Goal: Register for event/course

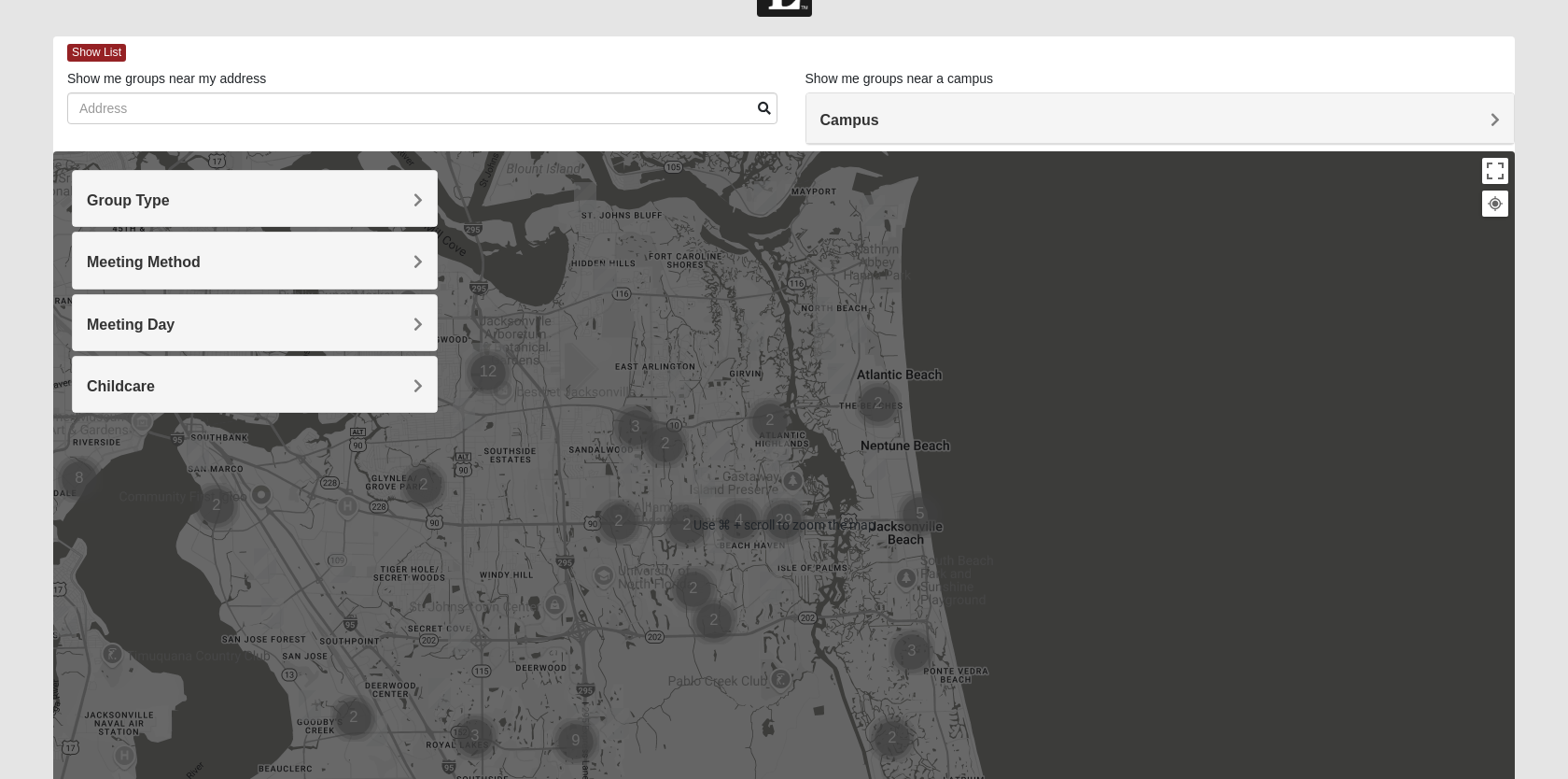
scroll to position [60, 0]
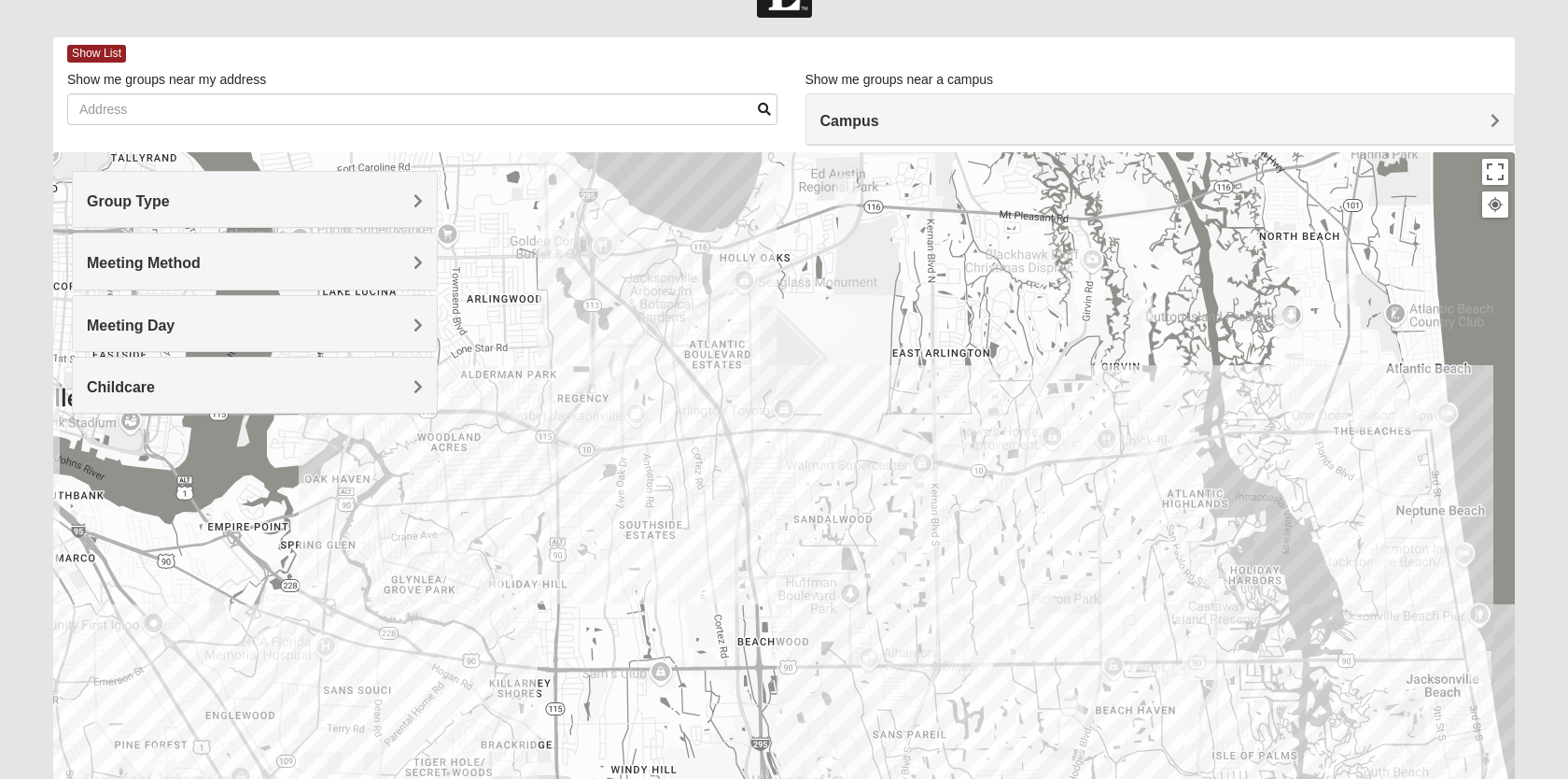
drag, startPoint x: 474, startPoint y: 396, endPoint x: 591, endPoint y: 484, distance: 146.4
click at [591, 484] on div at bounding box center [784, 526] width 1462 height 747
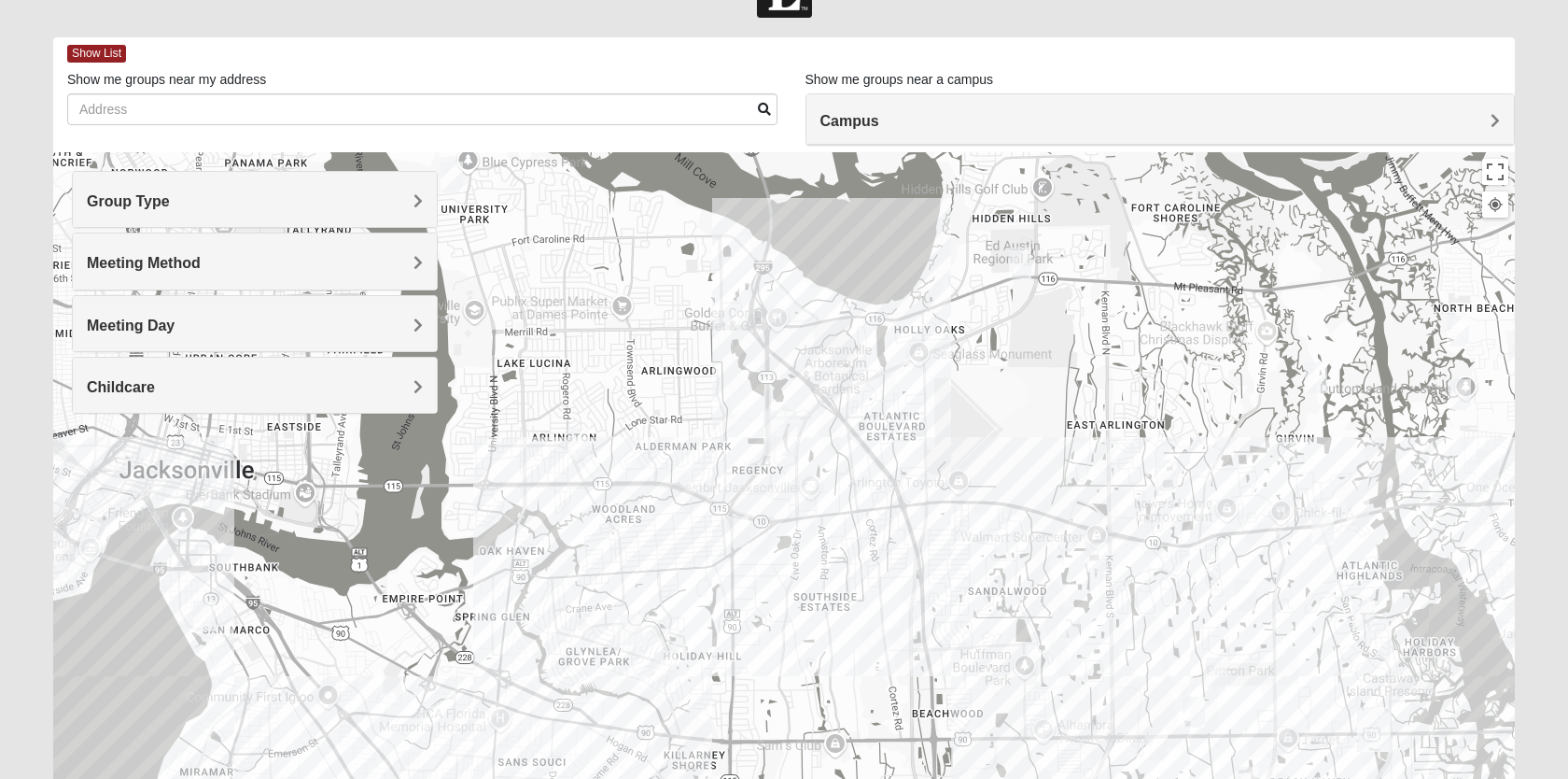
drag, startPoint x: 591, startPoint y: 484, endPoint x: 768, endPoint y: 554, distance: 190.3
click at [768, 554] on div at bounding box center [784, 526] width 1462 height 747
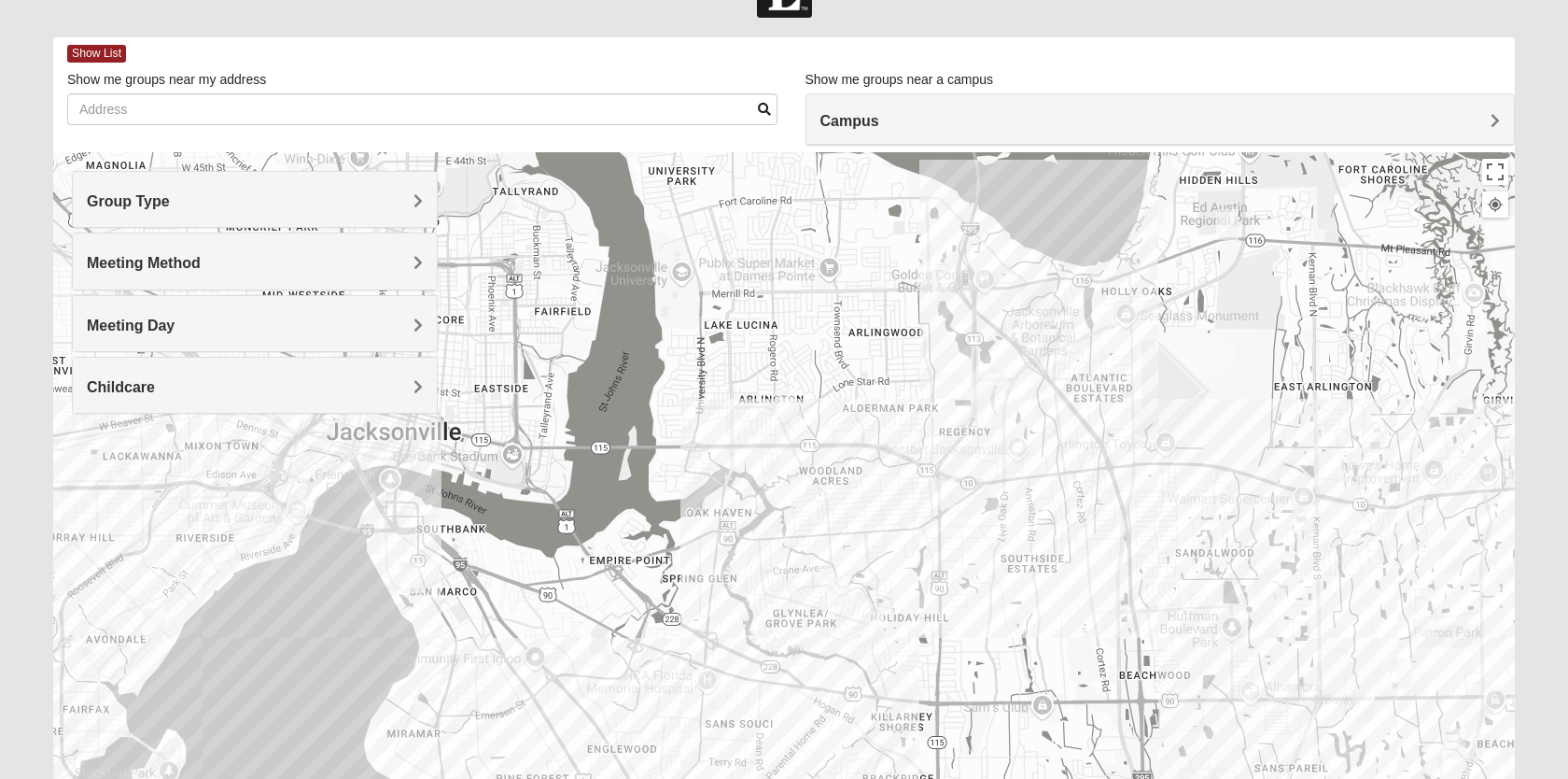
drag, startPoint x: 768, startPoint y: 554, endPoint x: 1125, endPoint y: 511, distance: 359.6
click at [1125, 511] on div at bounding box center [784, 526] width 1462 height 747
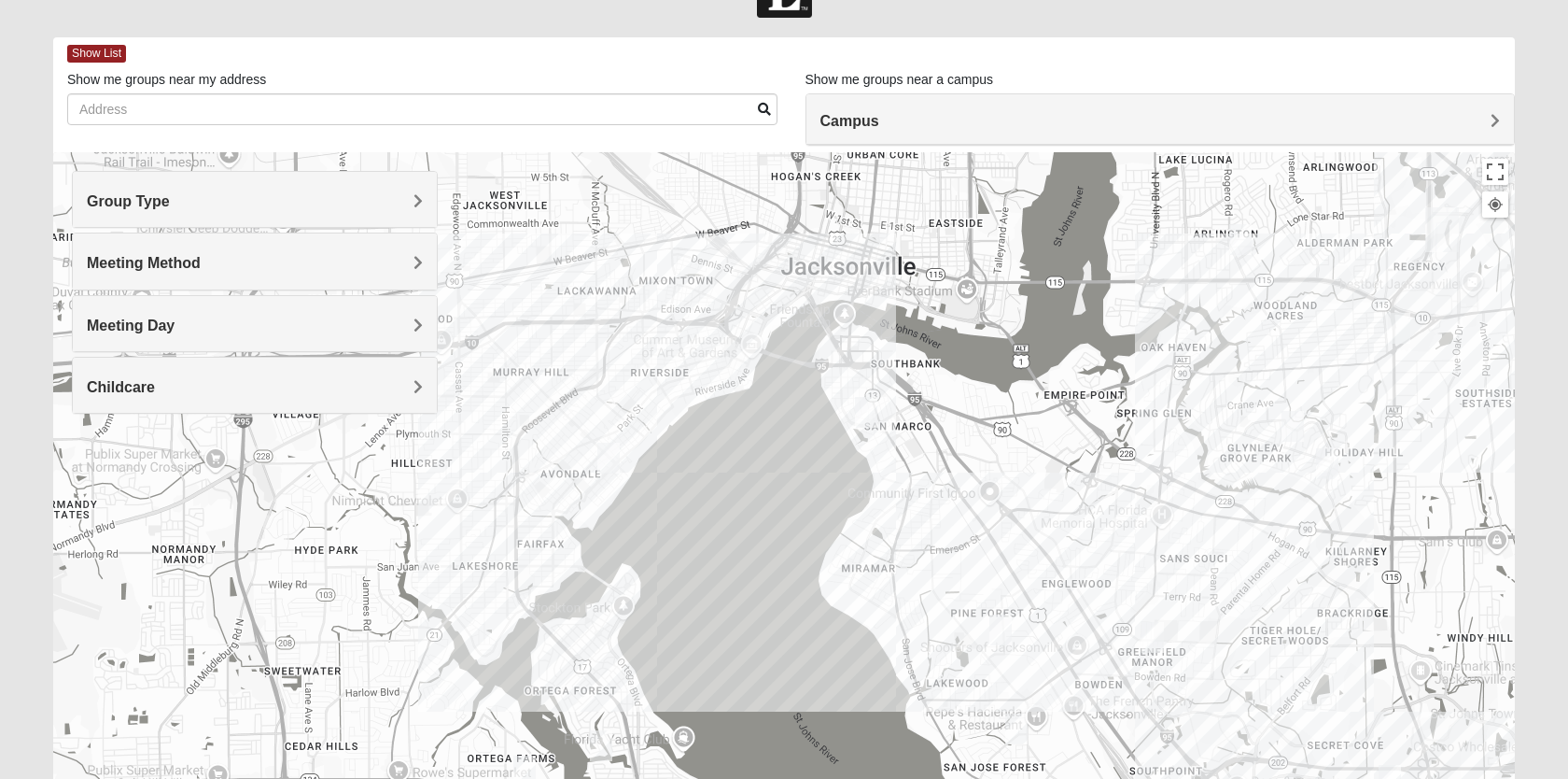
drag, startPoint x: 557, startPoint y: 703, endPoint x: 841, endPoint y: 537, distance: 329.0
click at [841, 537] on div at bounding box center [784, 526] width 1462 height 747
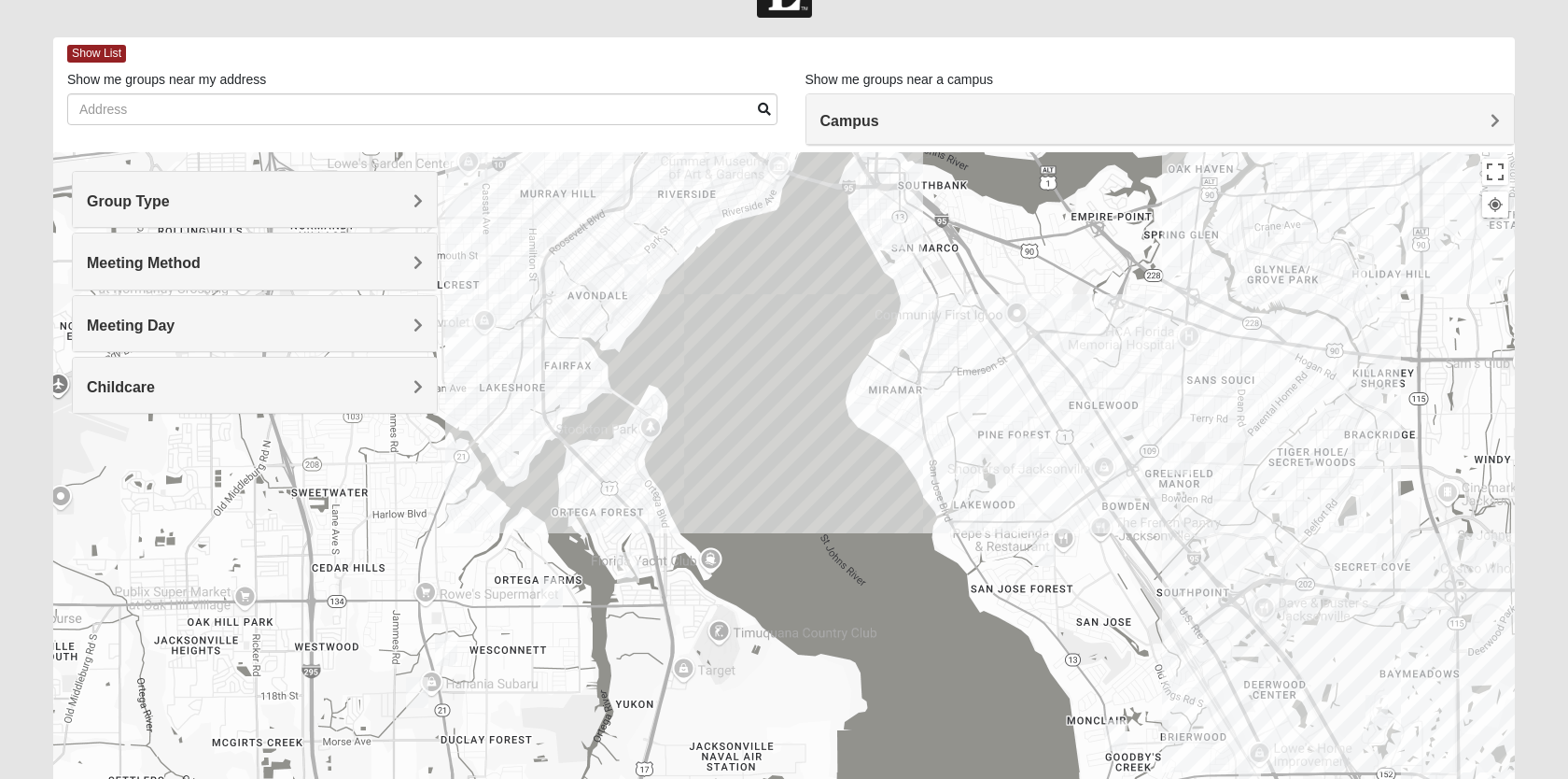
drag, startPoint x: 513, startPoint y: 637, endPoint x: 544, endPoint y: 461, distance: 178.7
click at [544, 461] on div at bounding box center [784, 526] width 1462 height 747
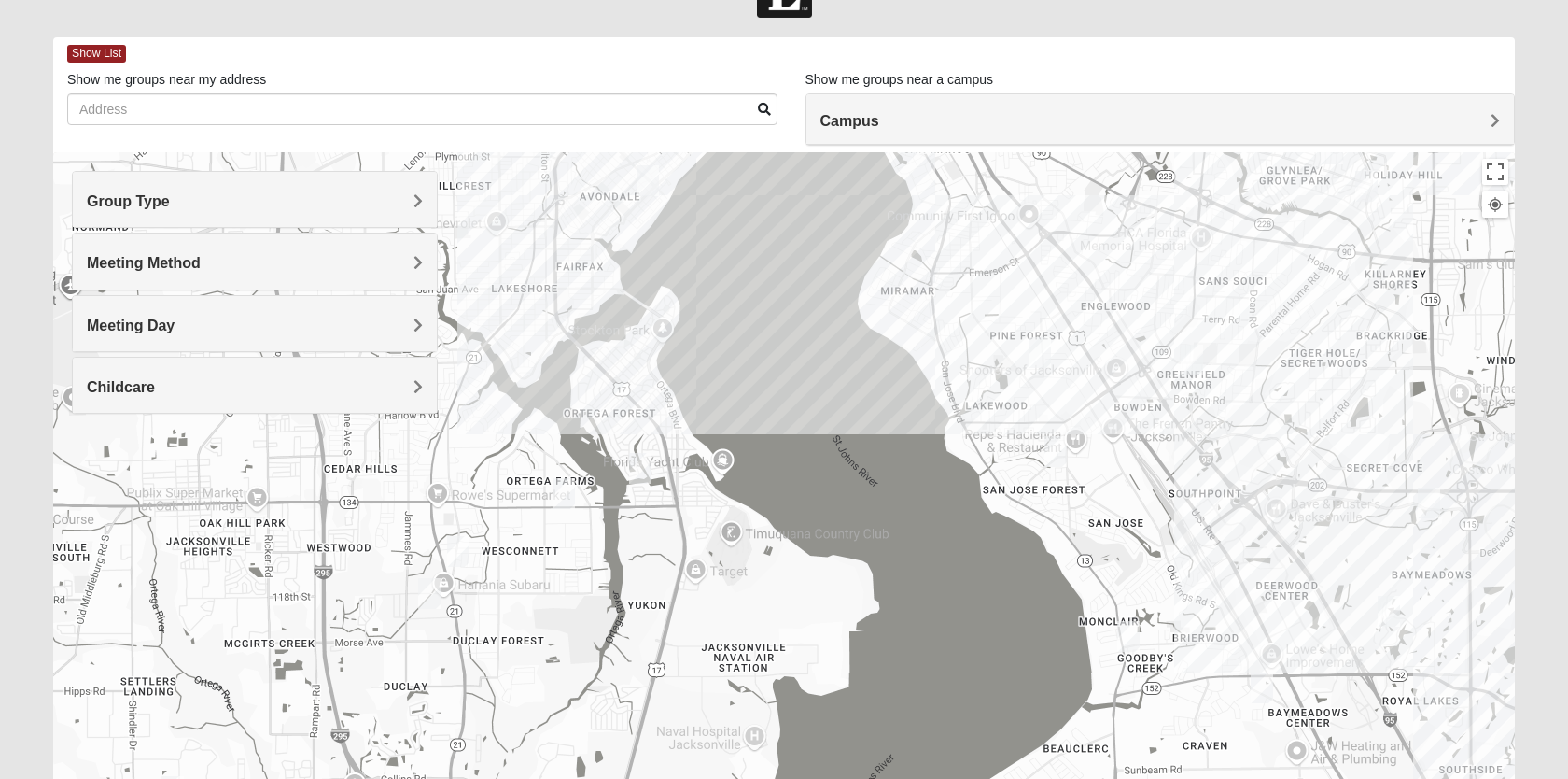
drag, startPoint x: 556, startPoint y: 656, endPoint x: 567, endPoint y: 550, distance: 106.6
click at [567, 550] on div at bounding box center [784, 526] width 1462 height 747
click at [563, 493] on img "Mixed Harrison 32210" at bounding box center [563, 493] width 23 height 31
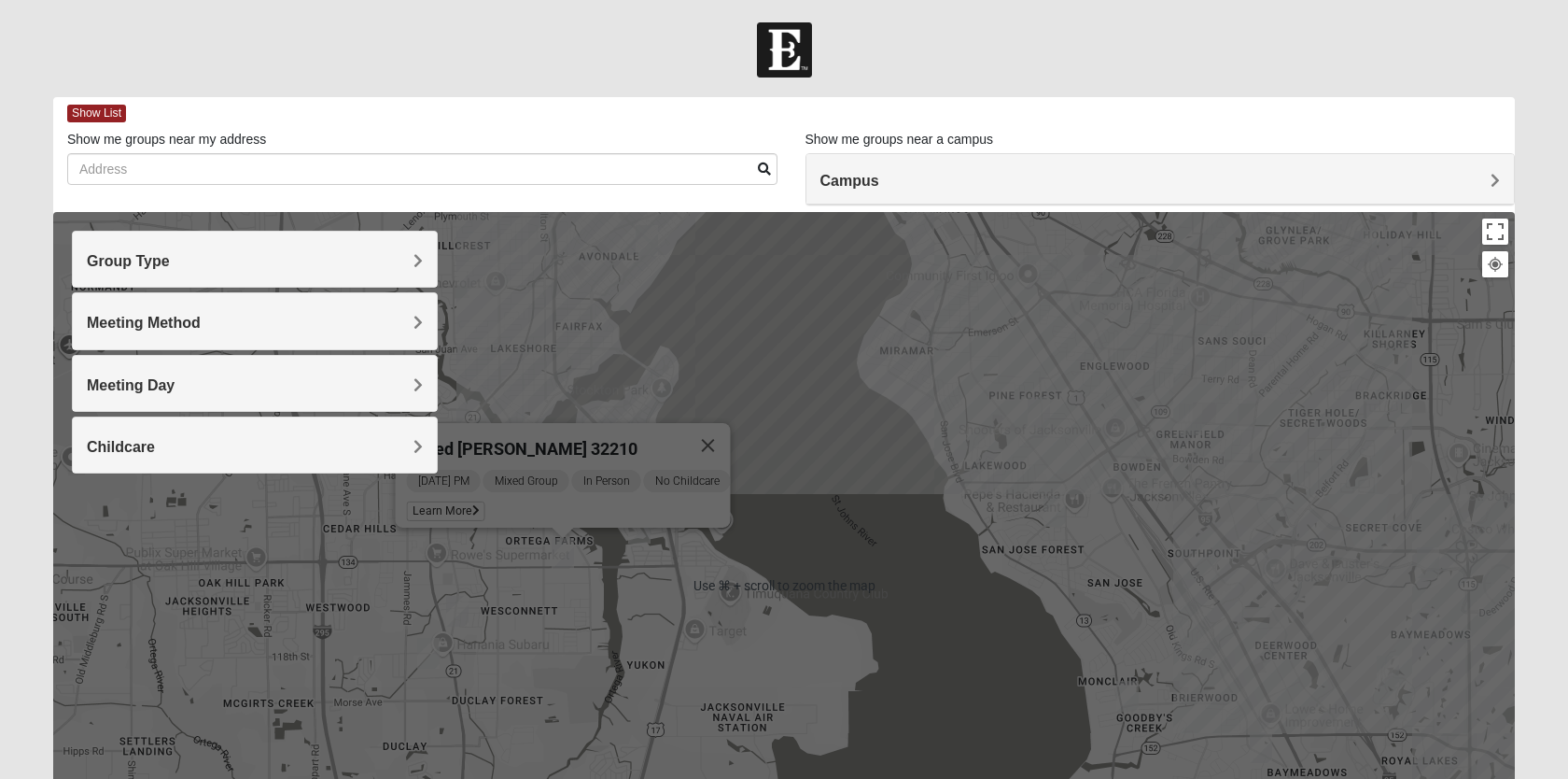
scroll to position [0, 0]
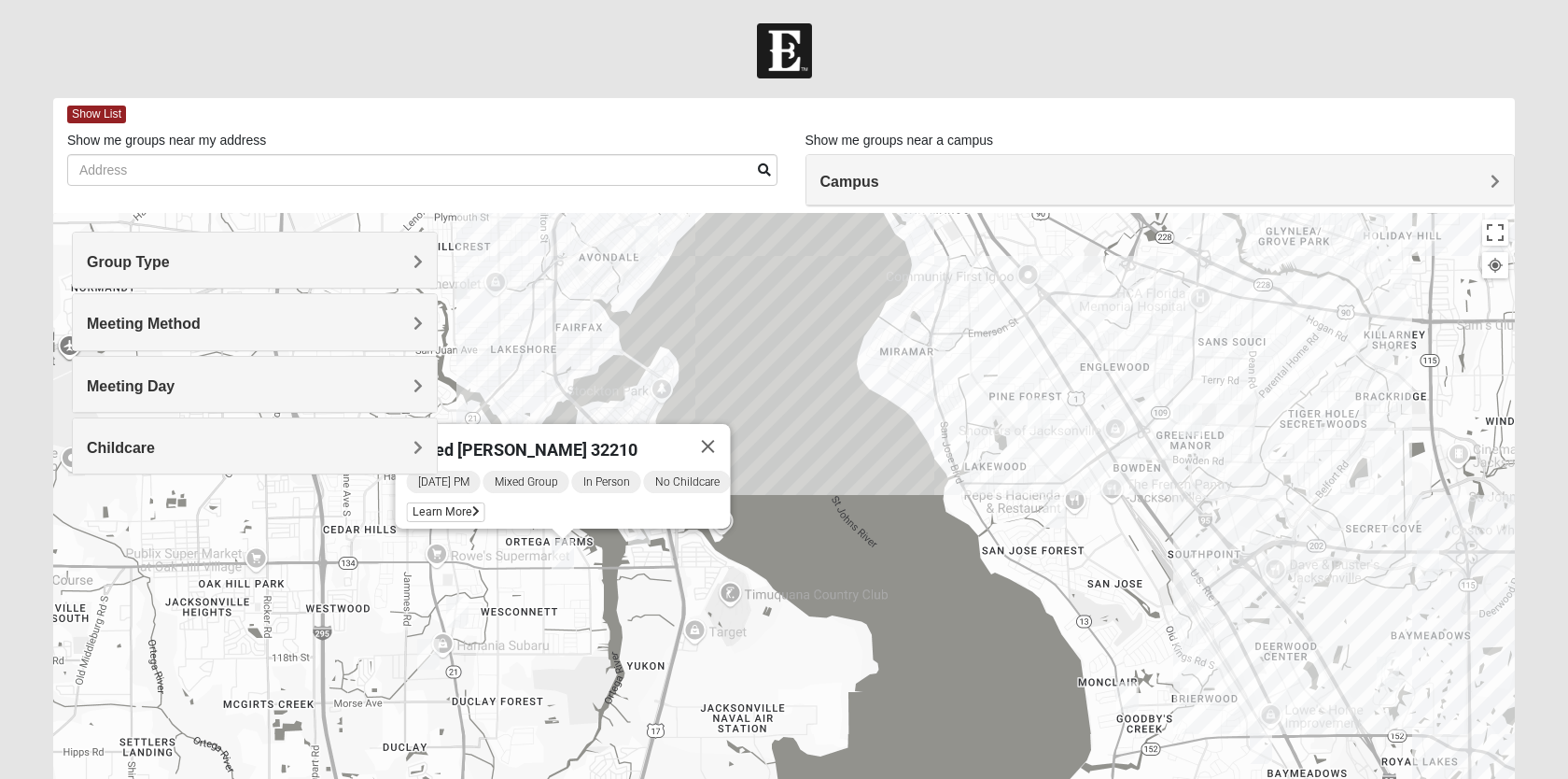
drag, startPoint x: 527, startPoint y: 511, endPoint x: 525, endPoint y: 588, distance: 77.0
click at [525, 588] on div "Mixed [PERSON_NAME] 32210 [DATE] PM Mixed Group In Person No Childcare Learn Mo…" at bounding box center [784, 587] width 1462 height 747
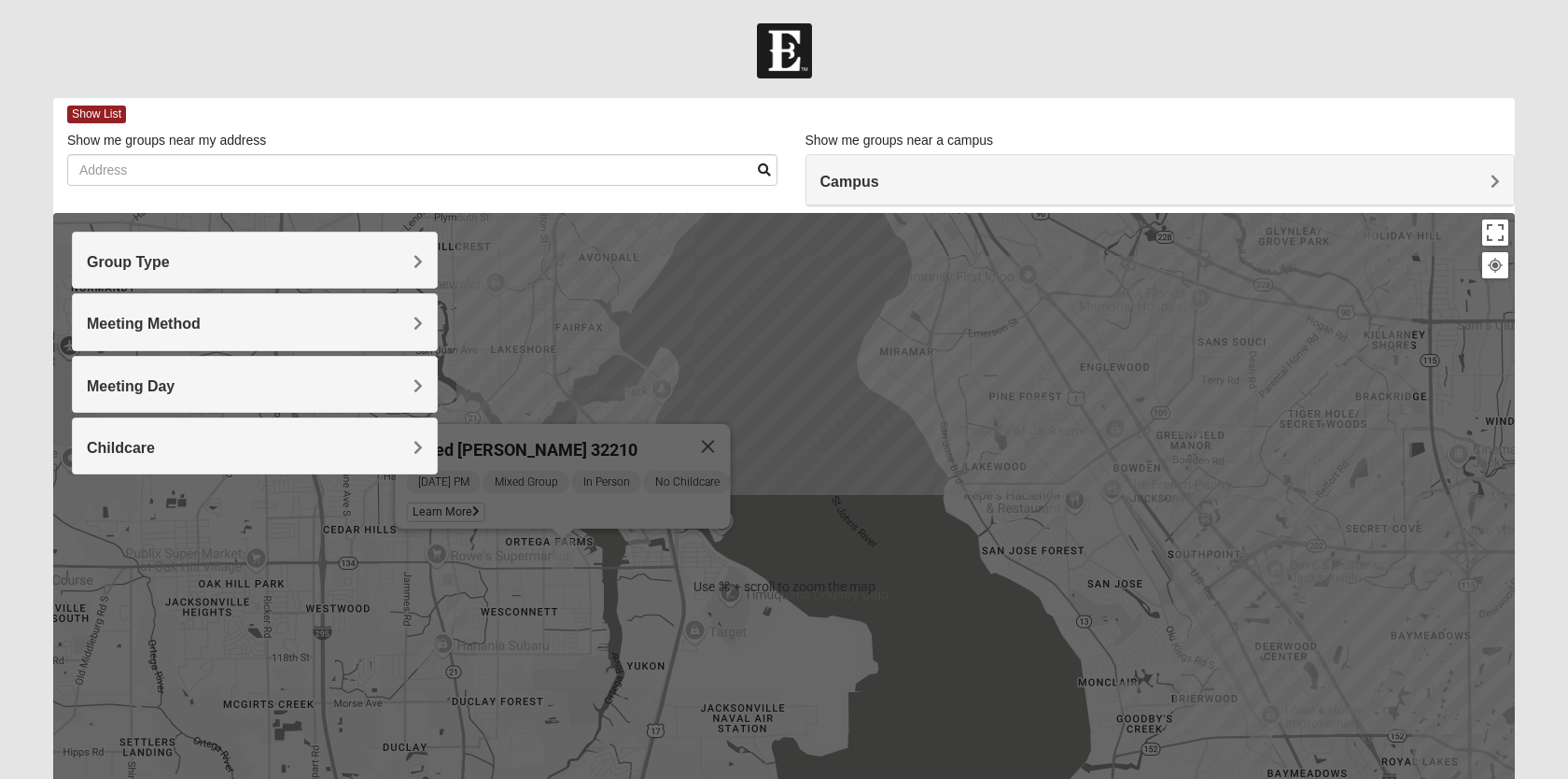
click at [375, 389] on h4 "Meeting Day" at bounding box center [255, 387] width 336 height 18
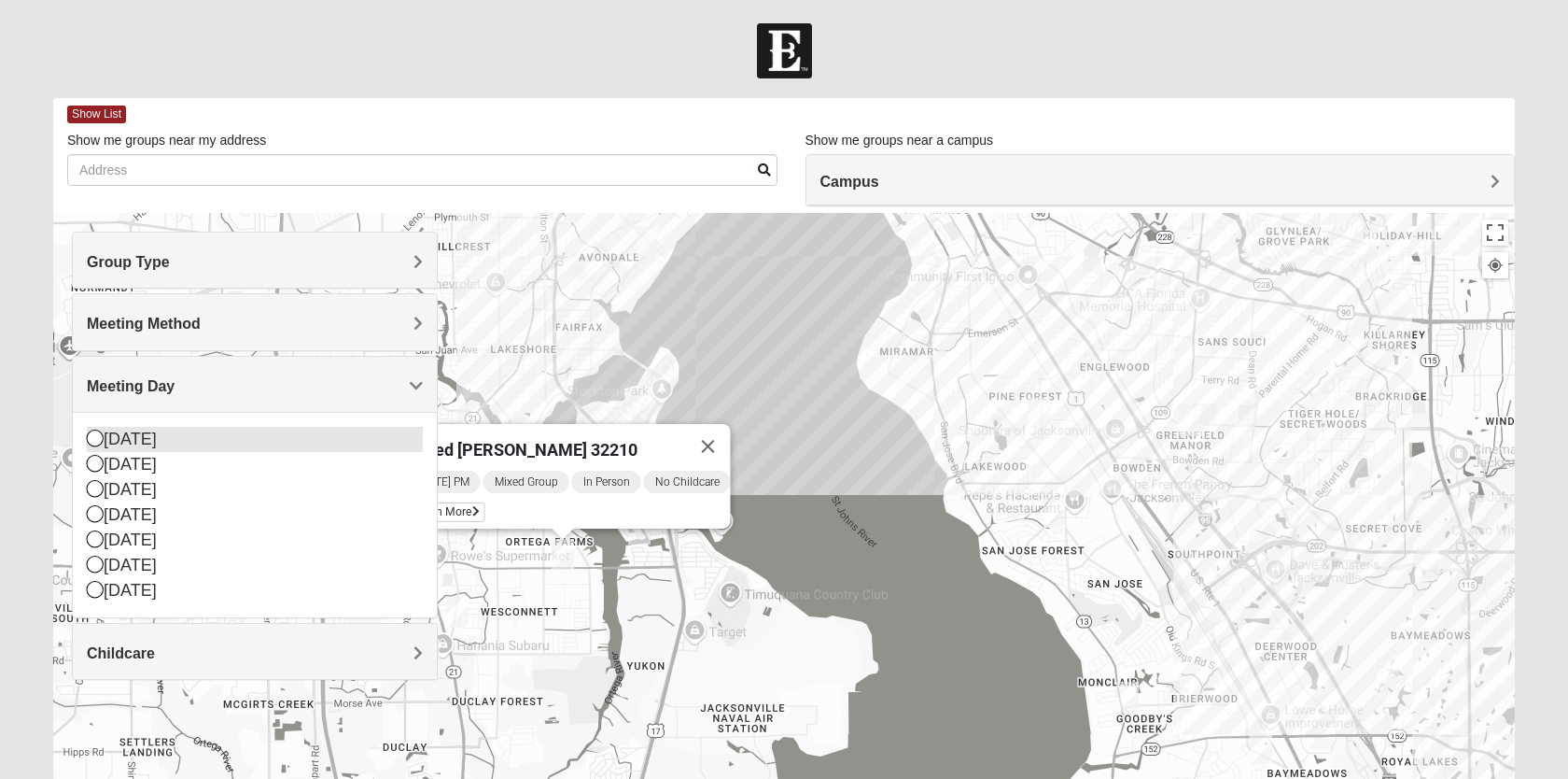
click at [168, 439] on div "[DATE]" at bounding box center [255, 439] width 336 height 25
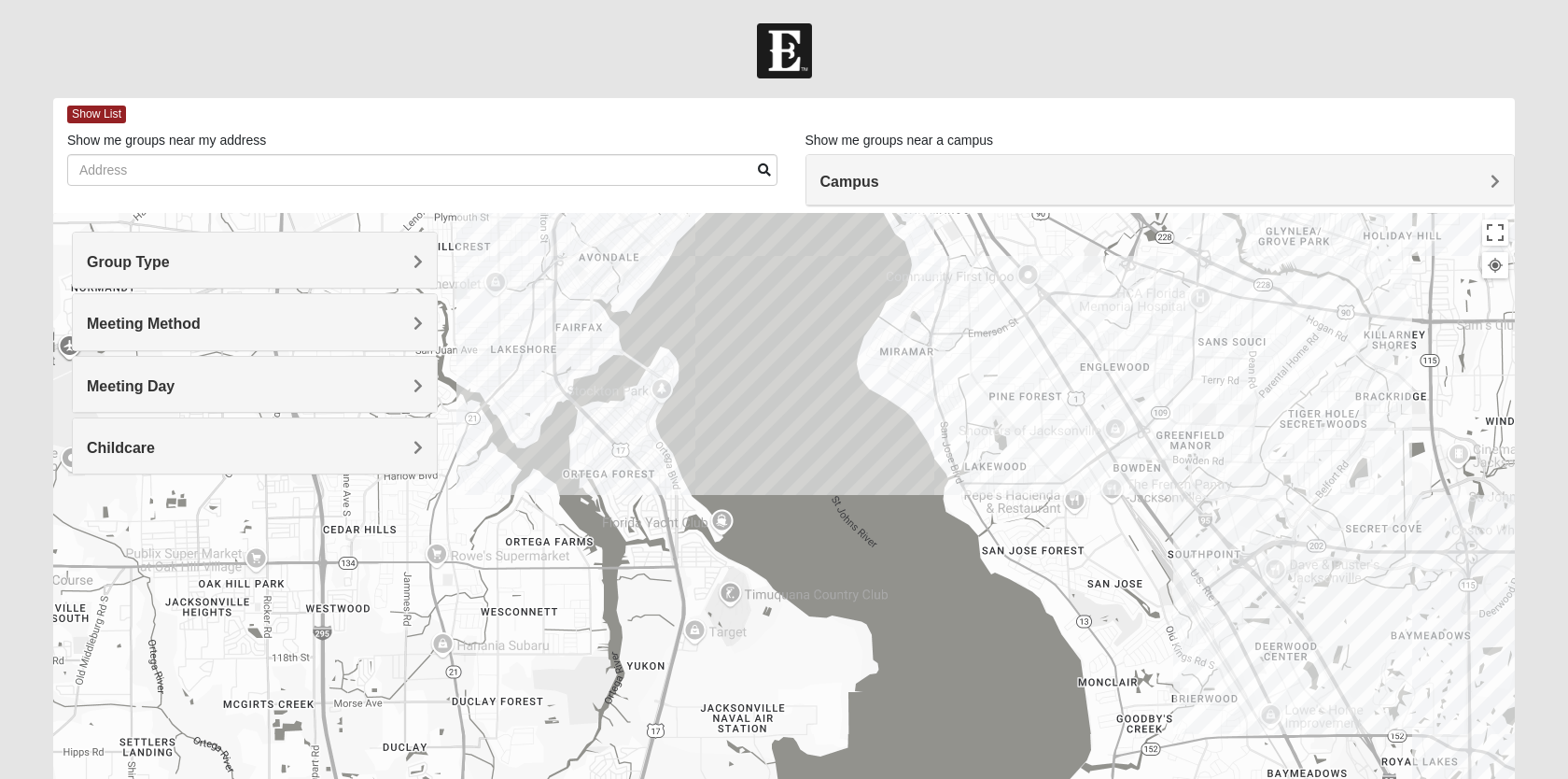
click at [196, 375] on div "Meeting Day" at bounding box center [254, 385] width 364 height 56
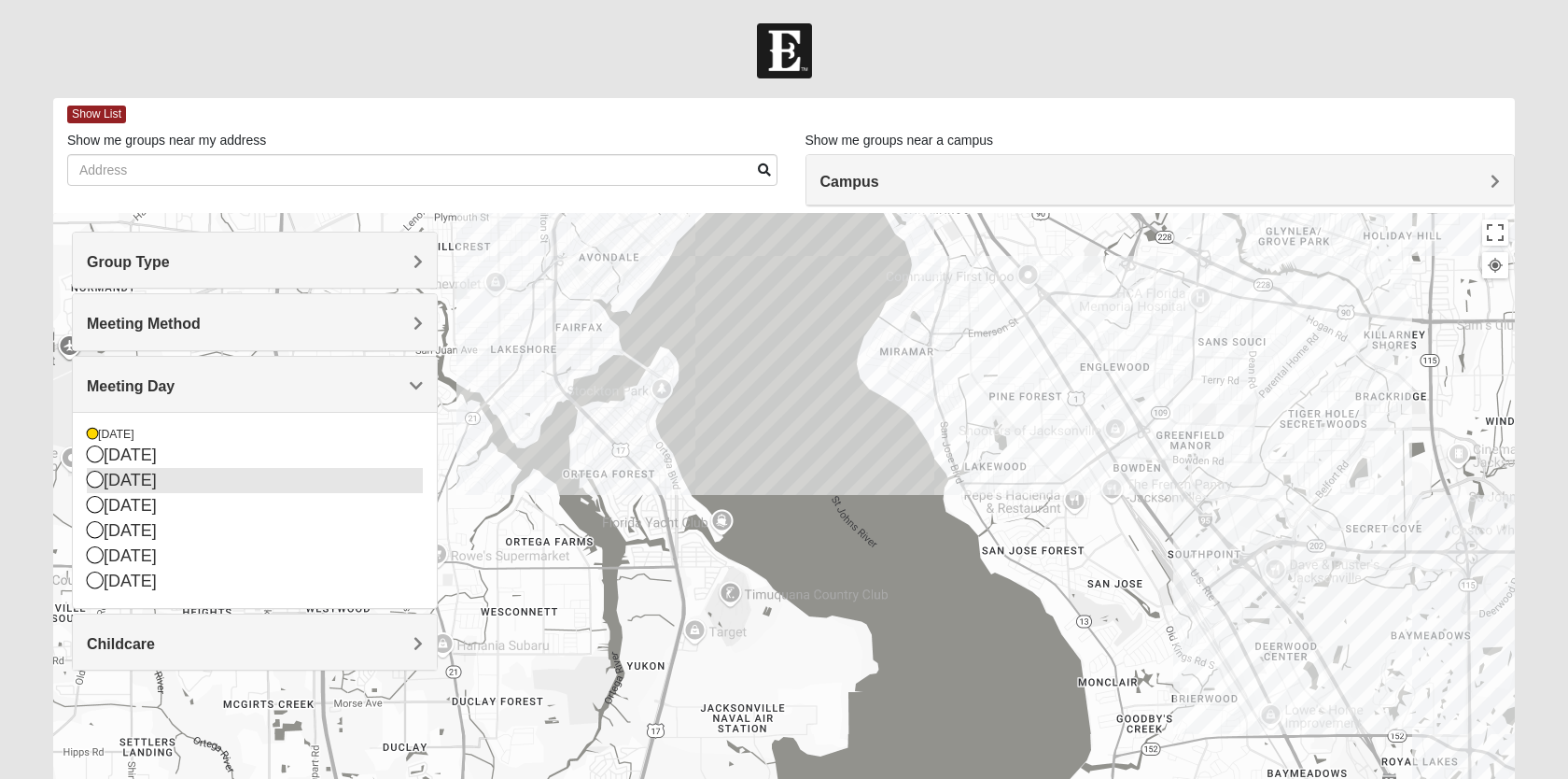
click at [171, 476] on div "[DATE]" at bounding box center [255, 480] width 336 height 25
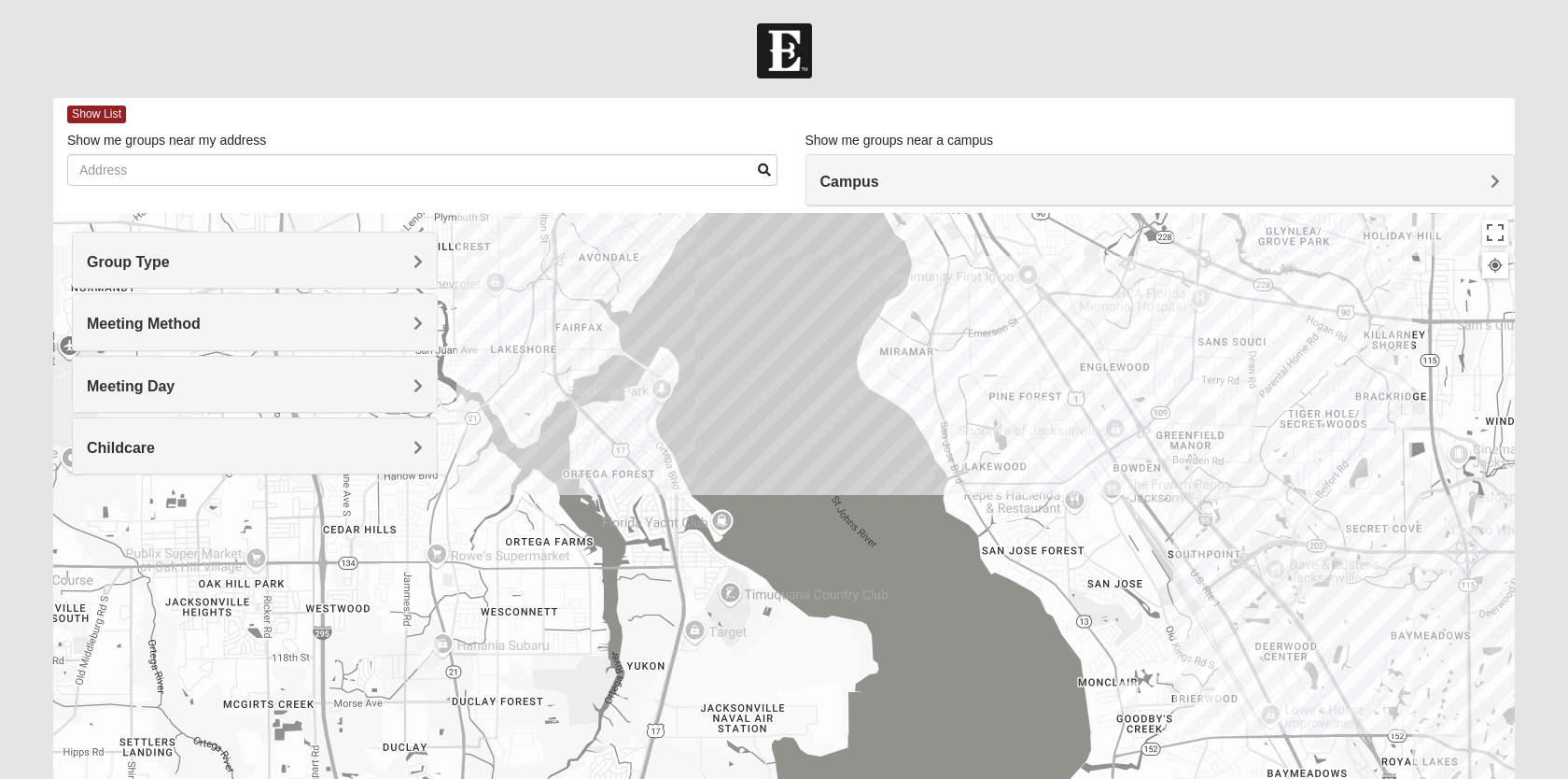
click at [209, 379] on h4 "Meeting Day" at bounding box center [255, 387] width 336 height 18
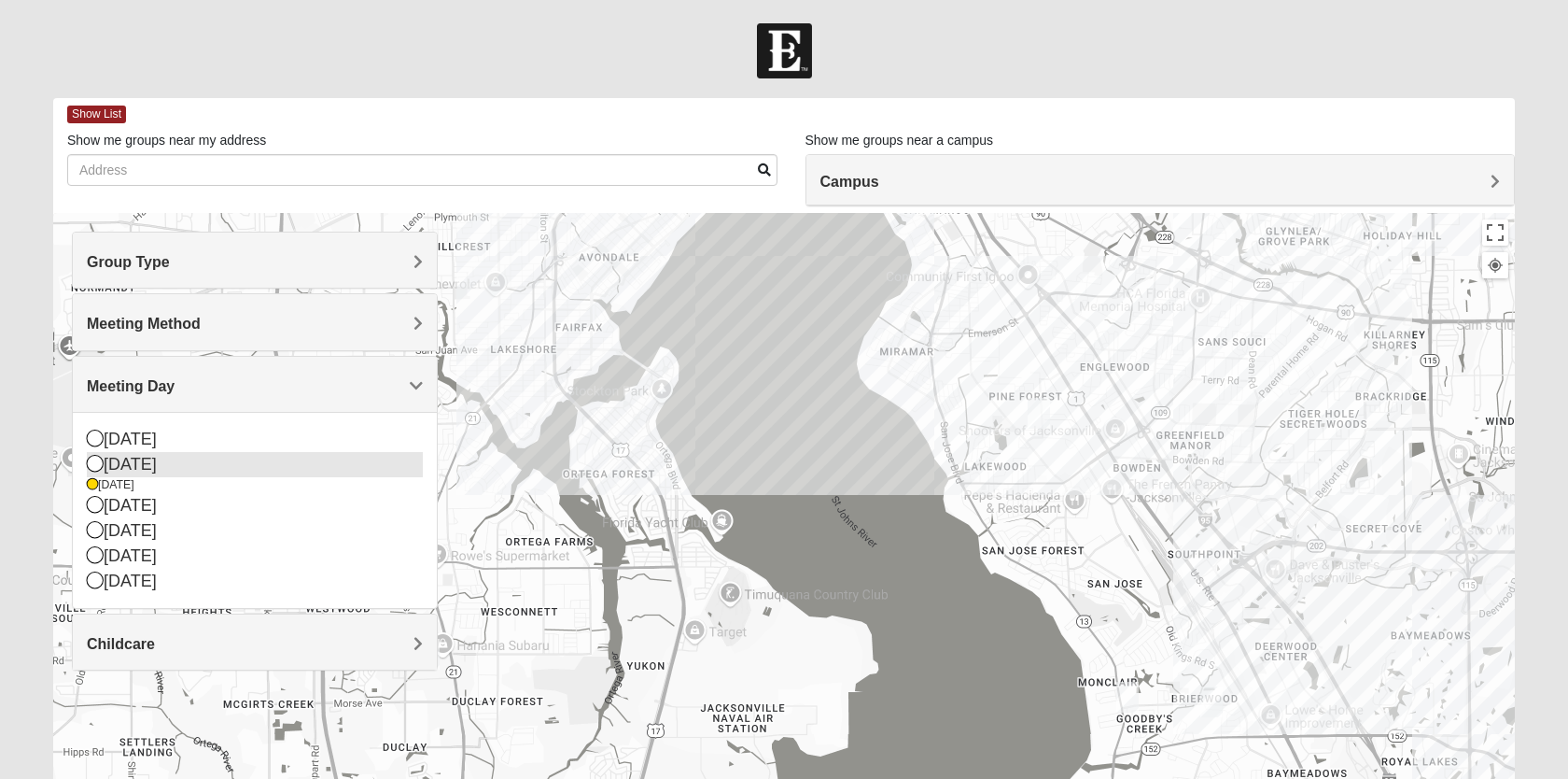
click at [99, 461] on icon at bounding box center [95, 463] width 17 height 17
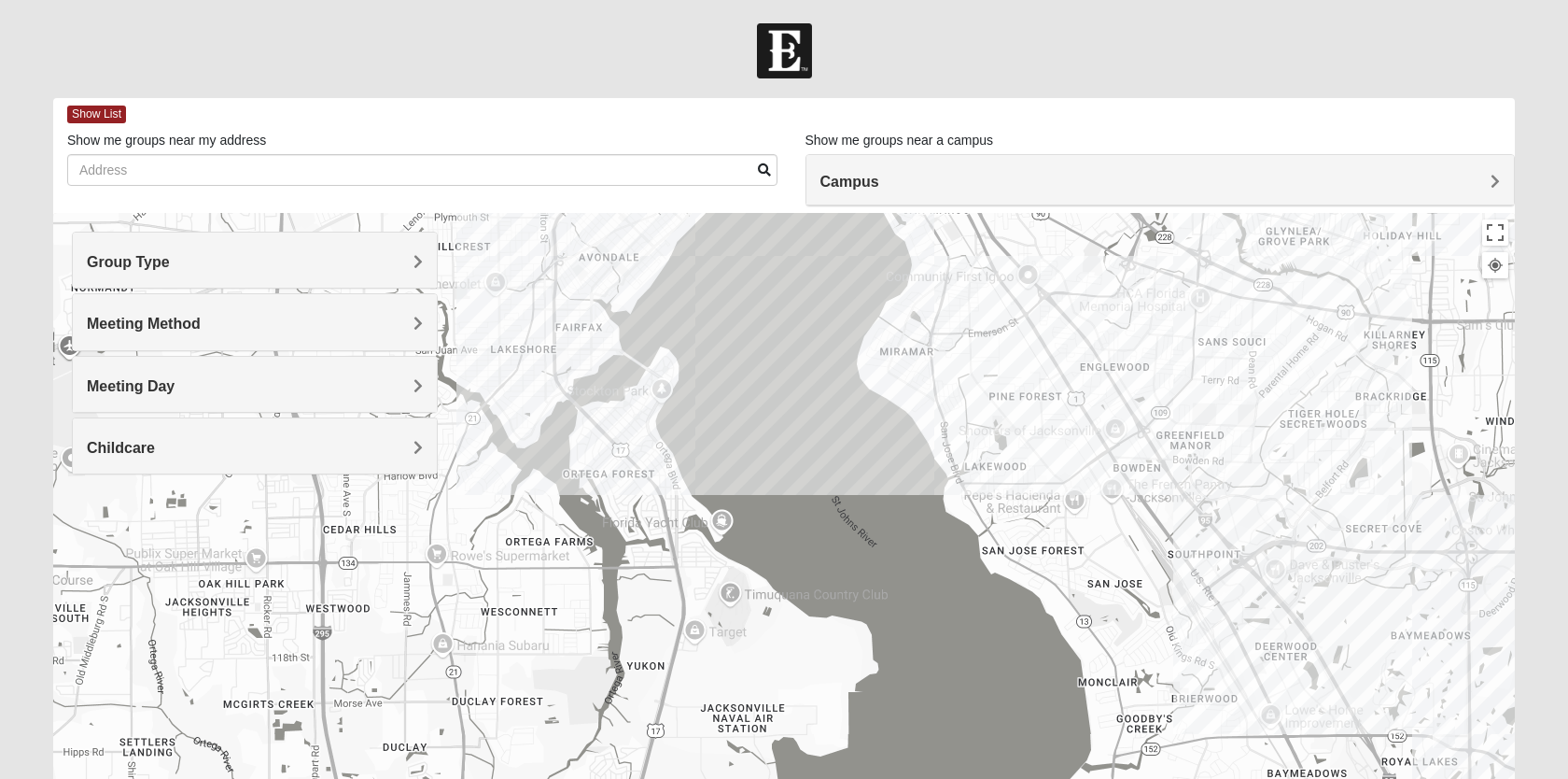
click at [111, 390] on span "Meeting Day" at bounding box center [131, 387] width 88 height 16
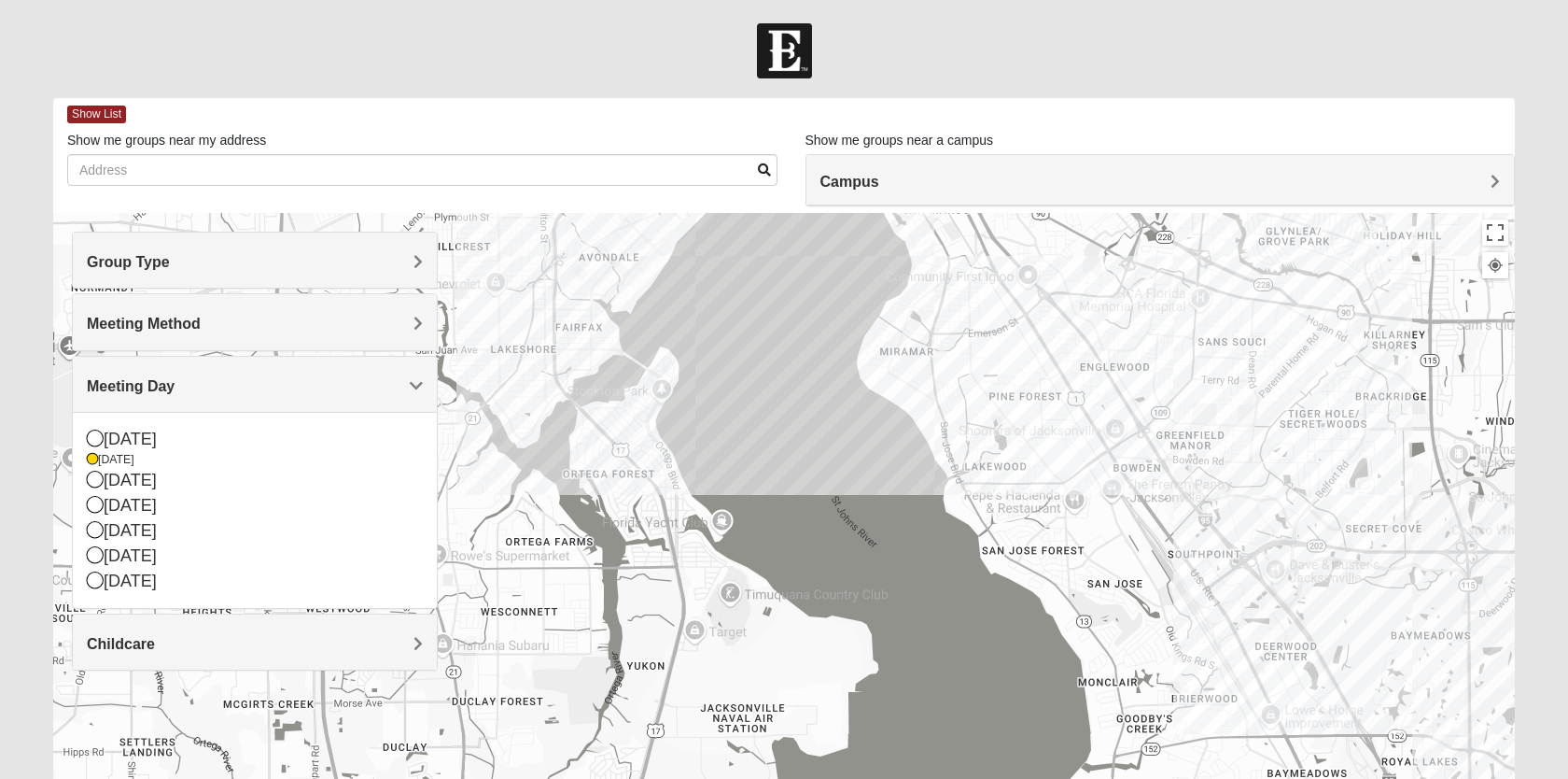
click at [208, 328] on h4 "Meeting Method" at bounding box center [255, 324] width 336 height 18
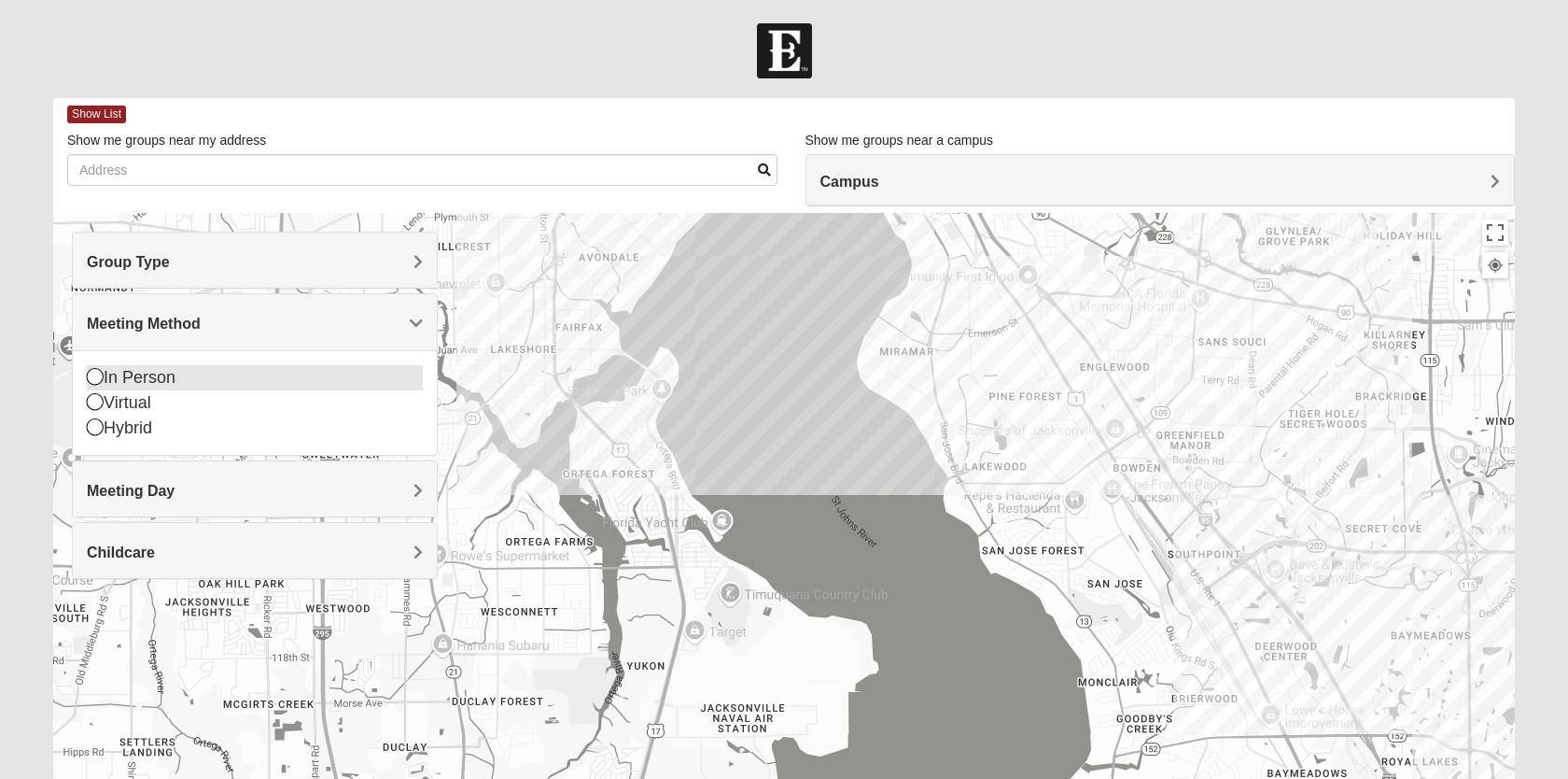
click at [148, 379] on div "In Person" at bounding box center [255, 377] width 336 height 25
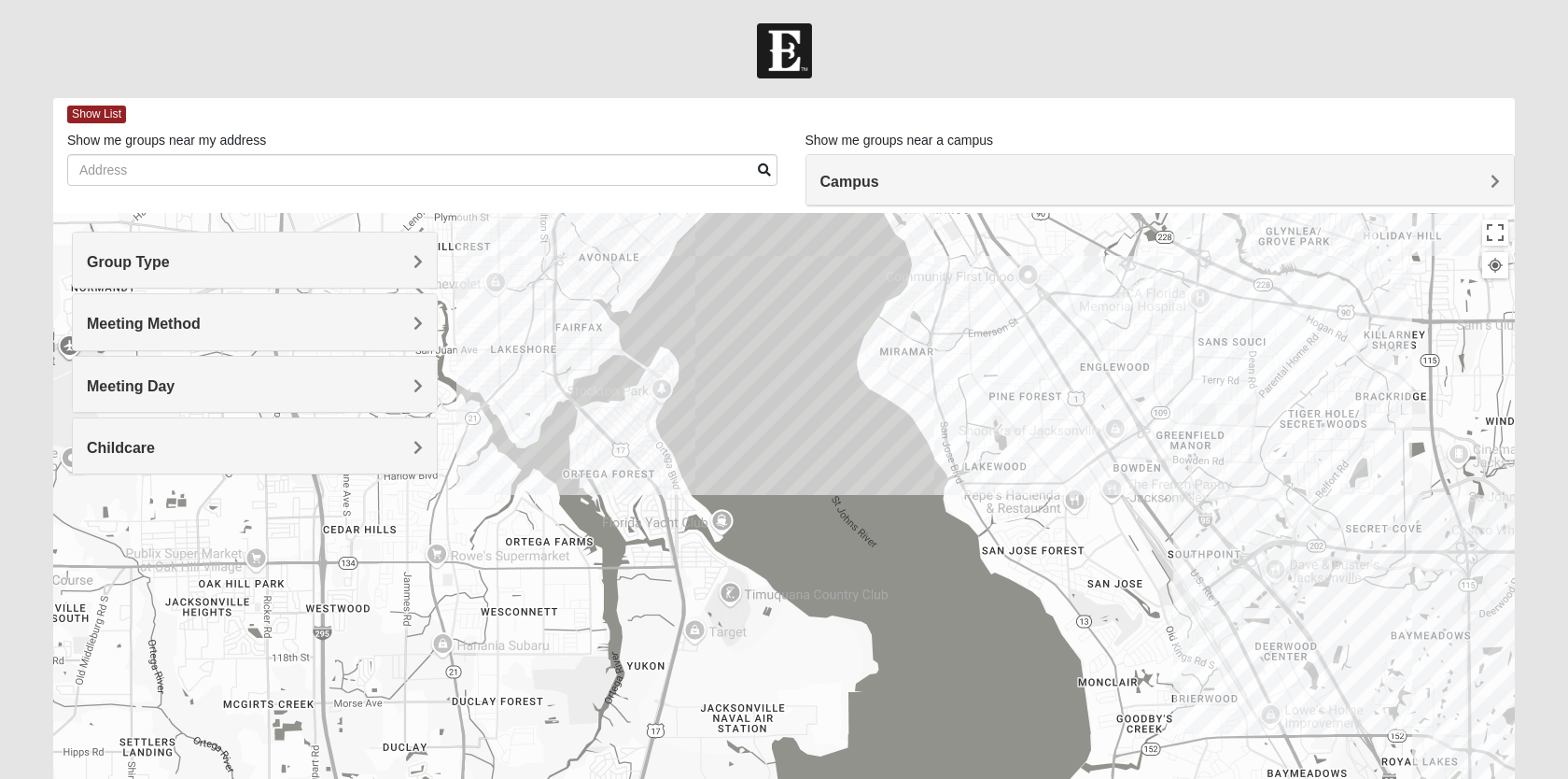
click at [198, 269] on h4 "Group Type" at bounding box center [255, 262] width 336 height 18
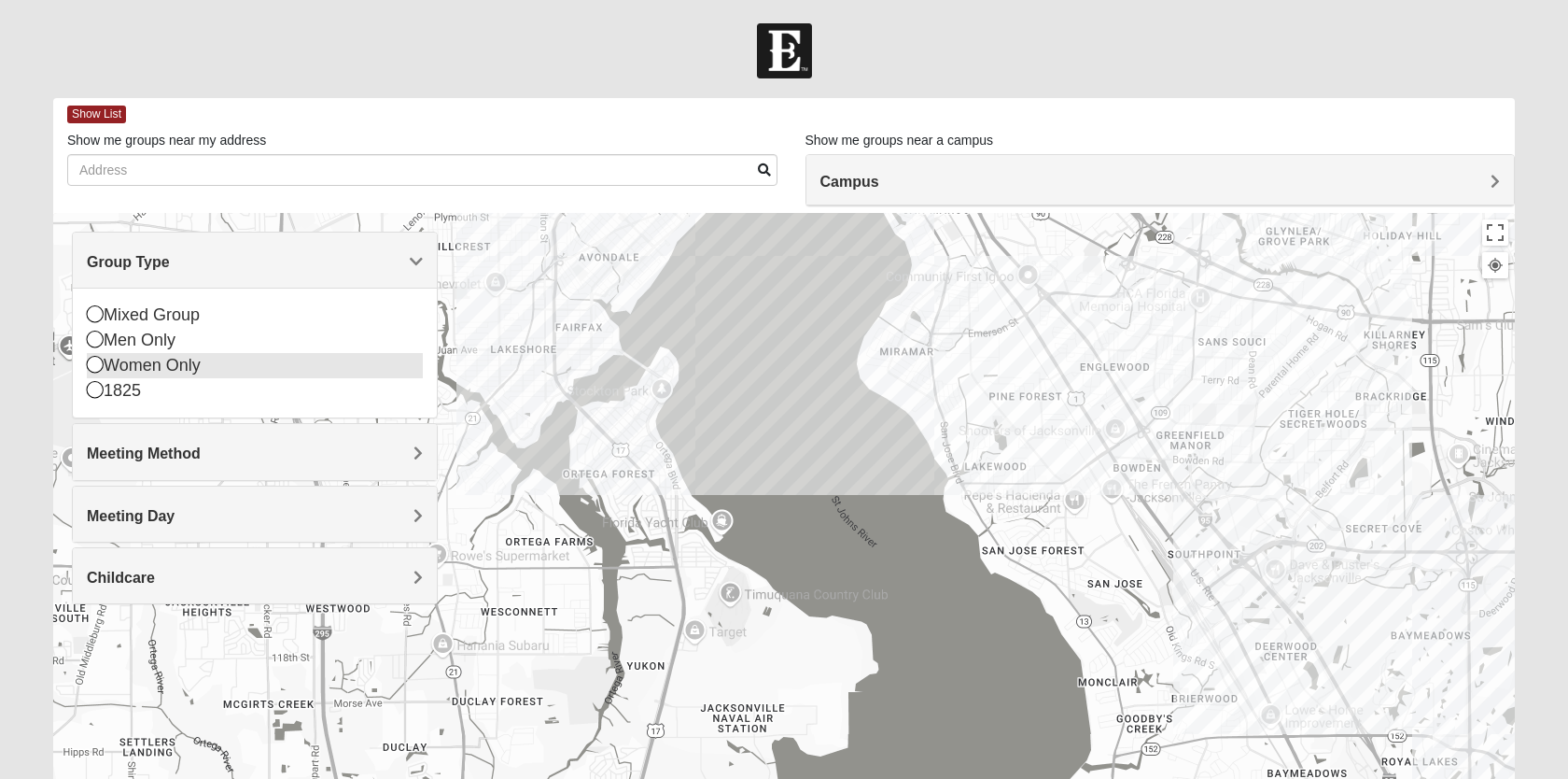
click at [157, 371] on div "Women Only" at bounding box center [255, 365] width 336 height 25
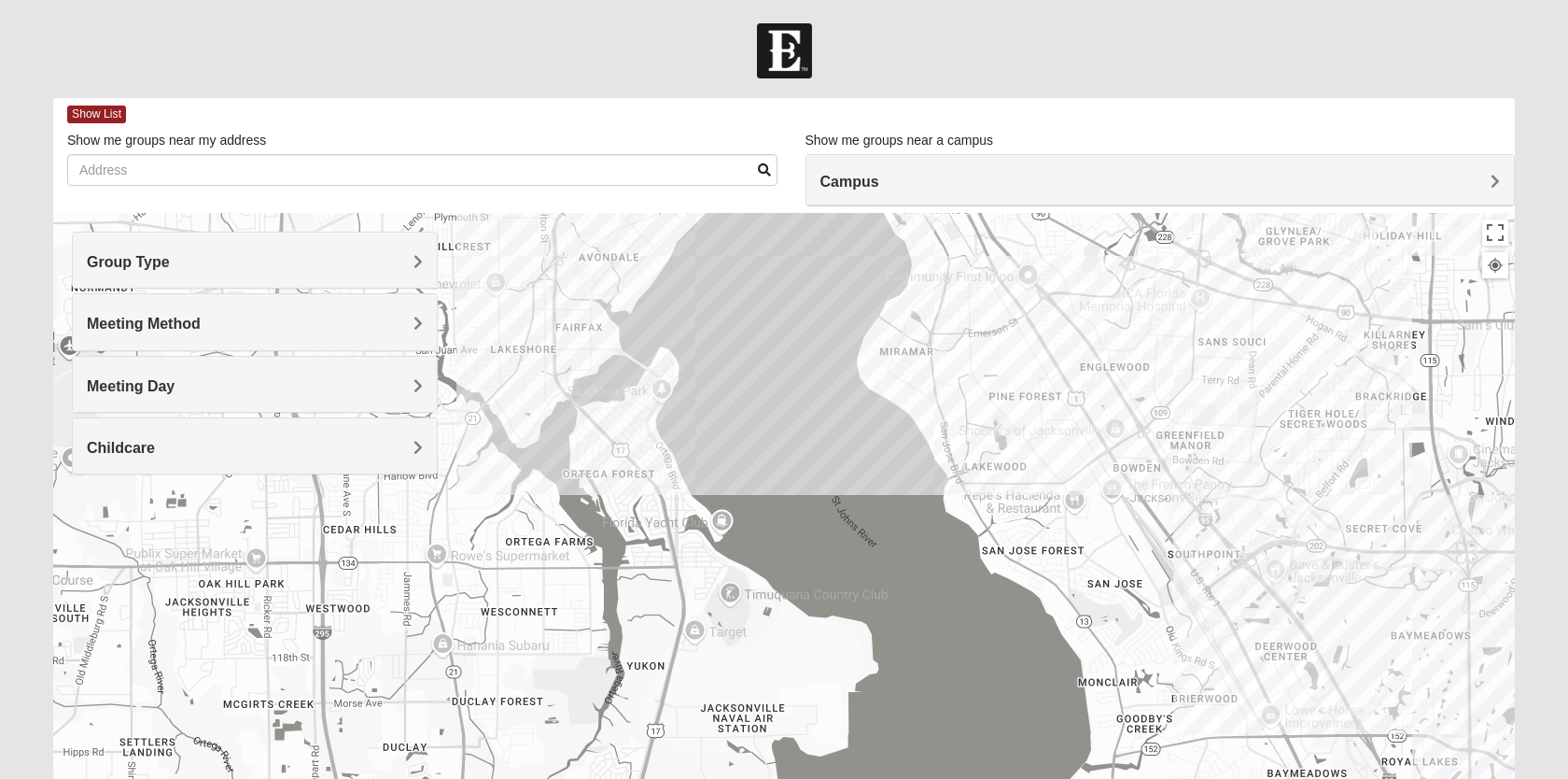
click at [170, 273] on div "Group Type" at bounding box center [254, 261] width 364 height 56
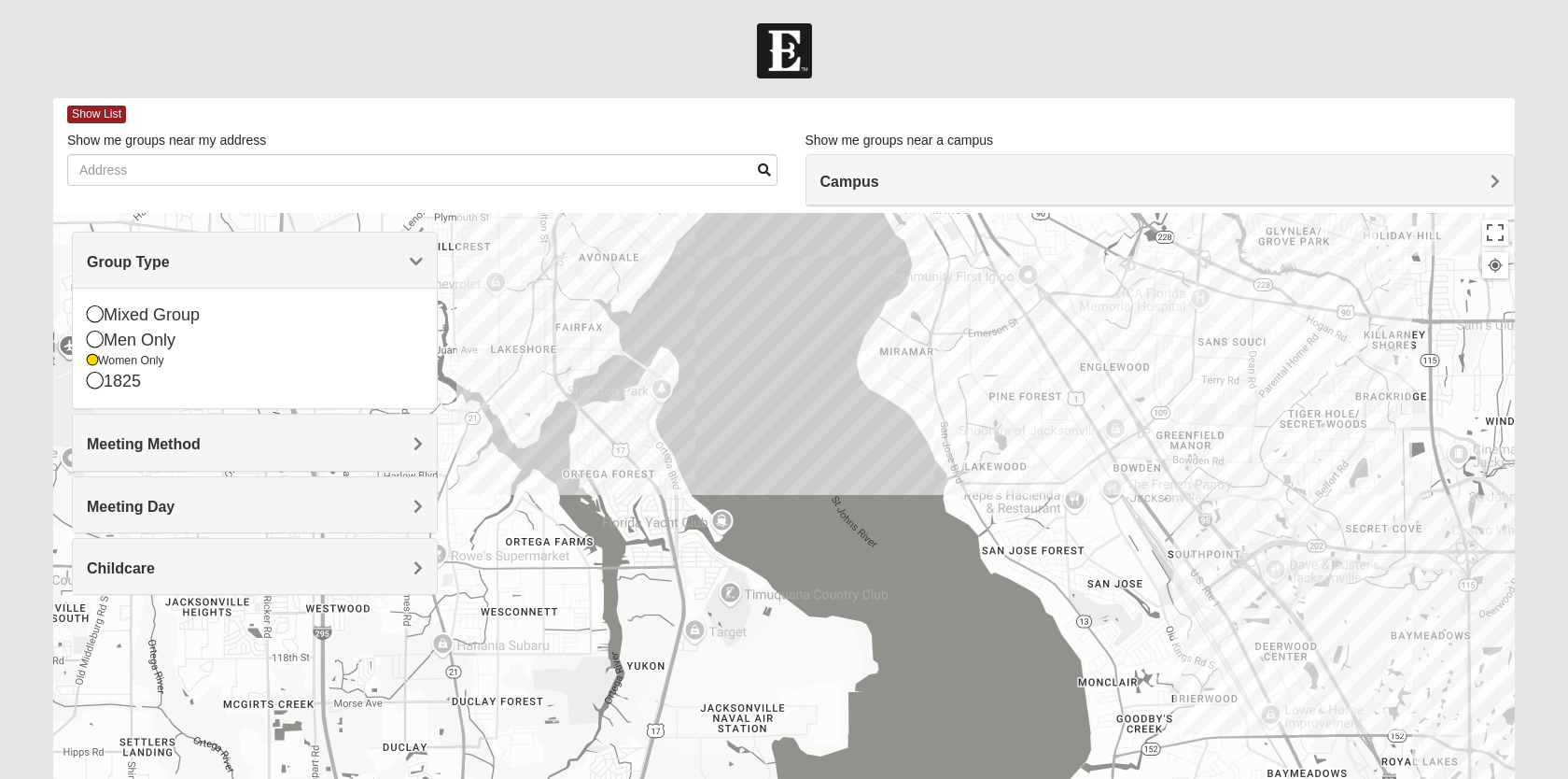
click at [169, 440] on span "Meeting Method" at bounding box center [144, 444] width 114 height 16
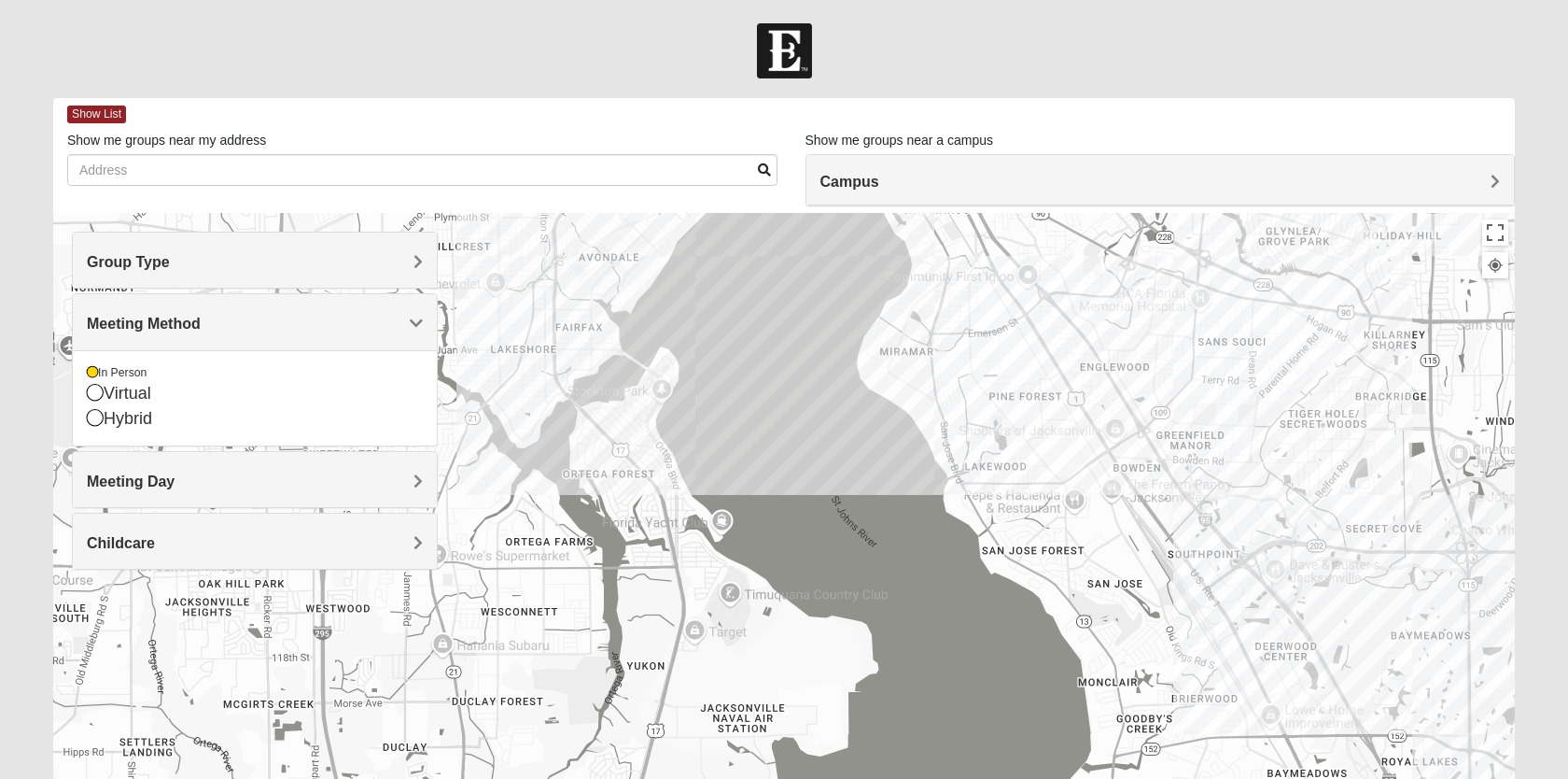
click at [251, 489] on h4 "Meeting Day" at bounding box center [255, 482] width 336 height 18
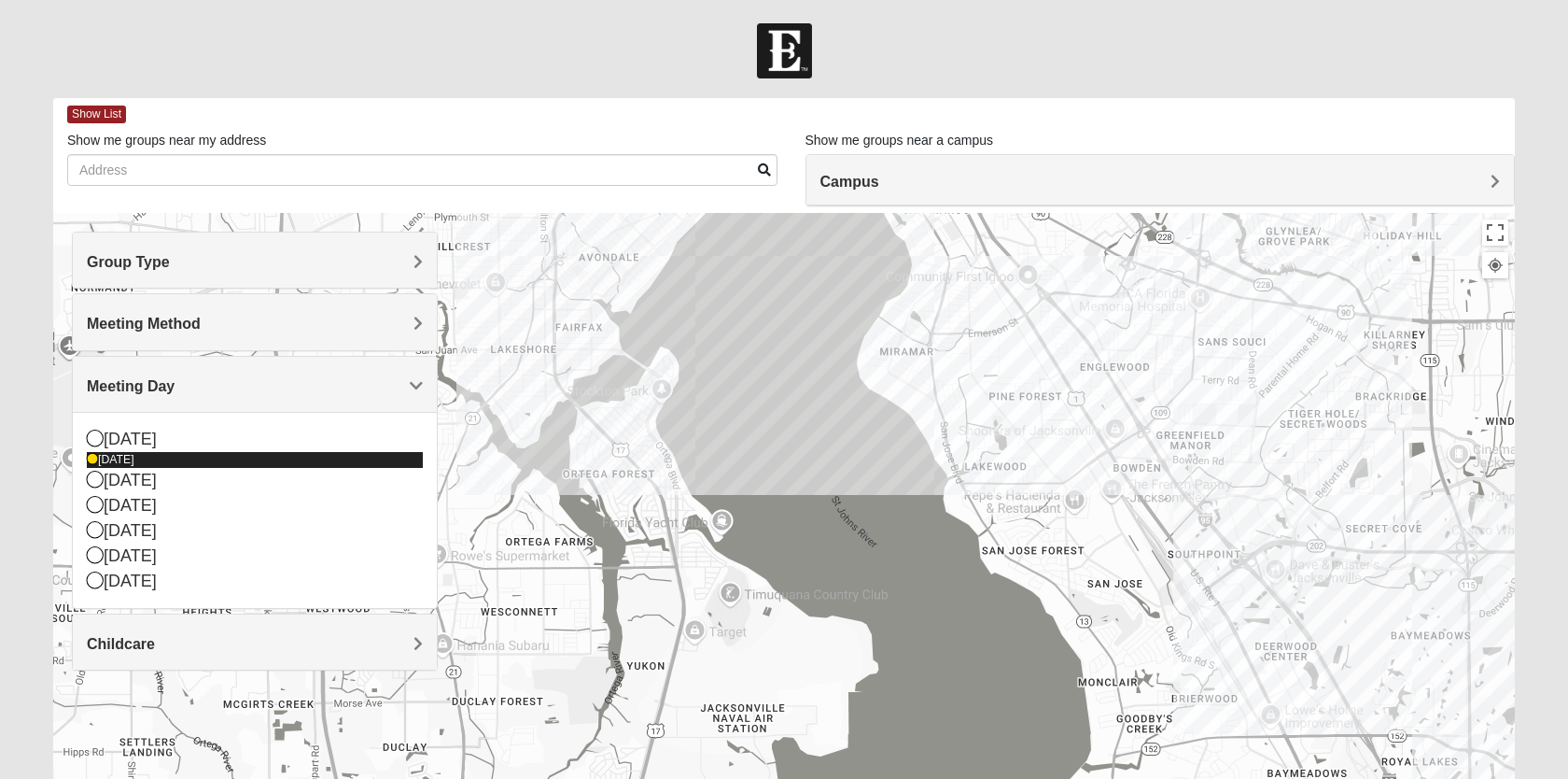
click at [121, 456] on div "[DATE]" at bounding box center [255, 460] width 336 height 16
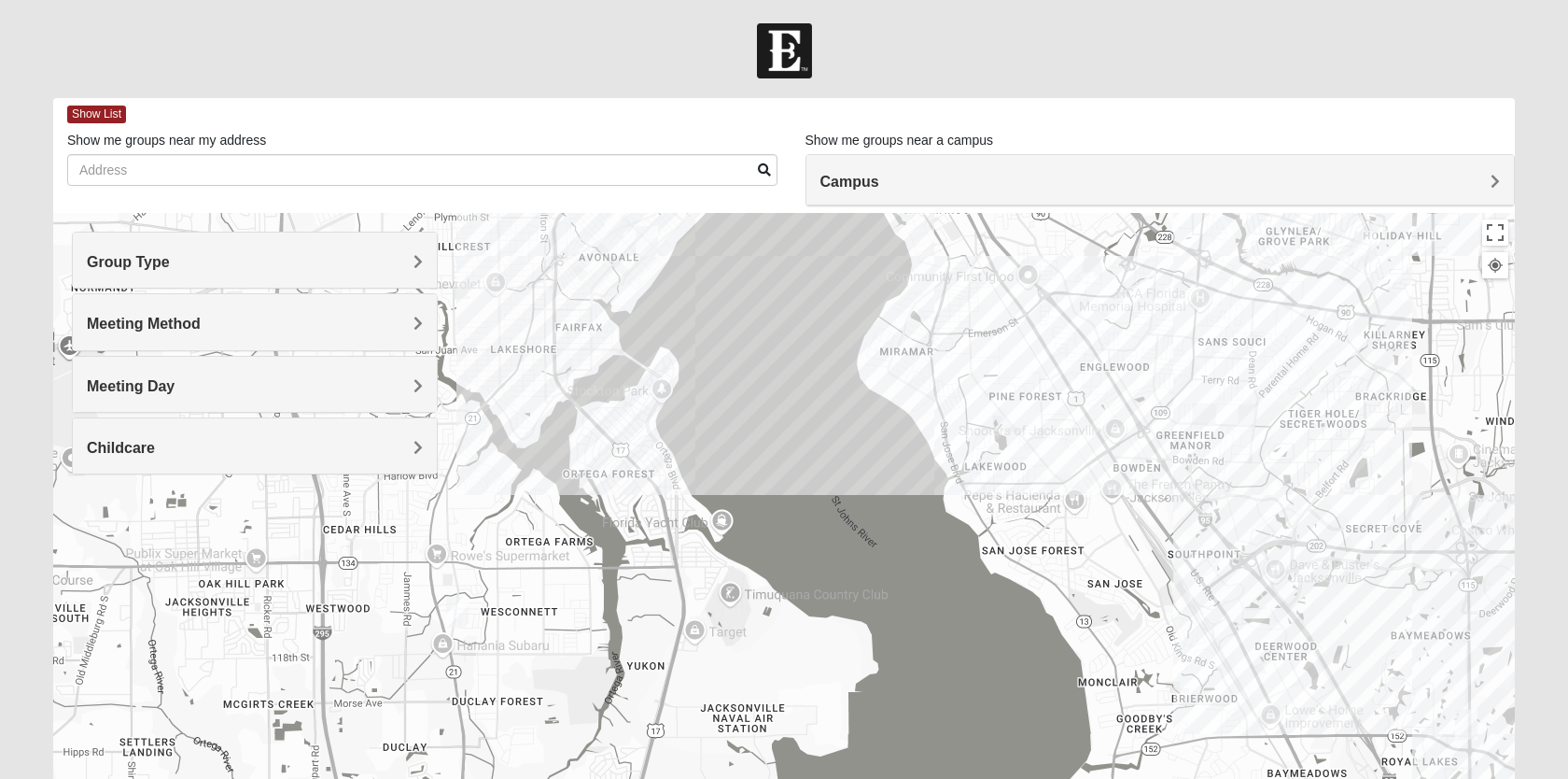
click at [151, 380] on span "Meeting Day" at bounding box center [131, 387] width 88 height 16
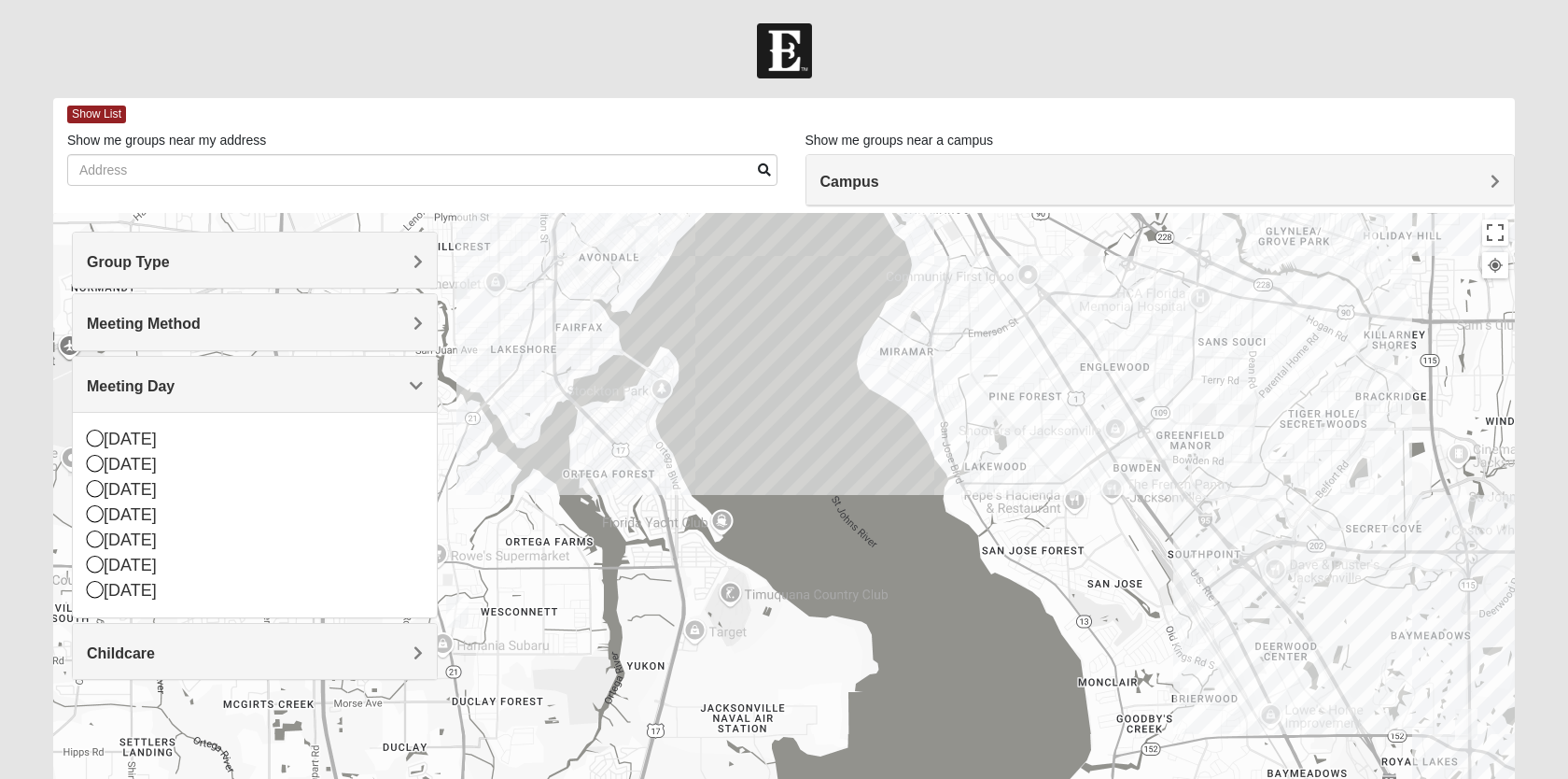
click at [465, 620] on img "Womens Thomas 32244" at bounding box center [457, 612] width 23 height 31
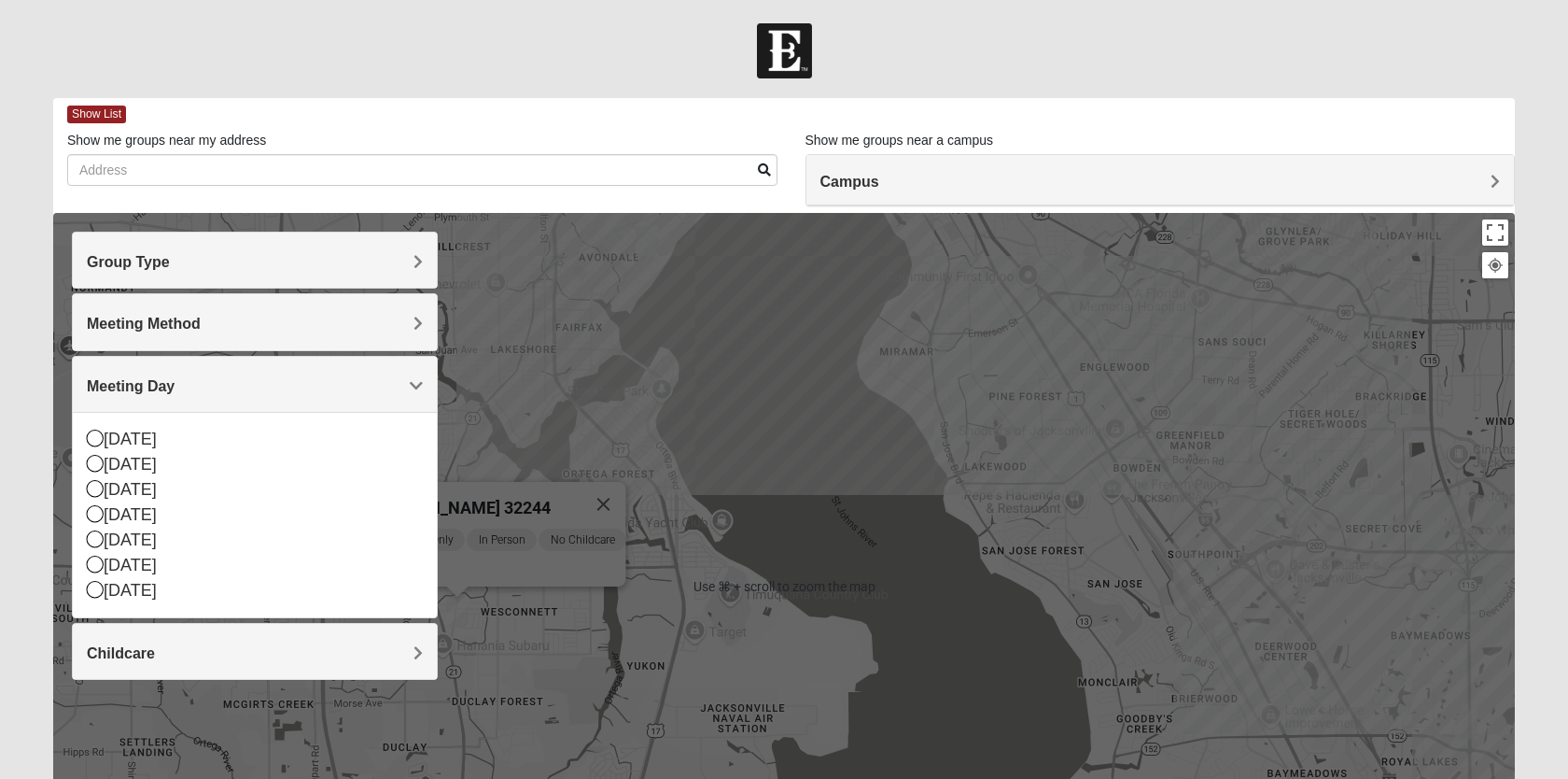
click at [466, 618] on img "Womens Thomas 32244" at bounding box center [457, 612] width 23 height 31
click at [524, 684] on div "Womens [PERSON_NAME] 32244 [DATE] AM Women Only In Person No Childcare Learn Mo…" at bounding box center [784, 587] width 1462 height 747
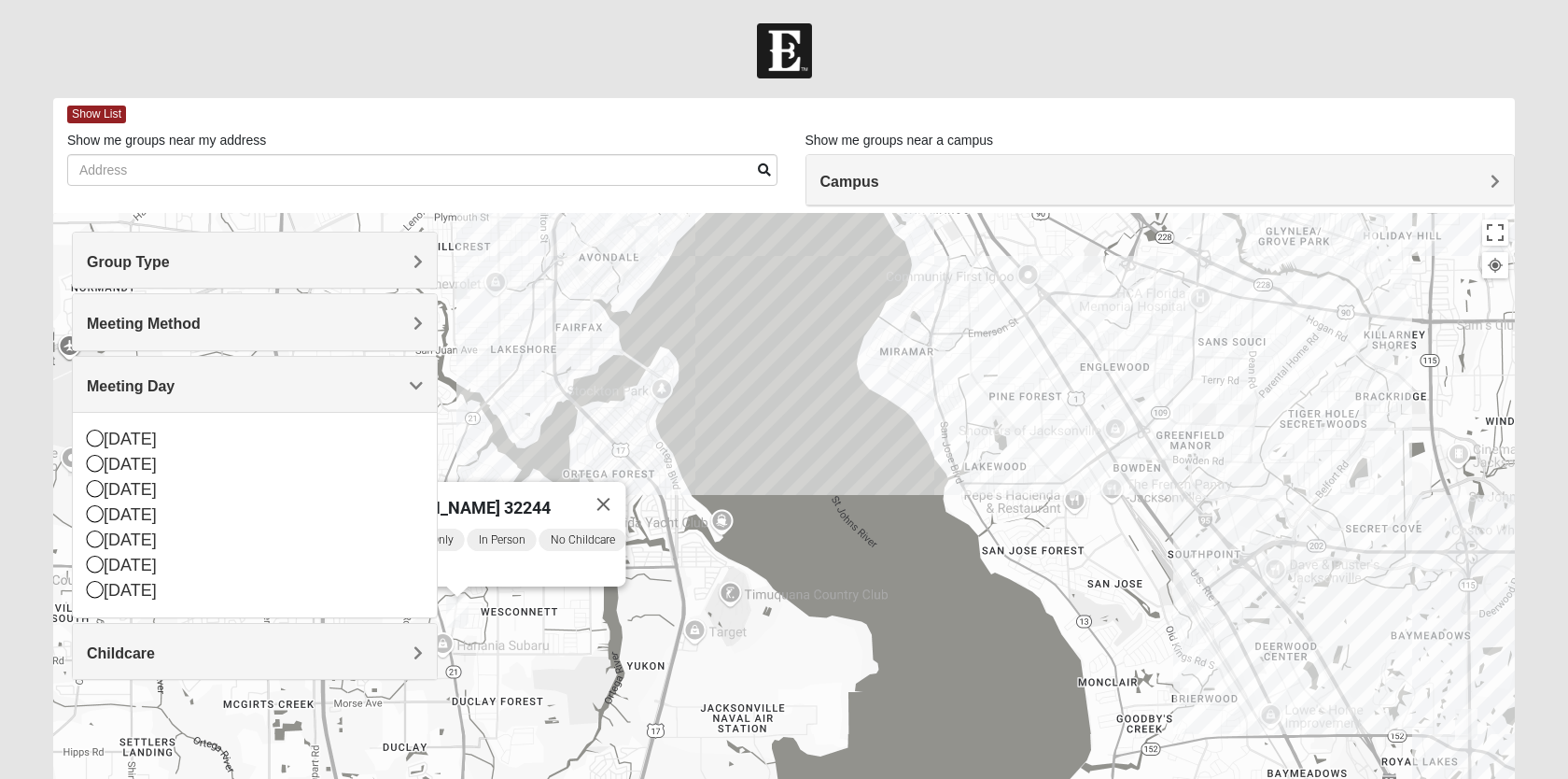
click at [524, 684] on div "Womens [PERSON_NAME] 32244 [DATE] AM Women Only In Person No Childcare Learn Mo…" at bounding box center [784, 587] width 1462 height 747
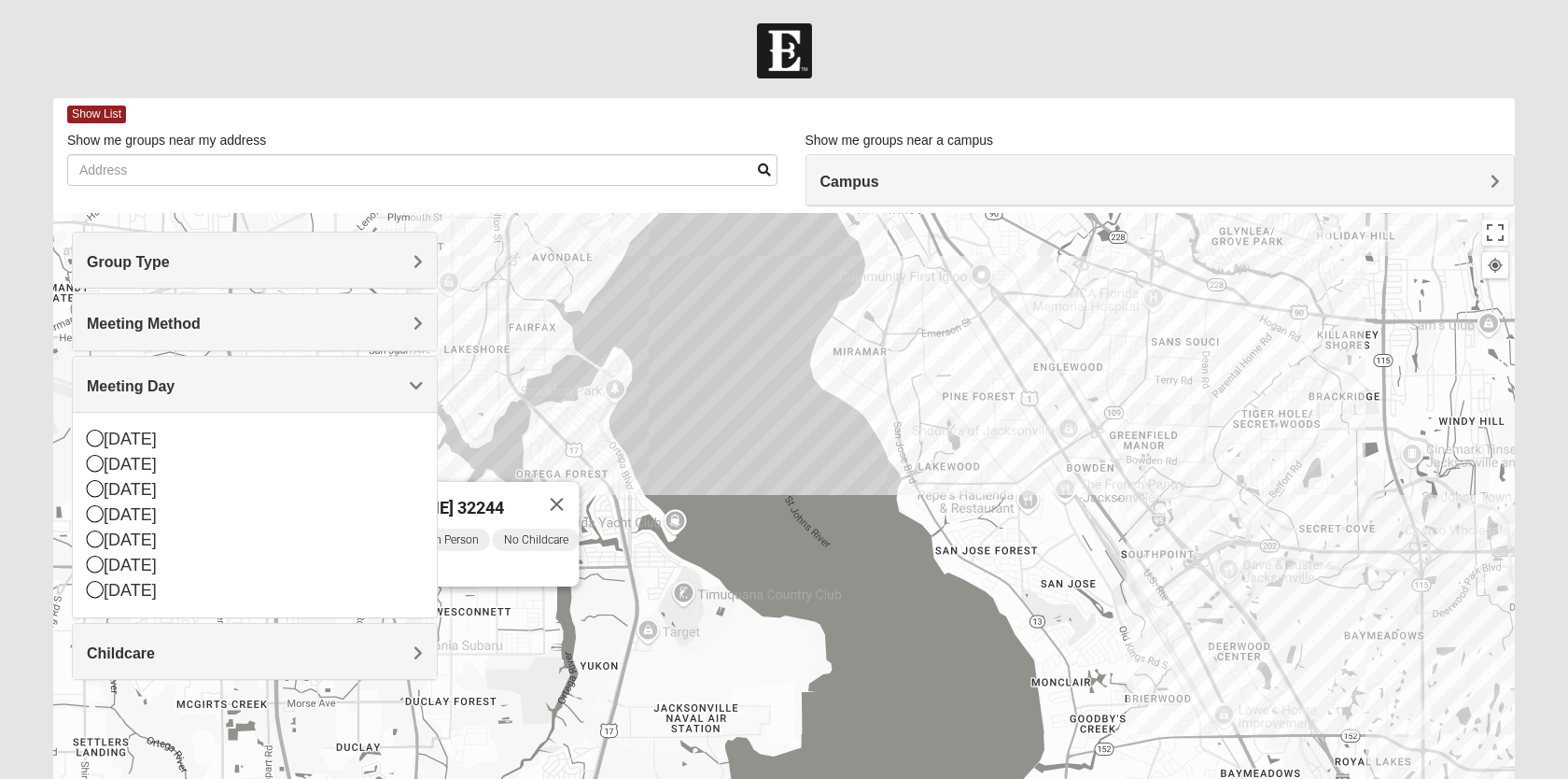
drag, startPoint x: 524, startPoint y: 684, endPoint x: 472, endPoint y: 684, distance: 52.0
click at [472, 684] on div "Womens [PERSON_NAME] 32244 [DATE] AM Women Only In Person No Childcare Learn Mo…" at bounding box center [784, 587] width 1462 height 747
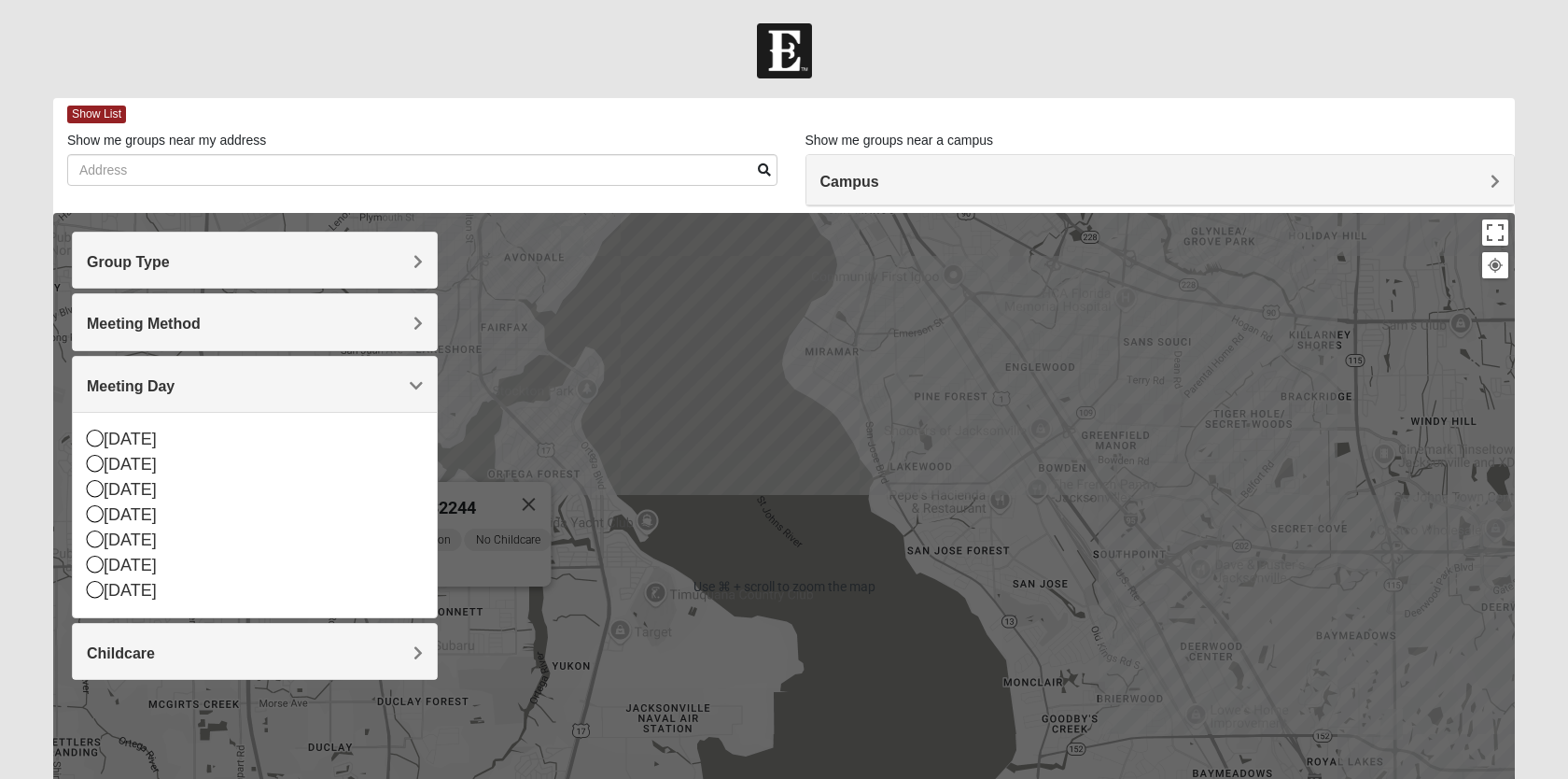
drag, startPoint x: 509, startPoint y: 569, endPoint x: 674, endPoint y: 577, distance: 165.2
click at [674, 577] on div "Womens [PERSON_NAME] 32244 [DATE] AM Women Only In Person No Childcare Learn Mo…" at bounding box center [784, 587] width 1462 height 747
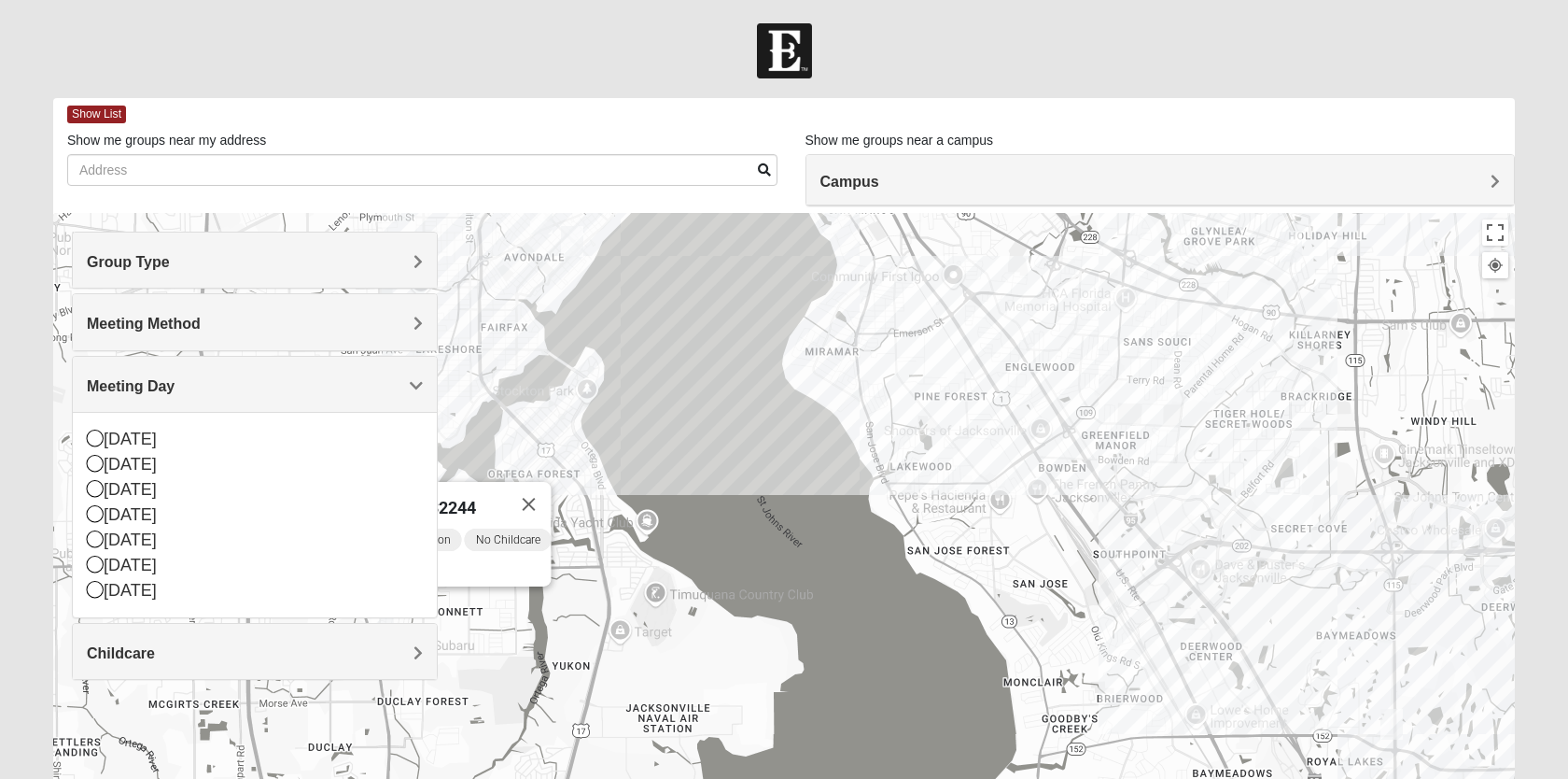
click at [621, 642] on div "Womens [PERSON_NAME] 32244 [DATE] AM Women Only In Person No Childcare Learn Mo…" at bounding box center [784, 587] width 1462 height 747
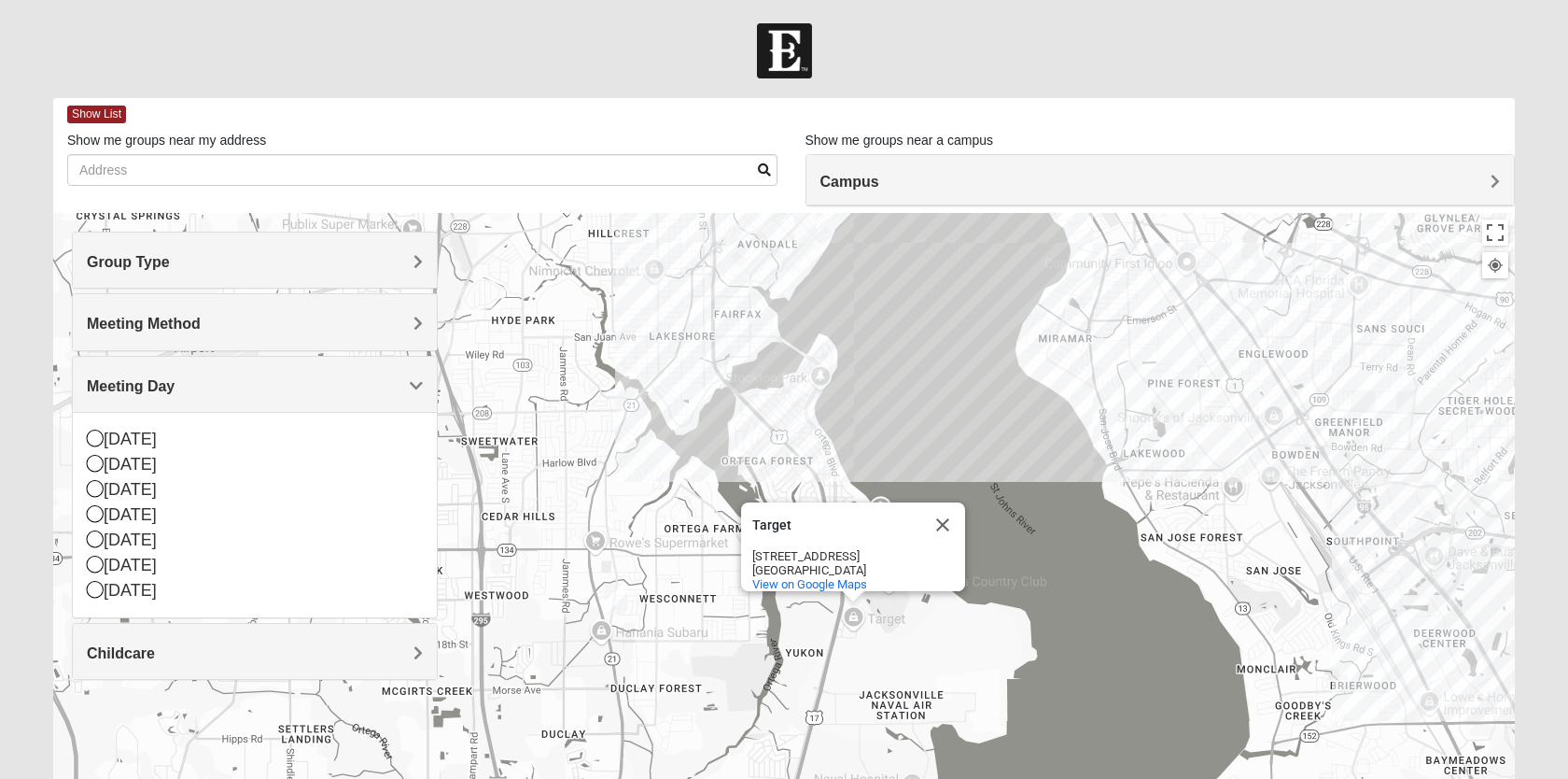
drag, startPoint x: 621, startPoint y: 642, endPoint x: 865, endPoint y: 625, distance: 244.6
click at [865, 625] on div "Target Target [STREET_ADDRESS] View on Google Maps" at bounding box center [784, 587] width 1462 height 747
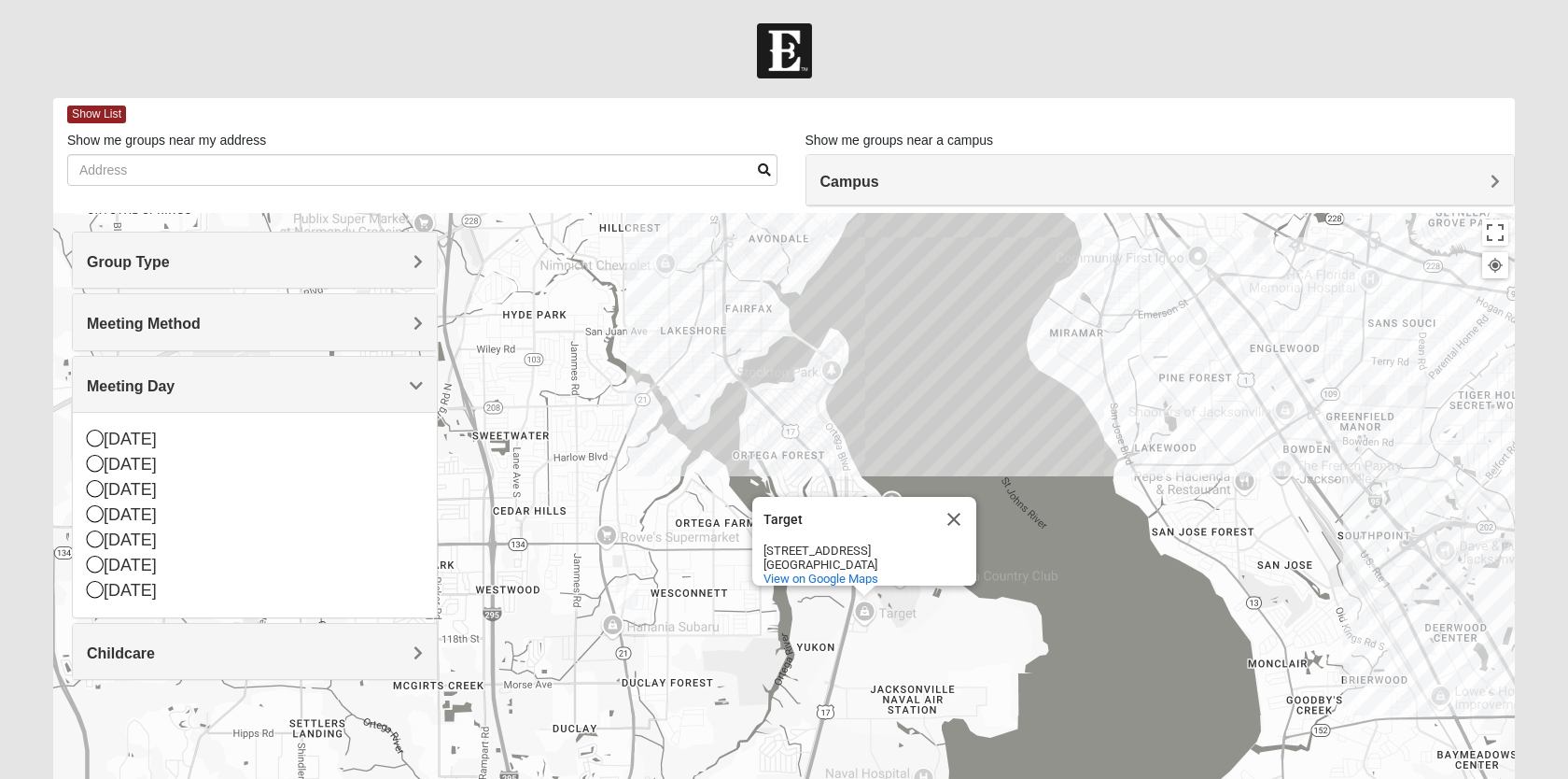
click at [632, 601] on img "Womens Thomas 32244" at bounding box center [627, 593] width 23 height 31
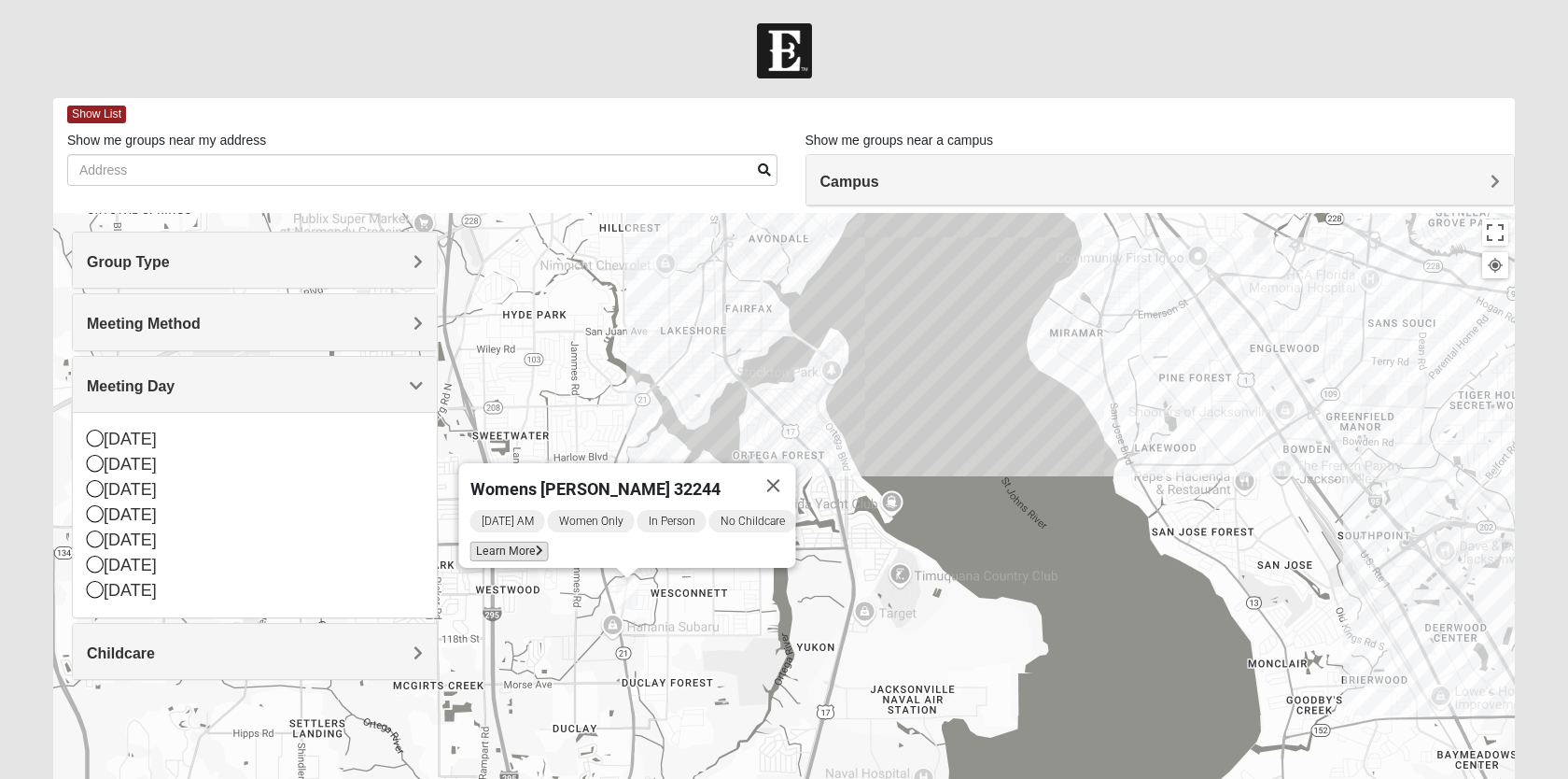
click at [488, 542] on span "Learn More" at bounding box center [509, 551] width 78 height 20
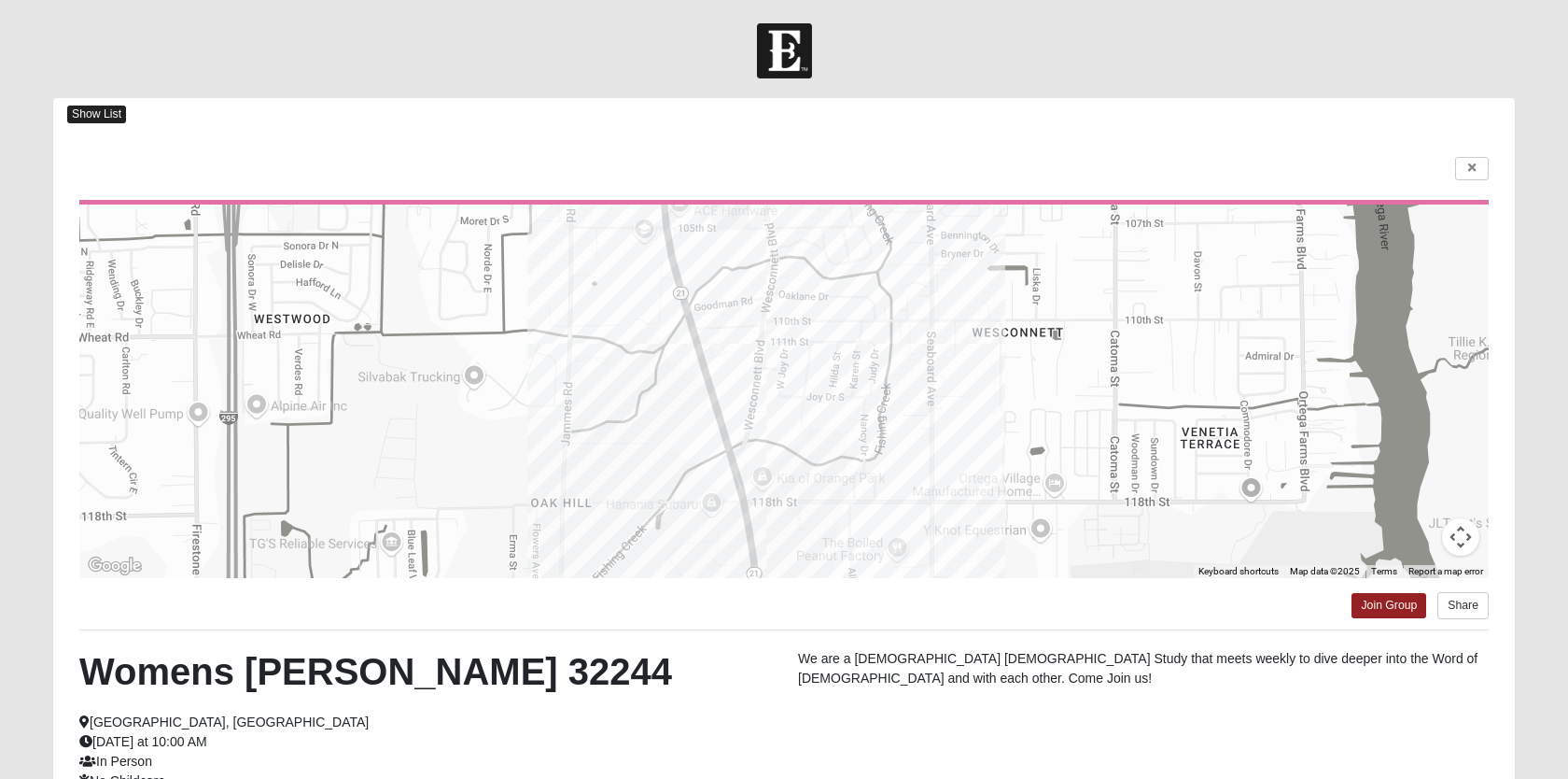
click at [80, 113] on span "Show List" at bounding box center [96, 114] width 58 height 18
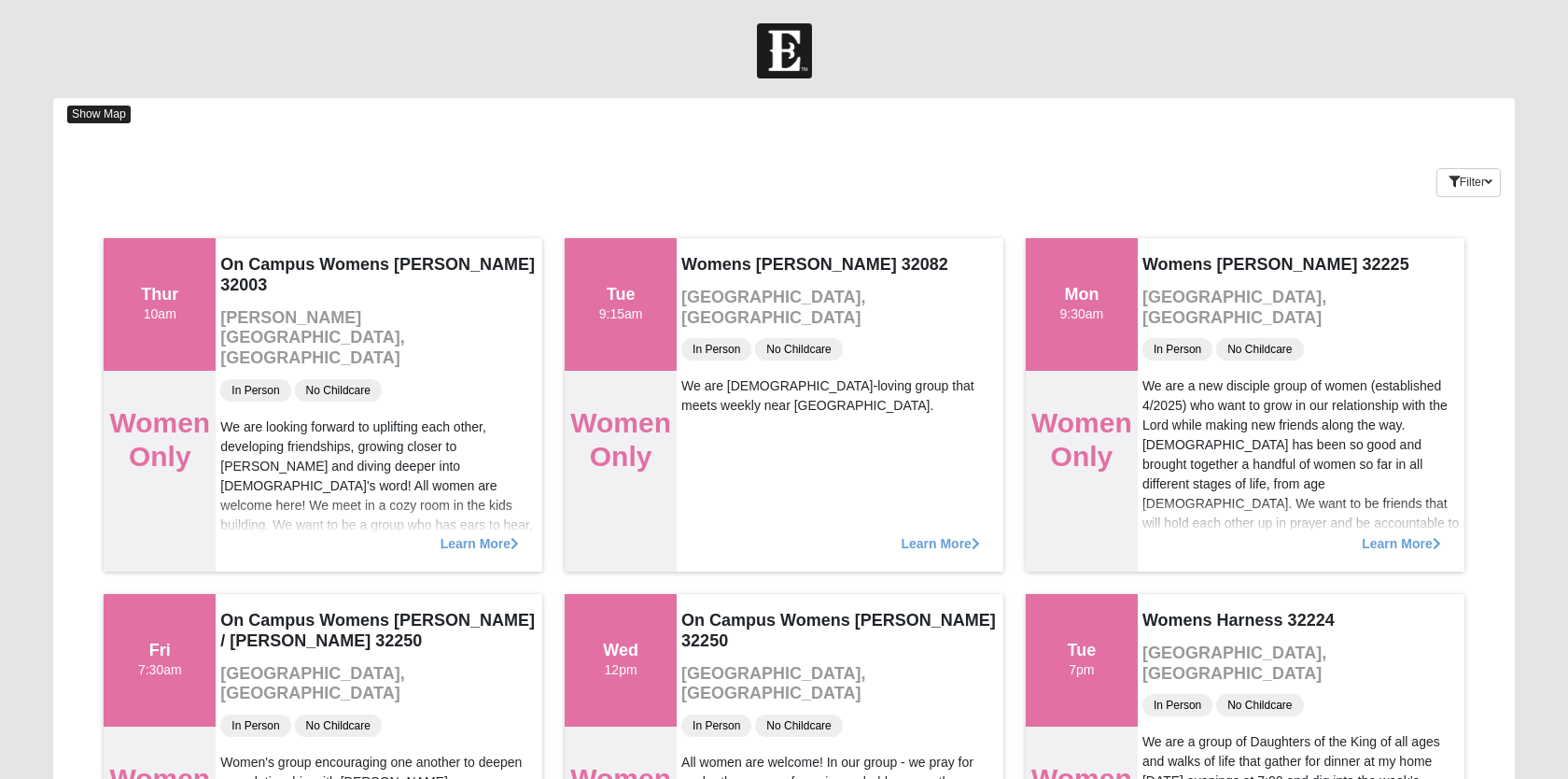
click at [87, 115] on span "Show Map" at bounding box center [99, 114] width 63 height 18
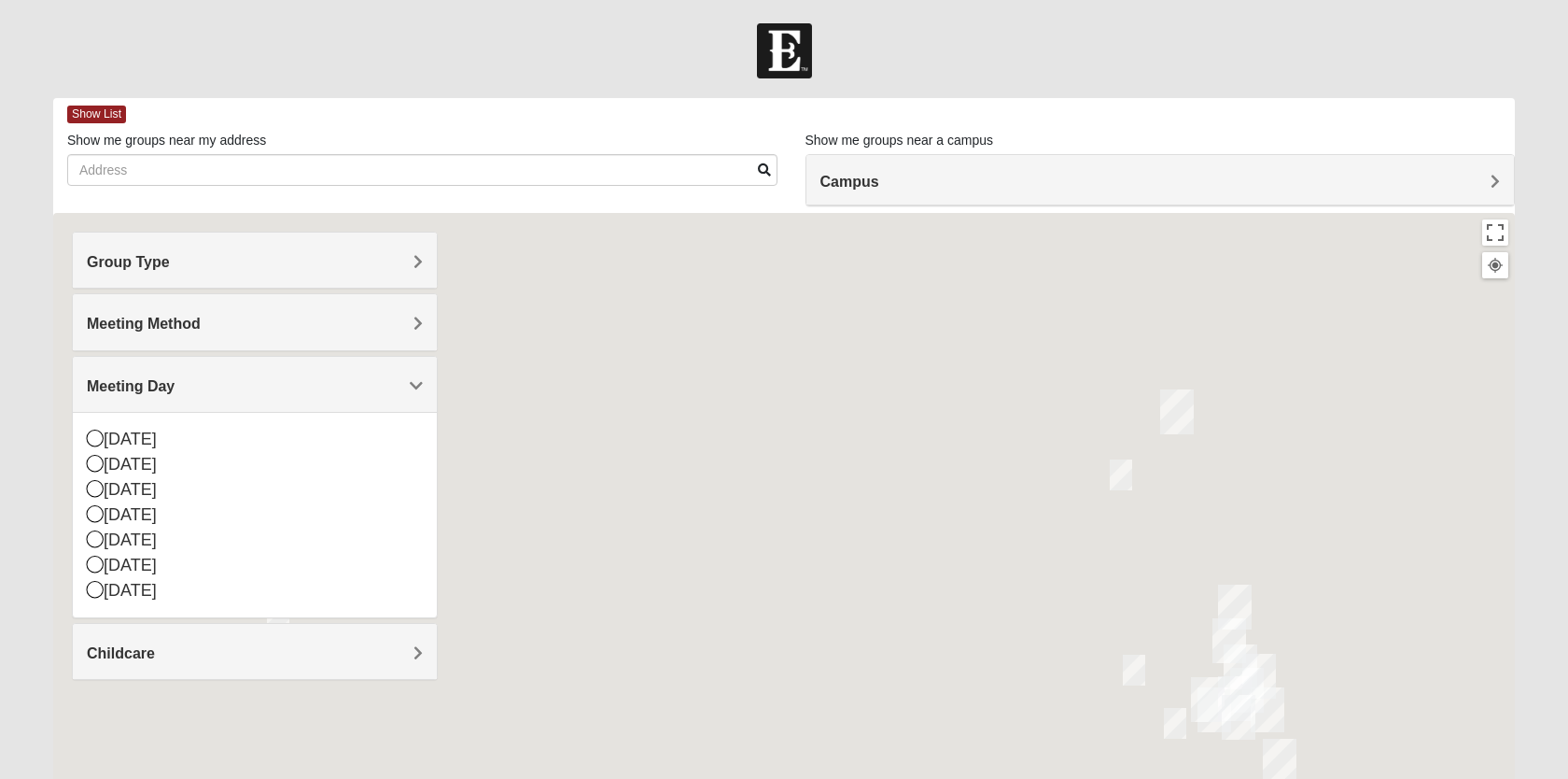
scroll to position [31, 0]
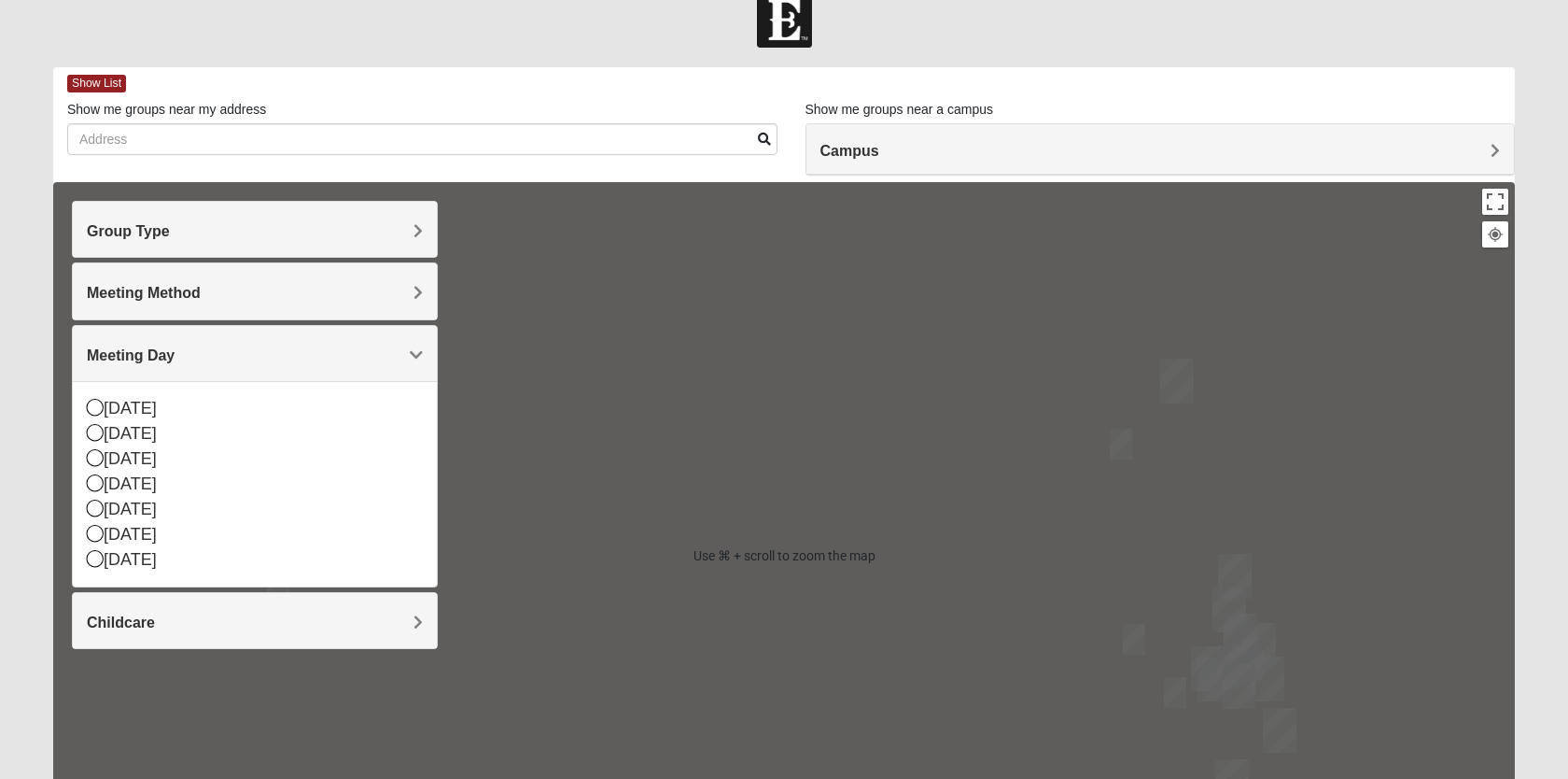
click at [1174, 386] on img "Jesup" at bounding box center [1177, 381] width 34 height 45
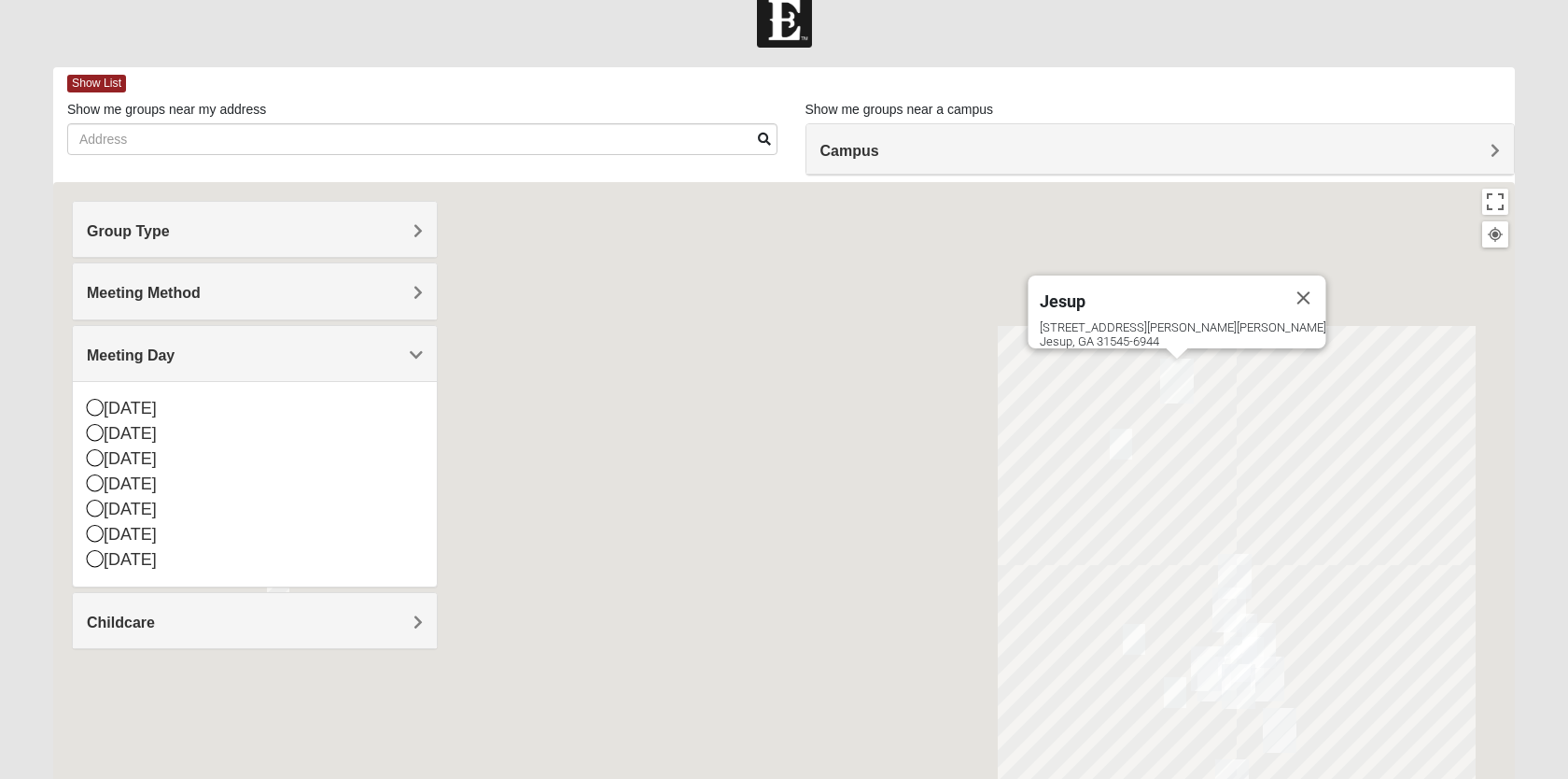
click at [1118, 442] on img "Womens Robson 31516" at bounding box center [1120, 443] width 23 height 31
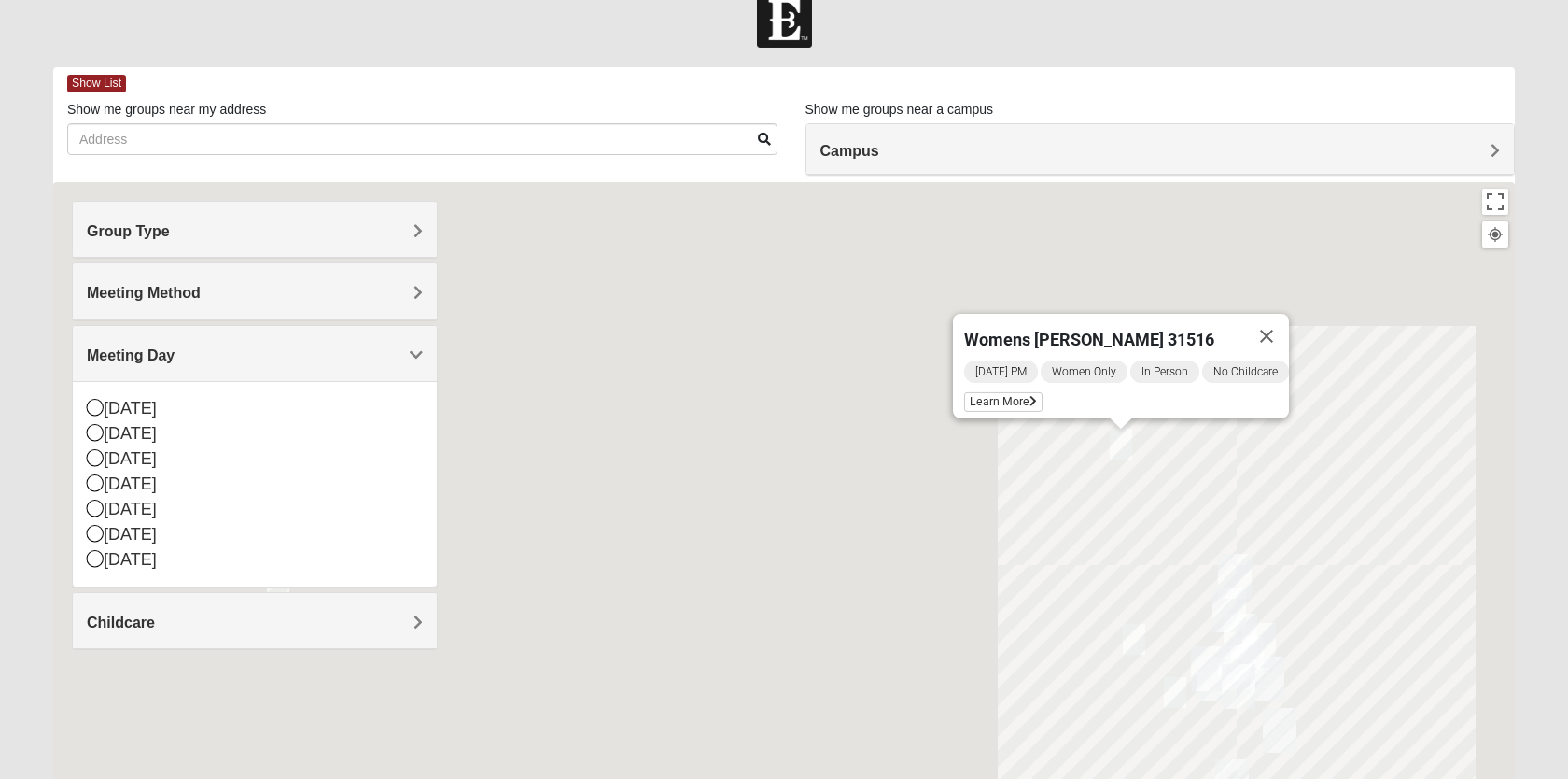
click at [1137, 497] on div "Womens [PERSON_NAME] 31516 [DATE] PM Women Only In Person No Childcare Learn Mo…" at bounding box center [784, 556] width 1462 height 747
click at [350, 297] on h4 "Meeting Method" at bounding box center [255, 292] width 336 height 18
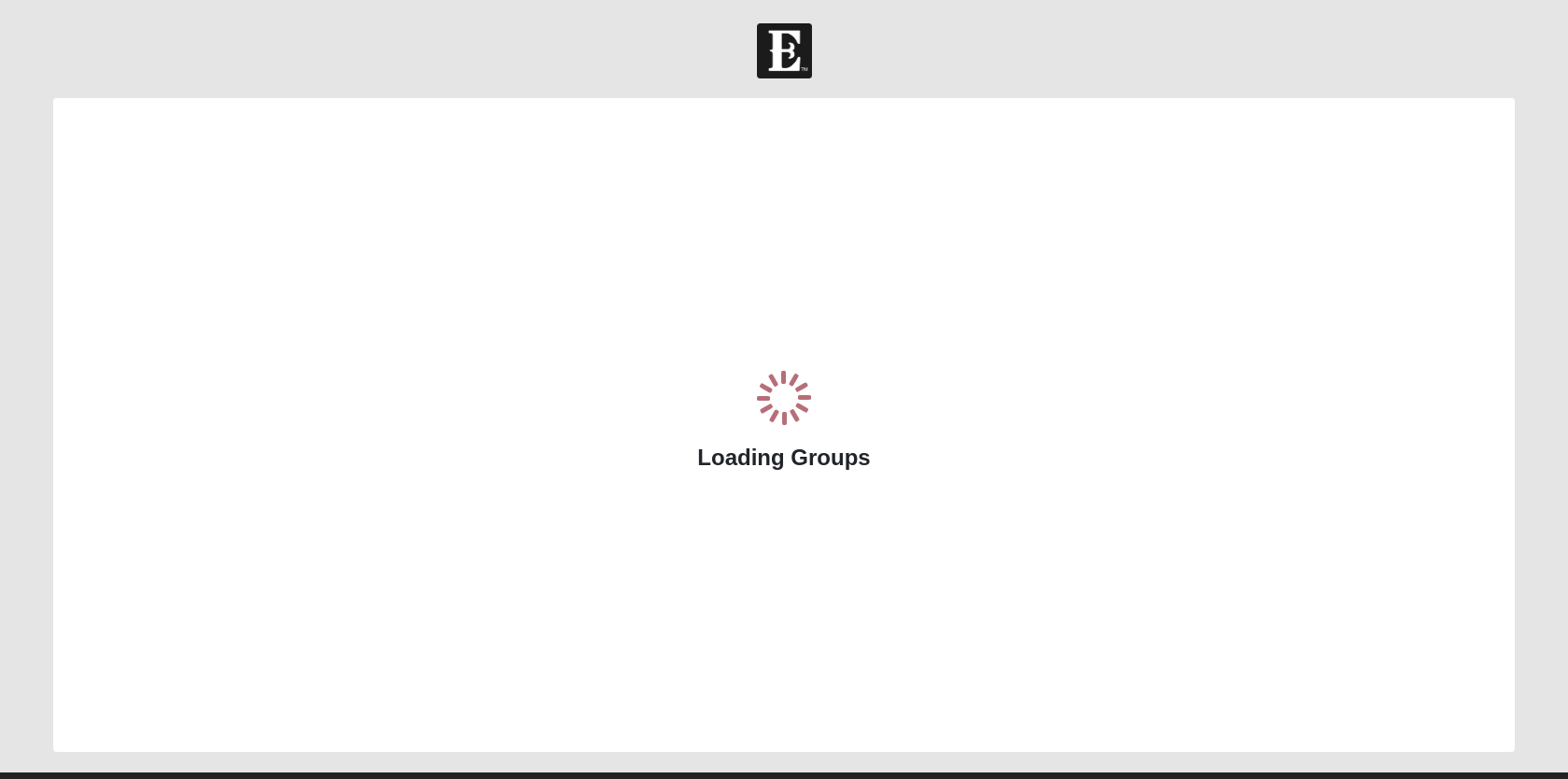
scroll to position [31, 0]
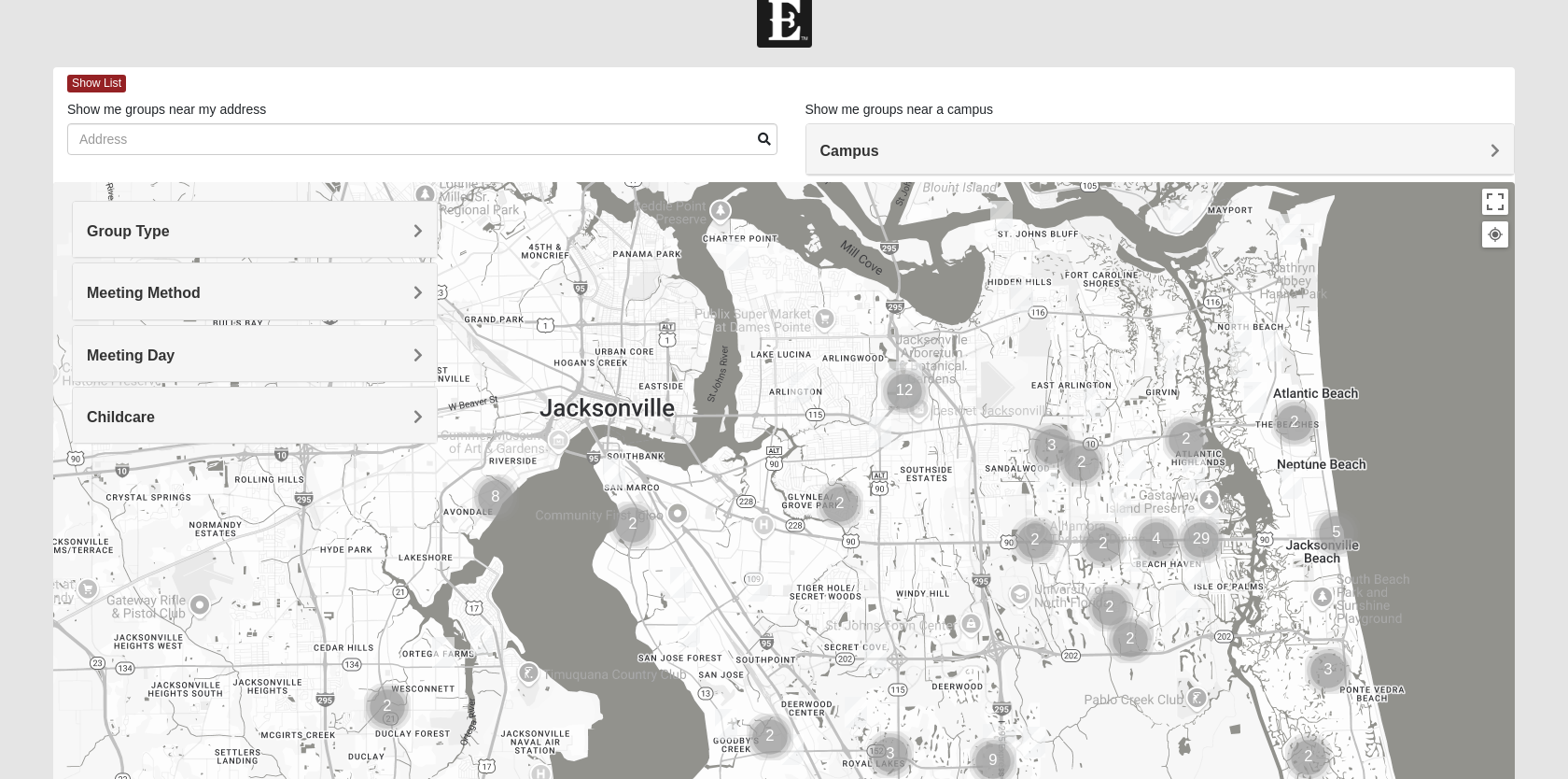
drag, startPoint x: 180, startPoint y: 561, endPoint x: 610, endPoint y: 549, distance: 430.2
click at [610, 549] on div at bounding box center [784, 556] width 1462 height 747
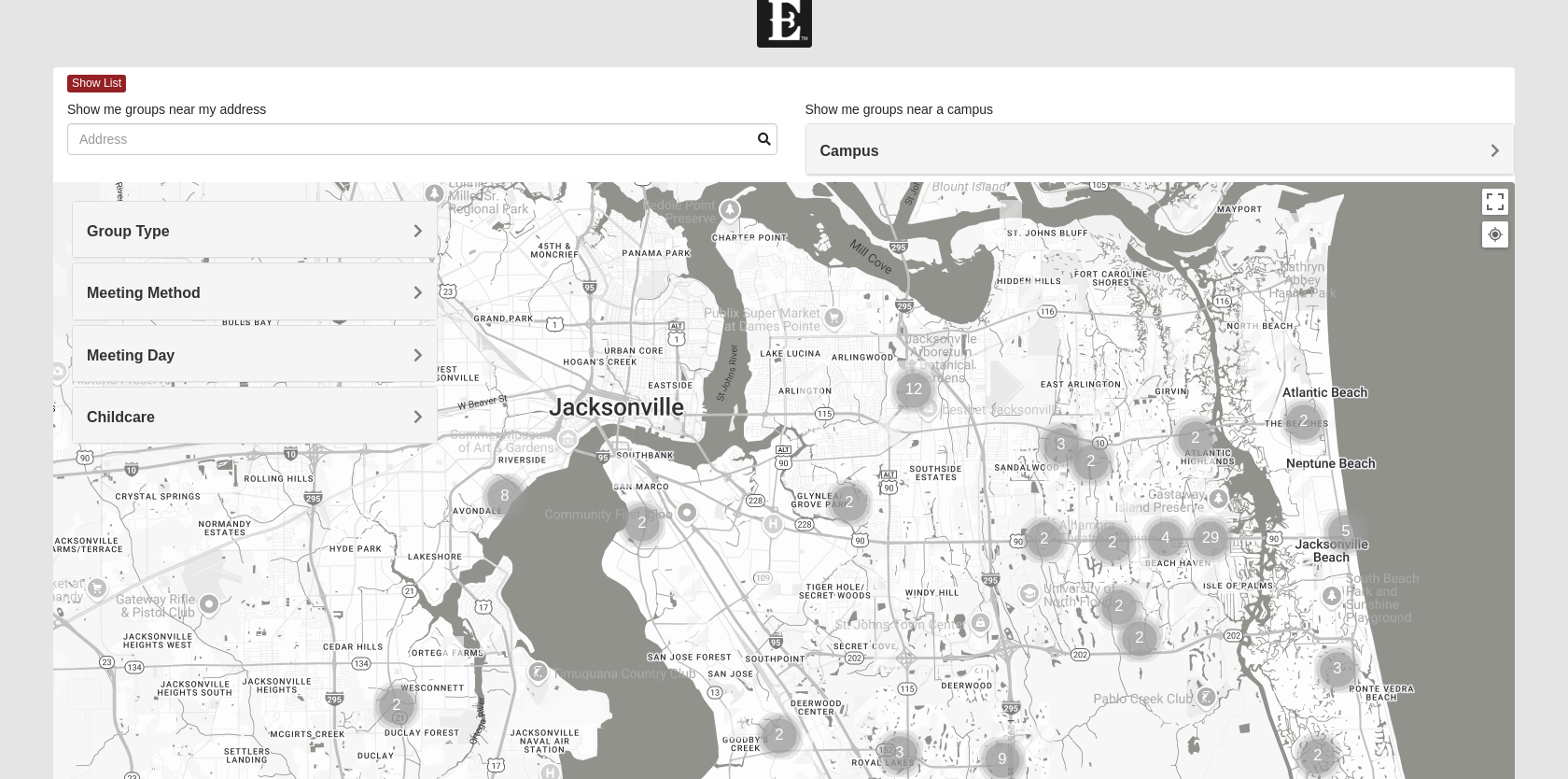
click at [209, 304] on div "Meeting Method" at bounding box center [254, 291] width 364 height 56
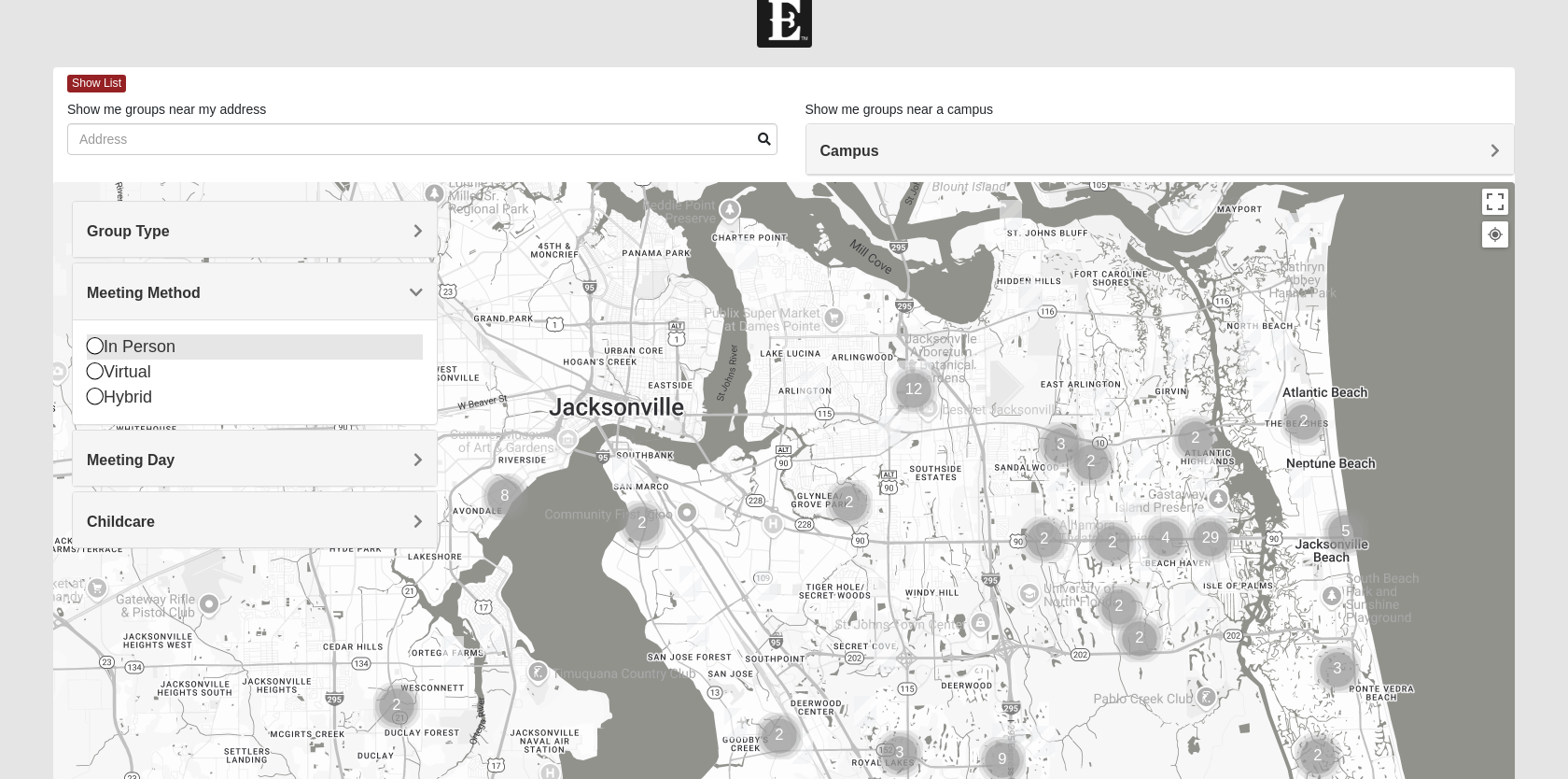
click at [107, 346] on div "In Person" at bounding box center [255, 346] width 336 height 25
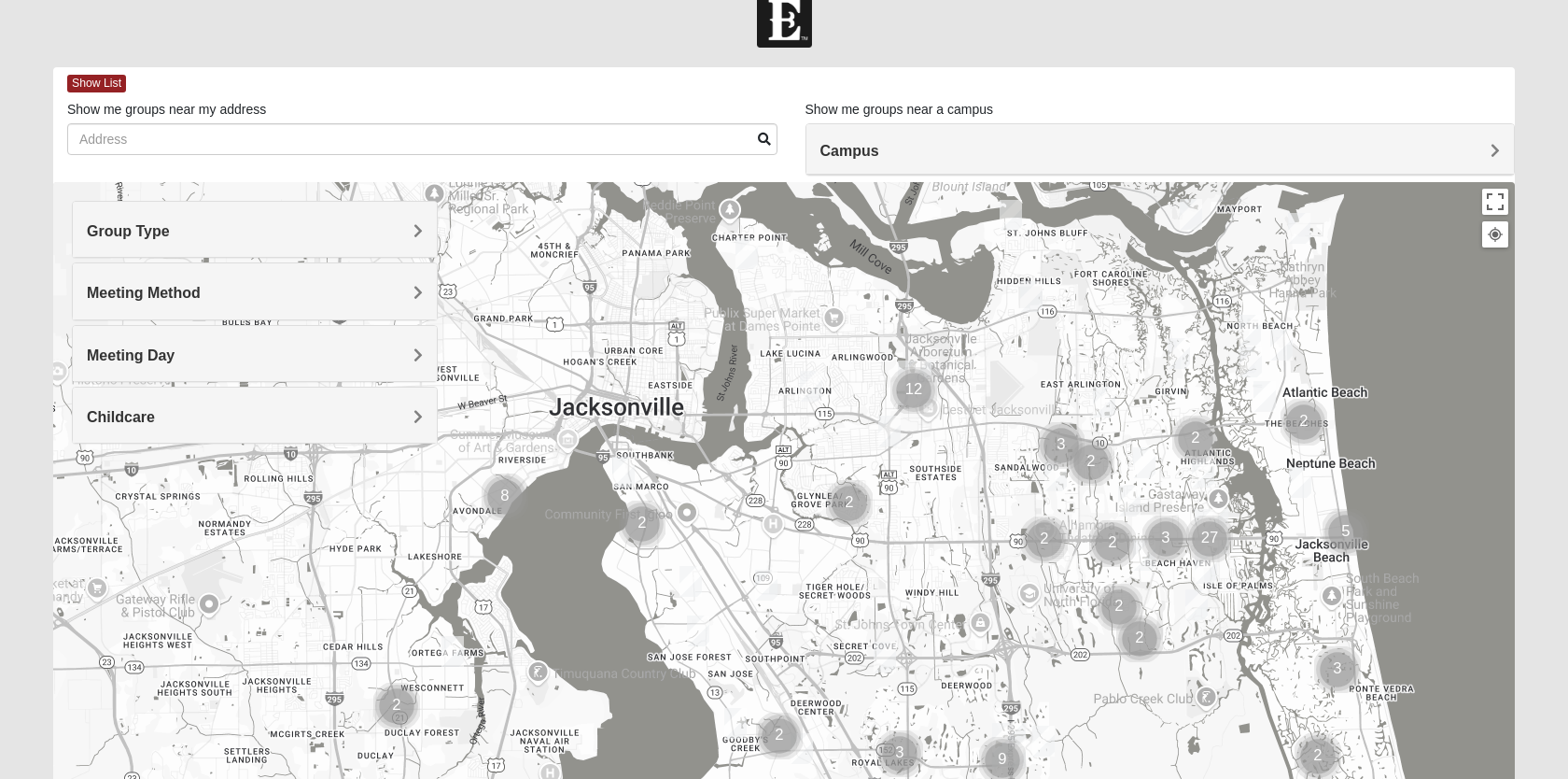
click at [179, 243] on div "Group Type" at bounding box center [254, 230] width 364 height 56
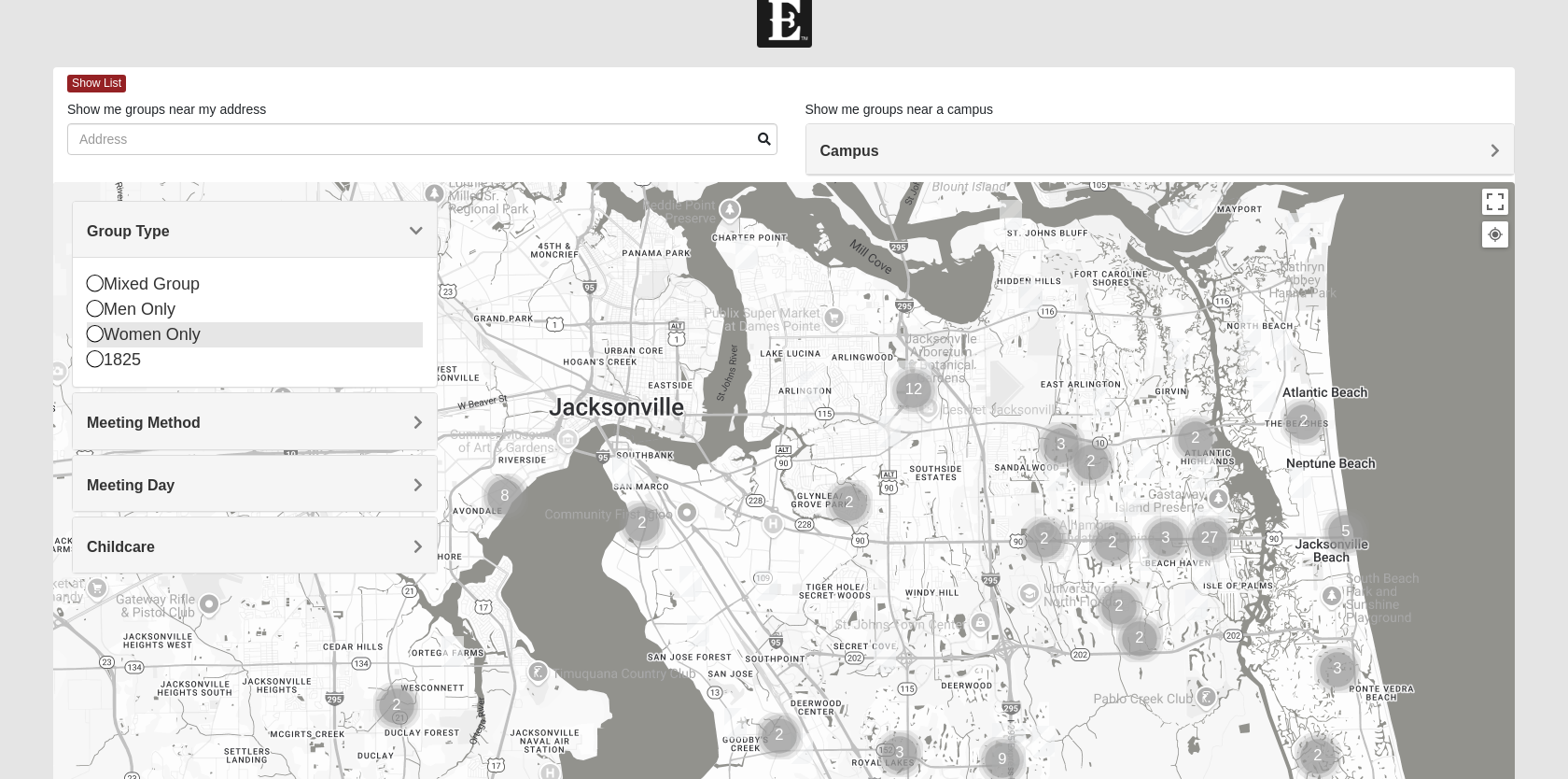
click at [87, 334] on icon at bounding box center [95, 333] width 17 height 17
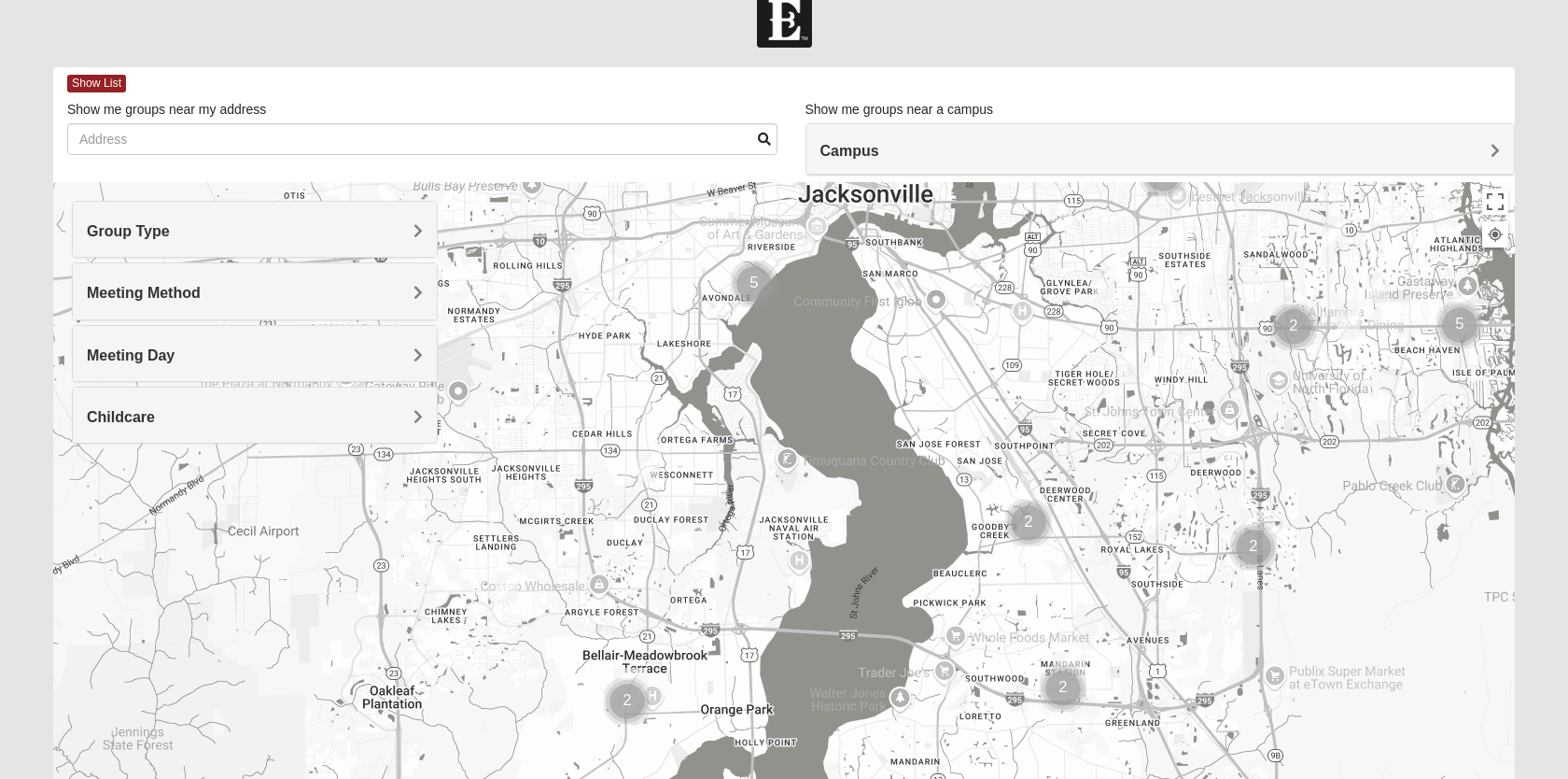
drag, startPoint x: 581, startPoint y: 584, endPoint x: 832, endPoint y: 370, distance: 329.8
click at [832, 370] on div at bounding box center [784, 556] width 1462 height 747
click at [648, 459] on img "Womens Thomas 32244" at bounding box center [648, 466] width 23 height 31
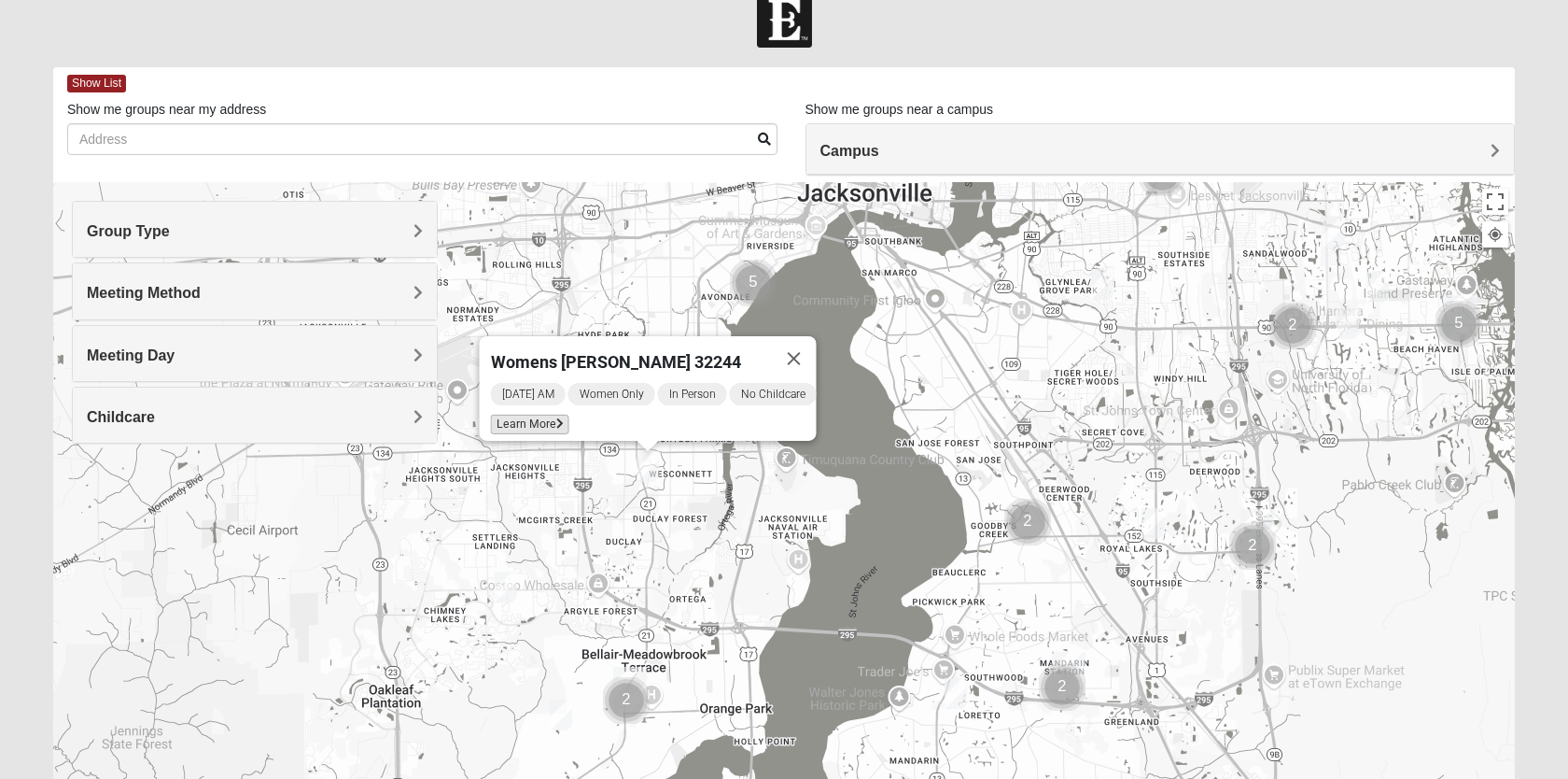
click at [557, 418] on icon at bounding box center [561, 423] width 8 height 11
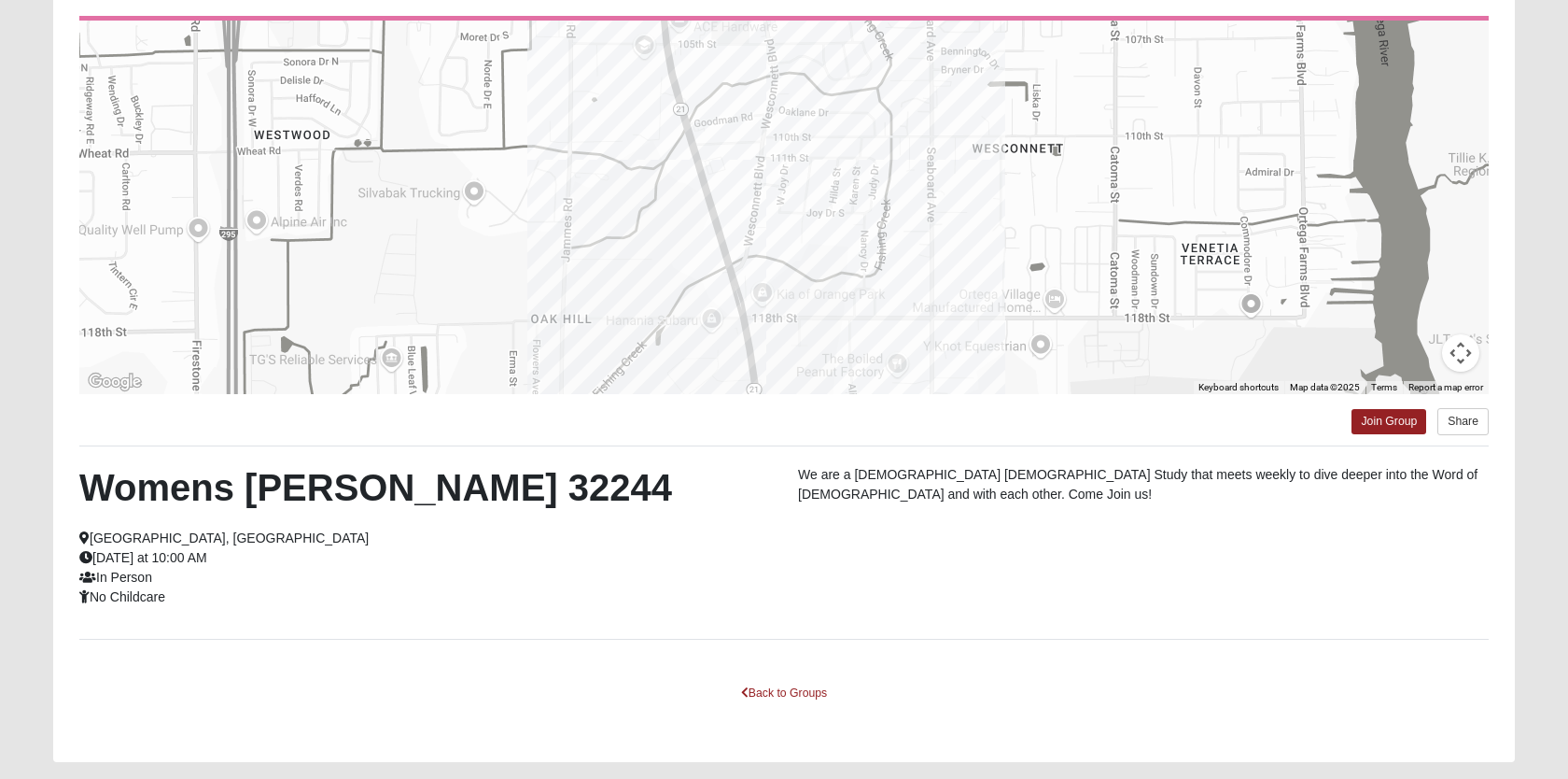
scroll to position [186, 0]
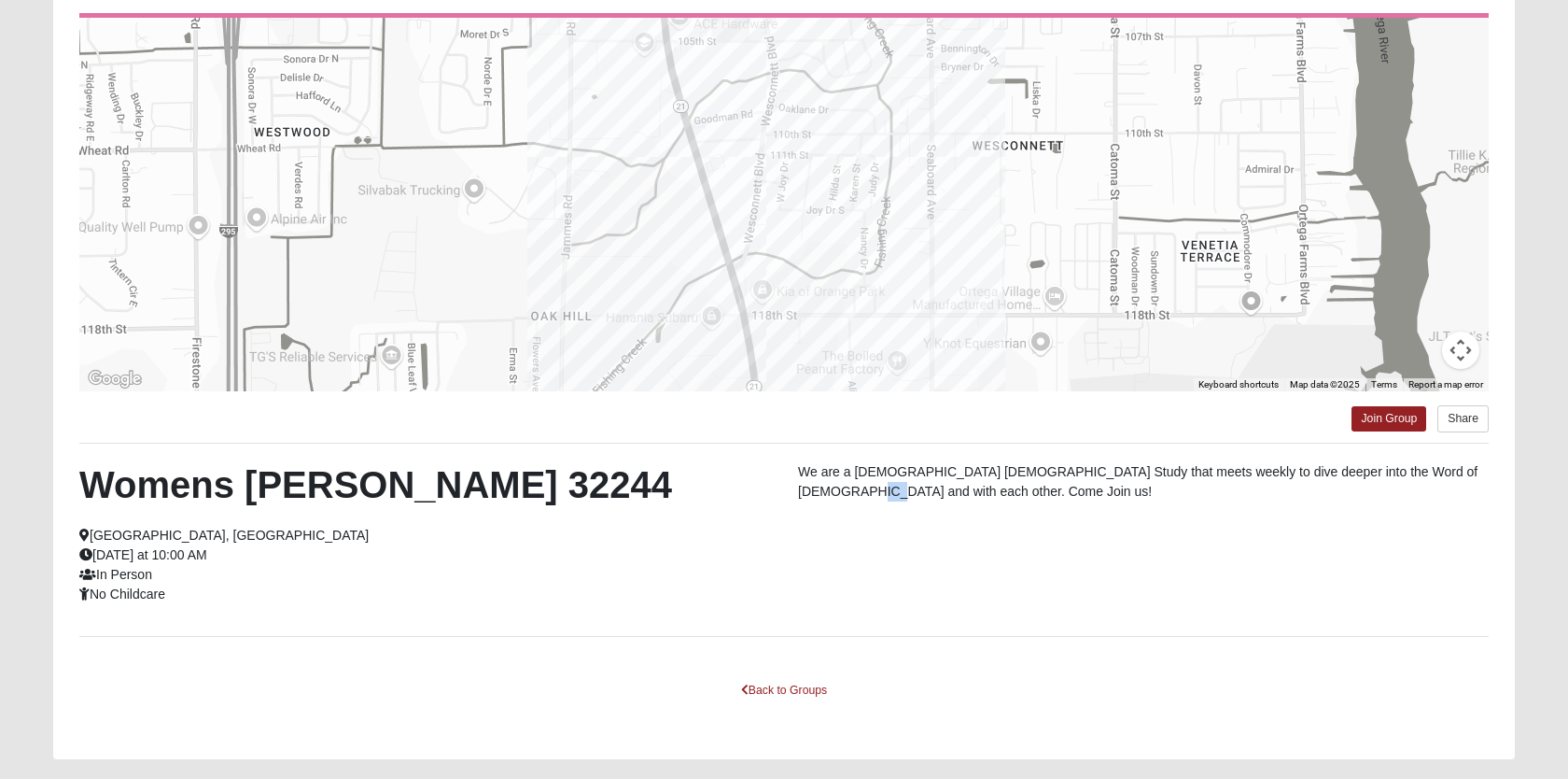
drag, startPoint x: 861, startPoint y: 504, endPoint x: 792, endPoint y: 493, distance: 69.9
click at [792, 493] on div "We are a [DEMOGRAPHIC_DATA] [DEMOGRAPHIC_DATA] Study that meets weekly to dive …" at bounding box center [1143, 486] width 719 height 49
click at [1383, 424] on link "Join Group" at bounding box center [1388, 418] width 74 height 25
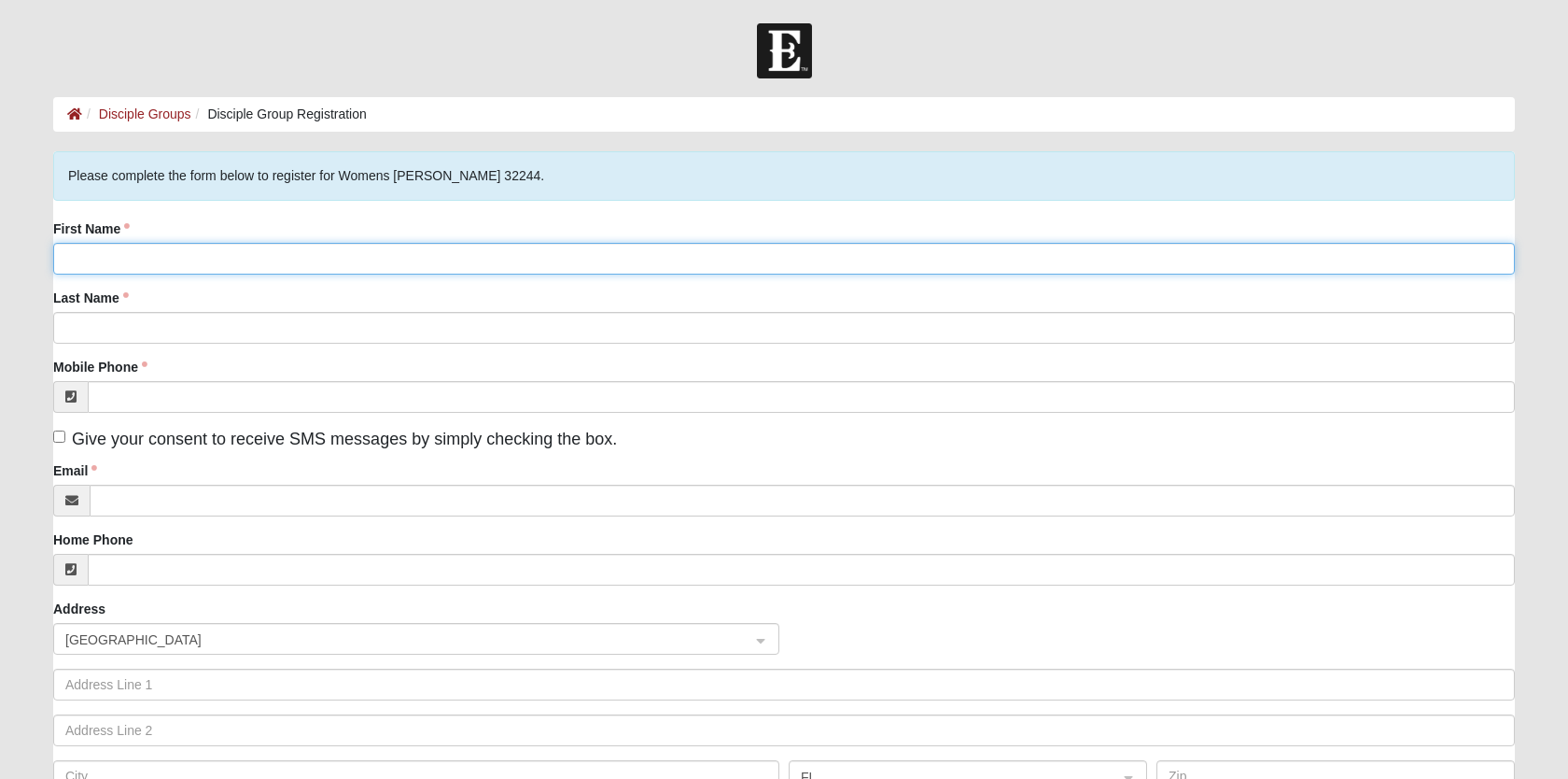
click at [341, 269] on input "First Name" at bounding box center [784, 259] width 1462 height 32
type input "Kinderly"
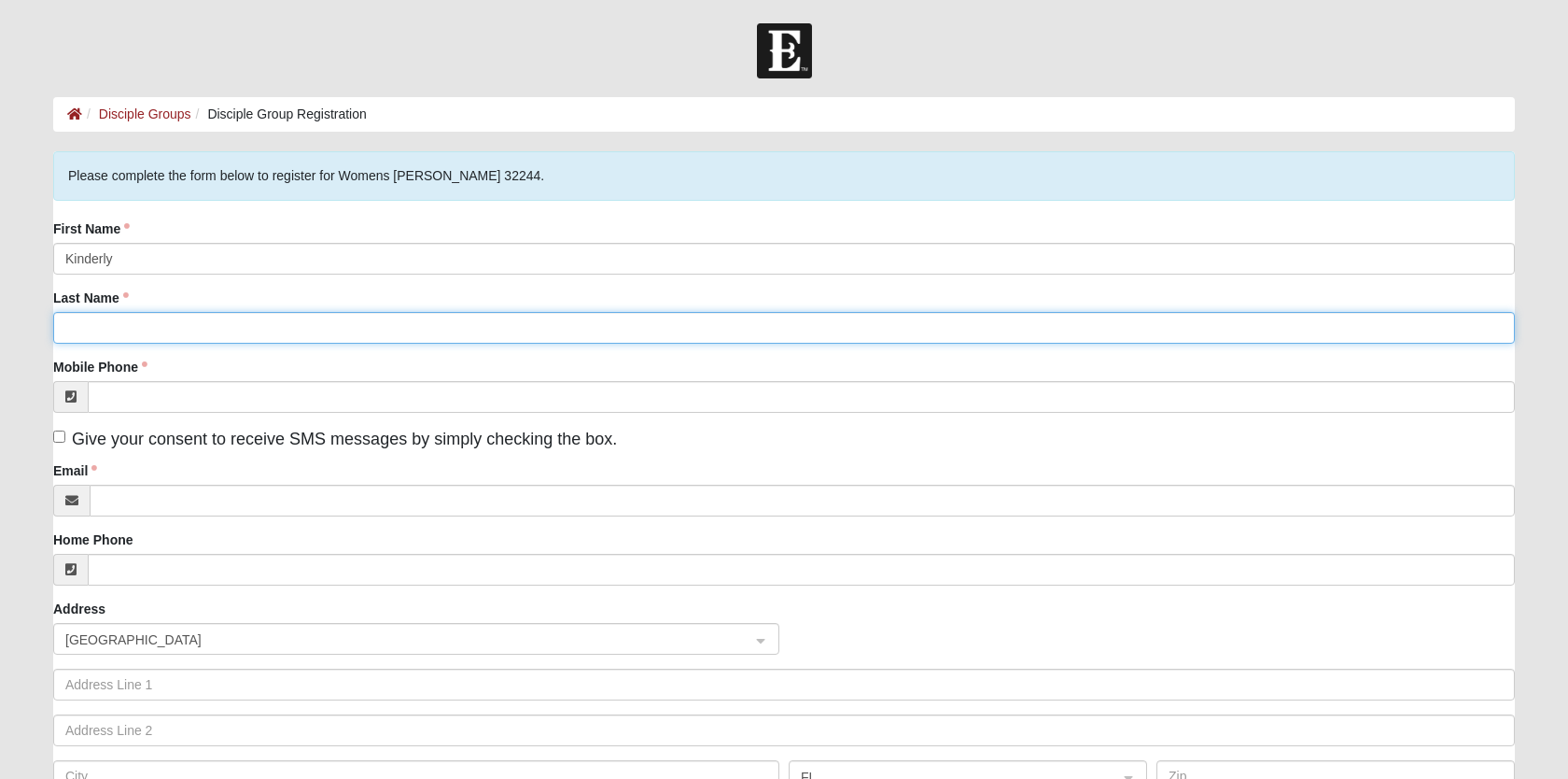
type input "[PERSON_NAME]"
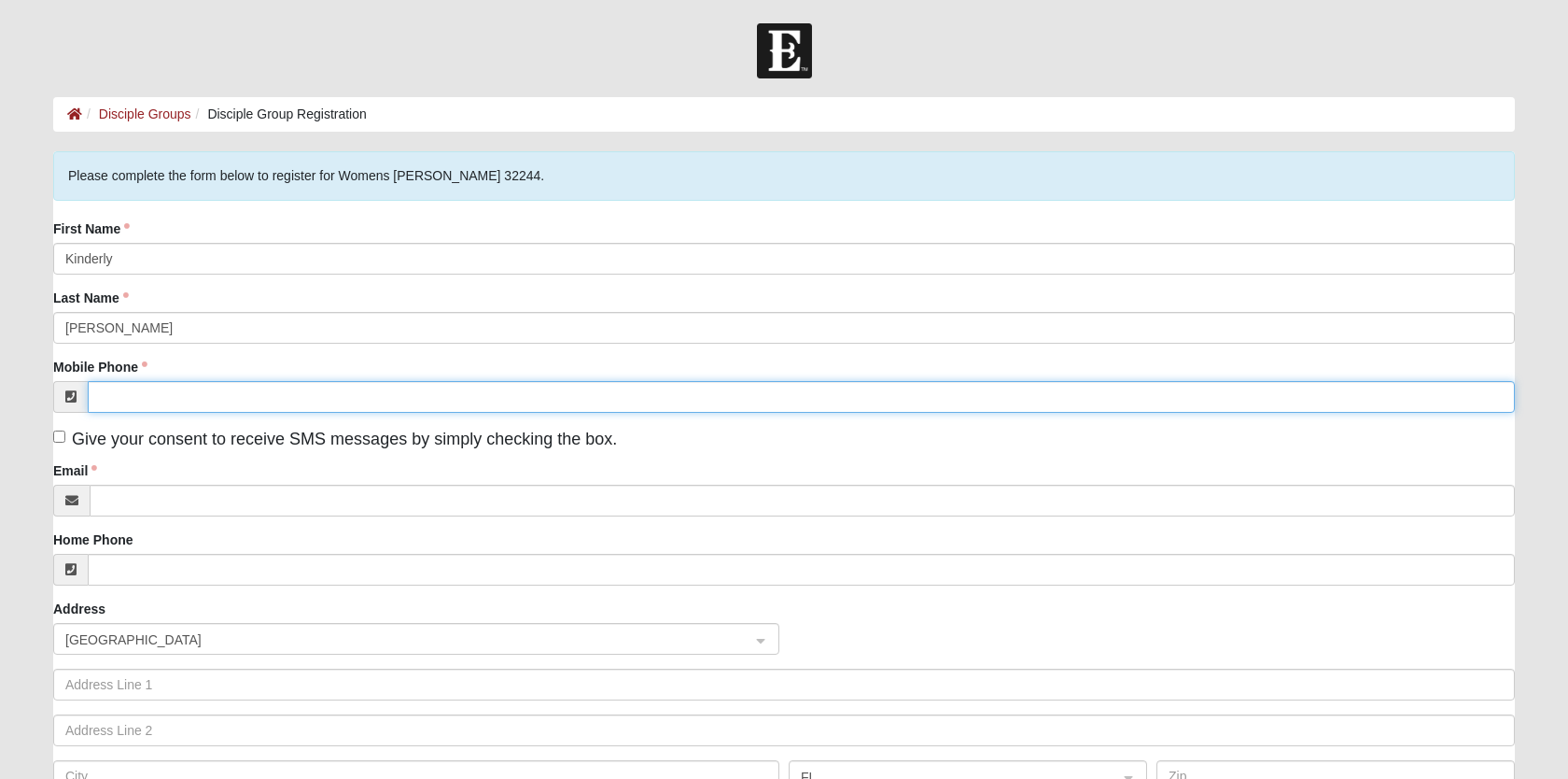
type input "[PHONE_NUMBER]"
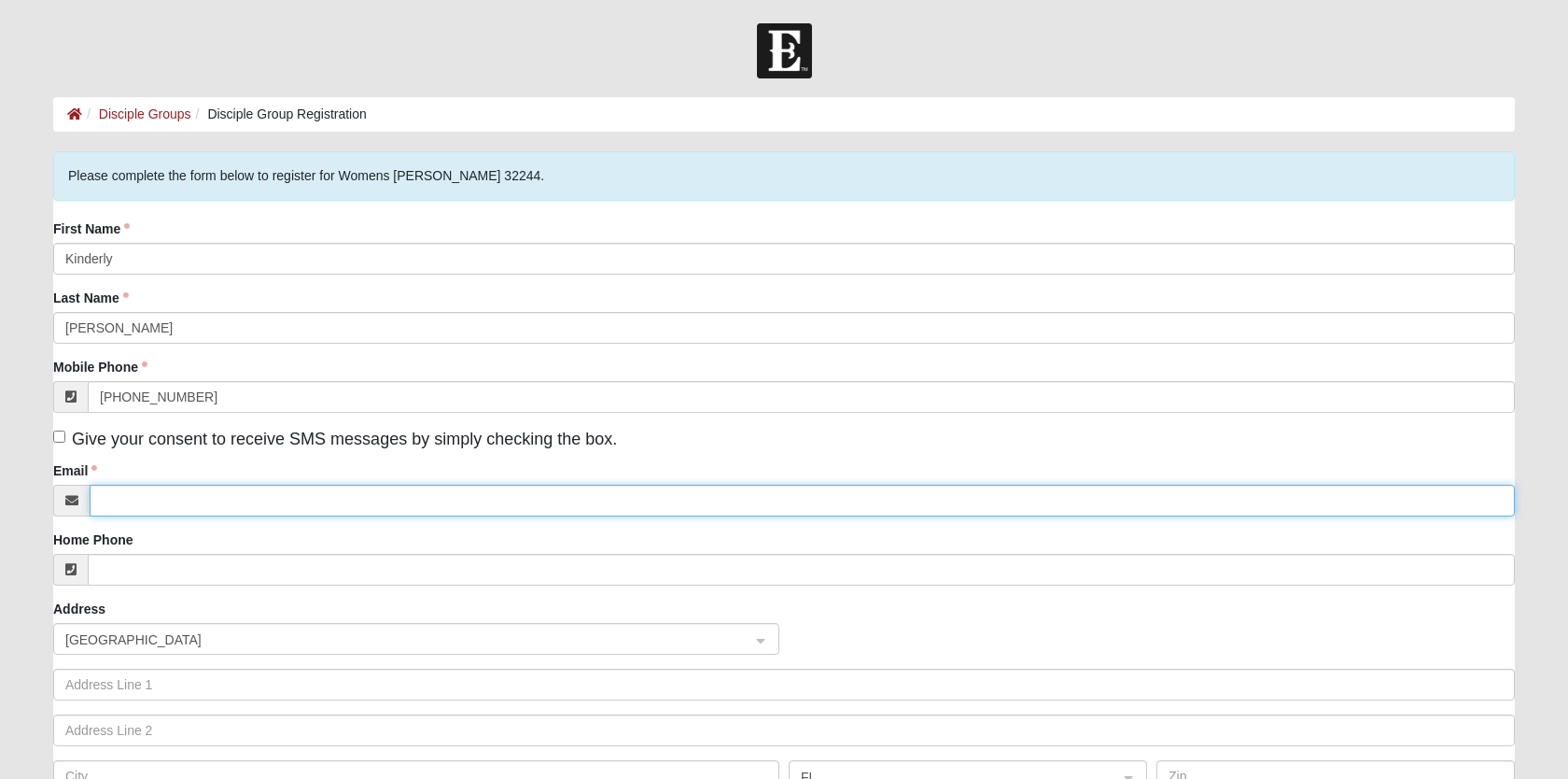
type input "[EMAIL_ADDRESS][DOMAIN_NAME]"
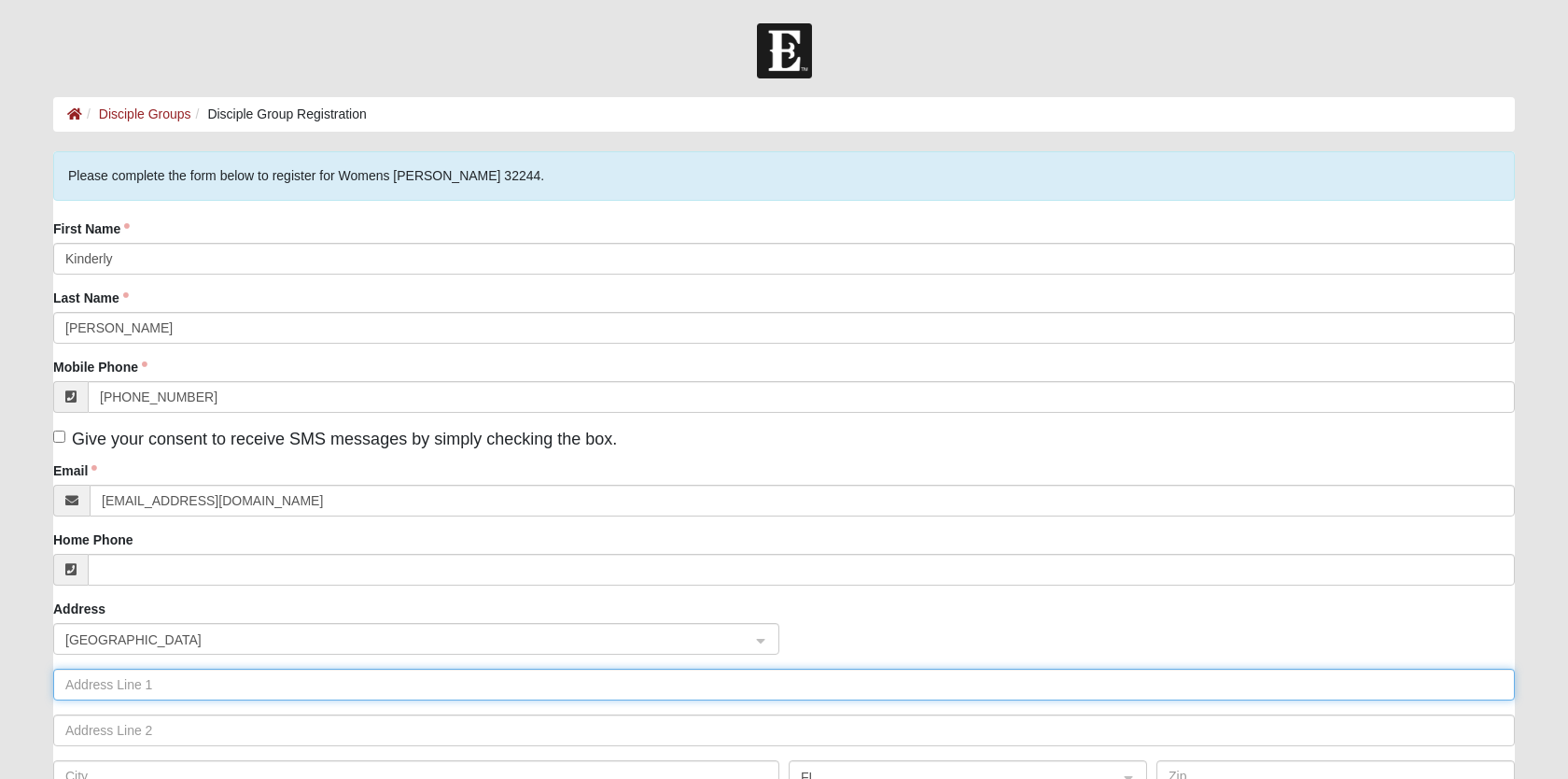
type input "5146 Admiral Dr"
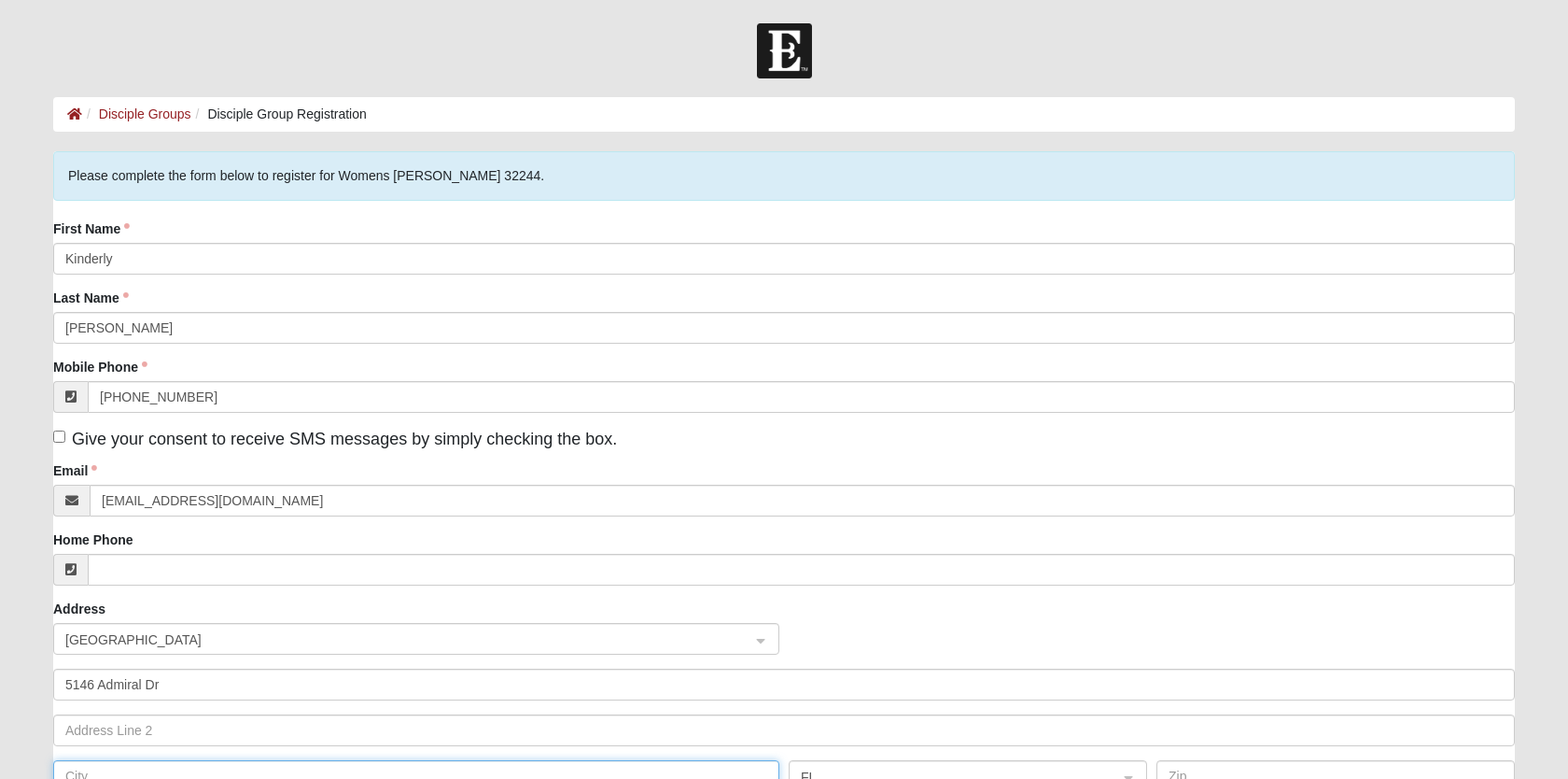
type input "[GEOGRAPHIC_DATA]"
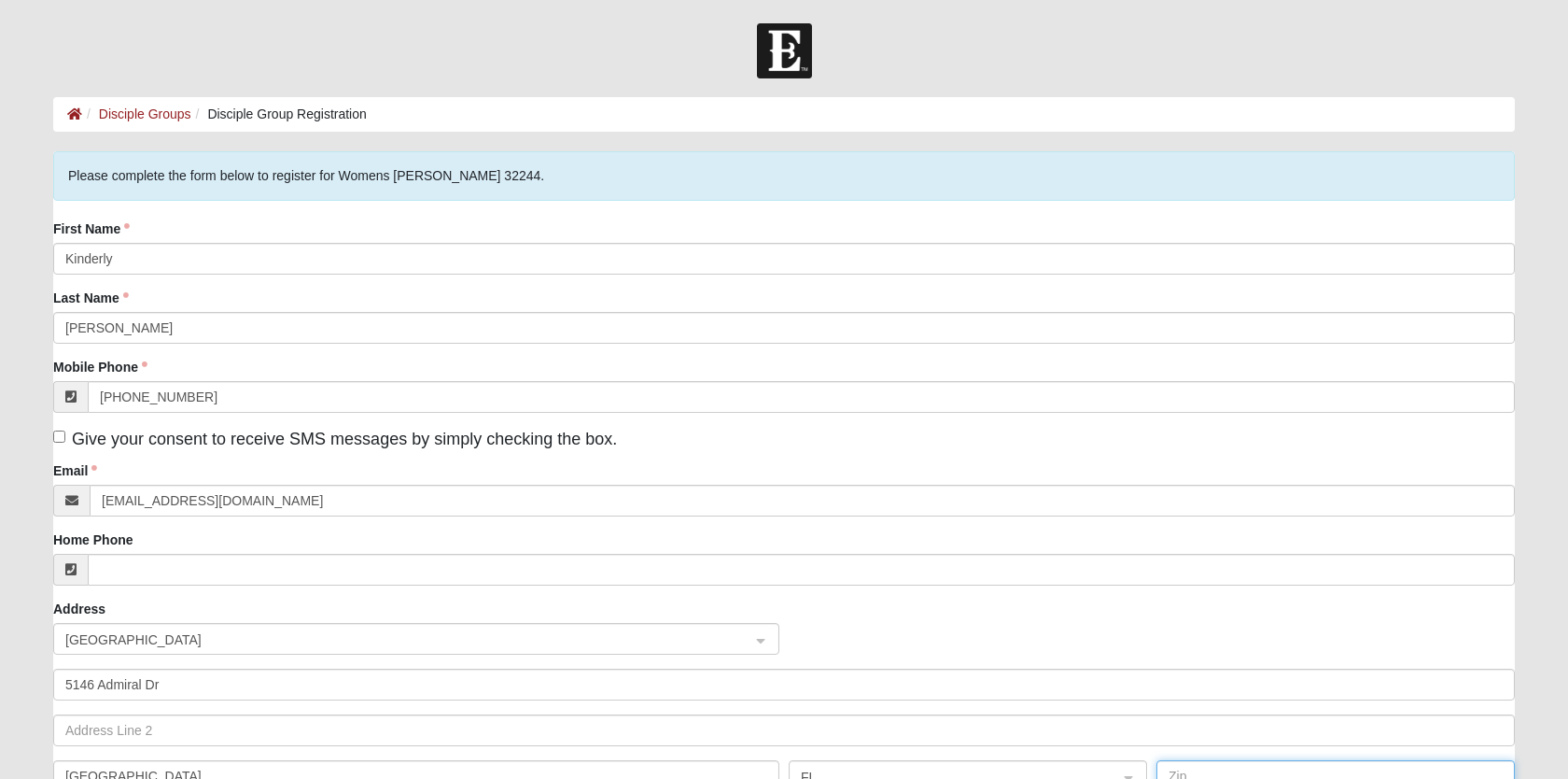
type input "32244"
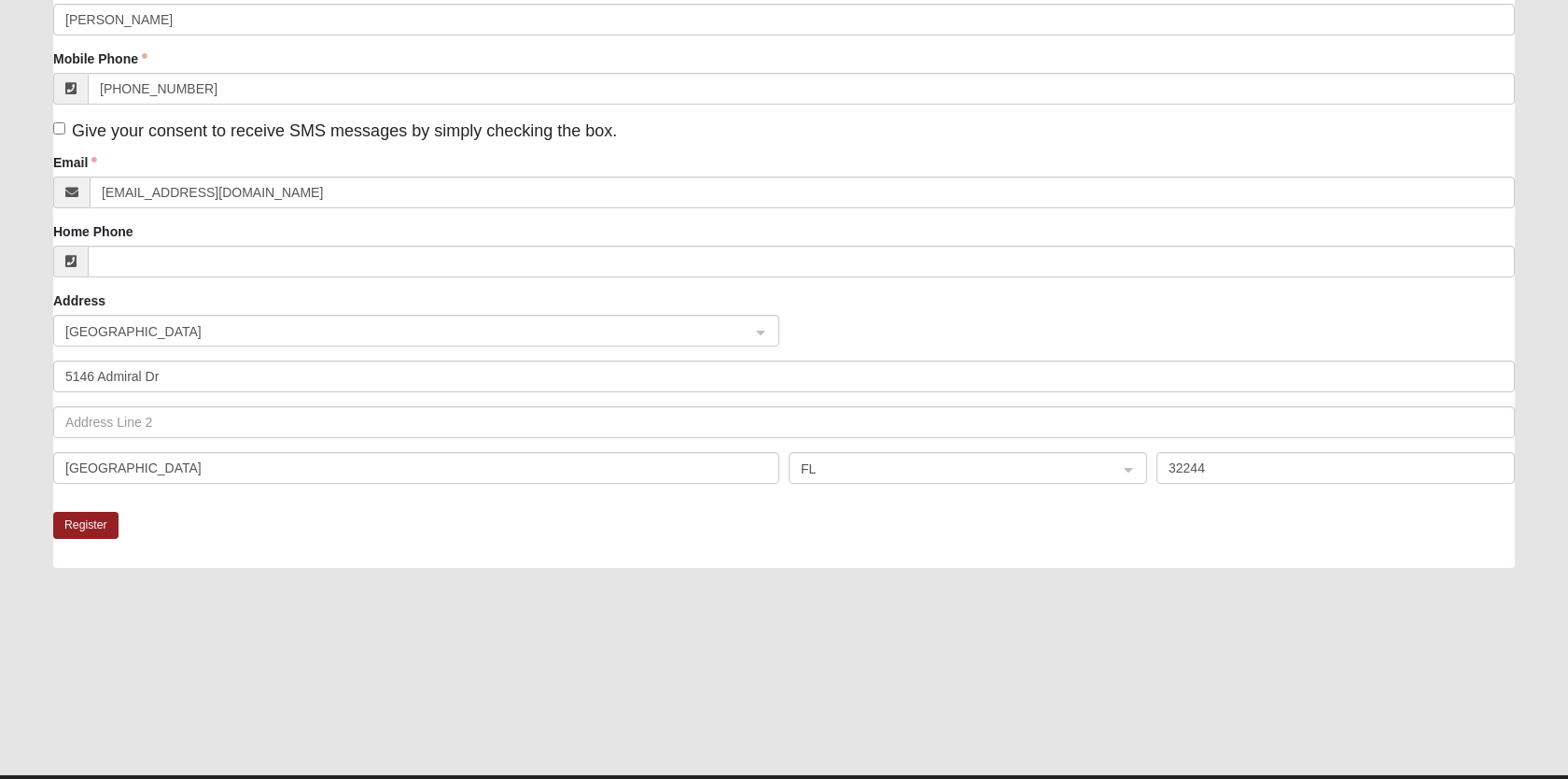
scroll to position [301, 0]
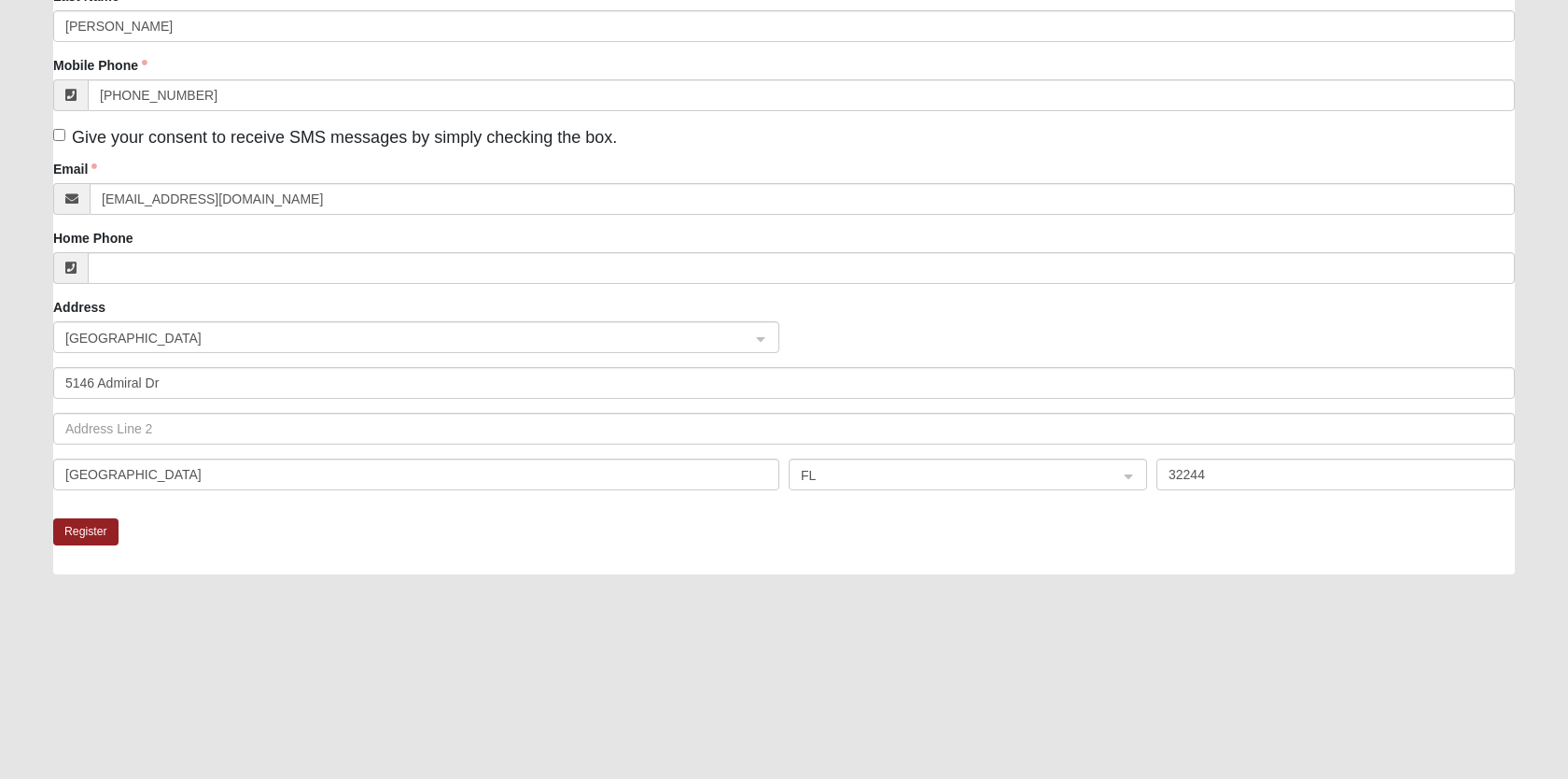
click at [155, 139] on span "Give your consent to receive SMS messages by simply checking the box." at bounding box center [345, 137] width 545 height 19
click at [65, 139] on input "Give your consent to receive SMS messages by simply checking the box." at bounding box center [59, 135] width 12 height 12
checkbox input "true"
click at [69, 536] on button "Register" at bounding box center [86, 531] width 65 height 27
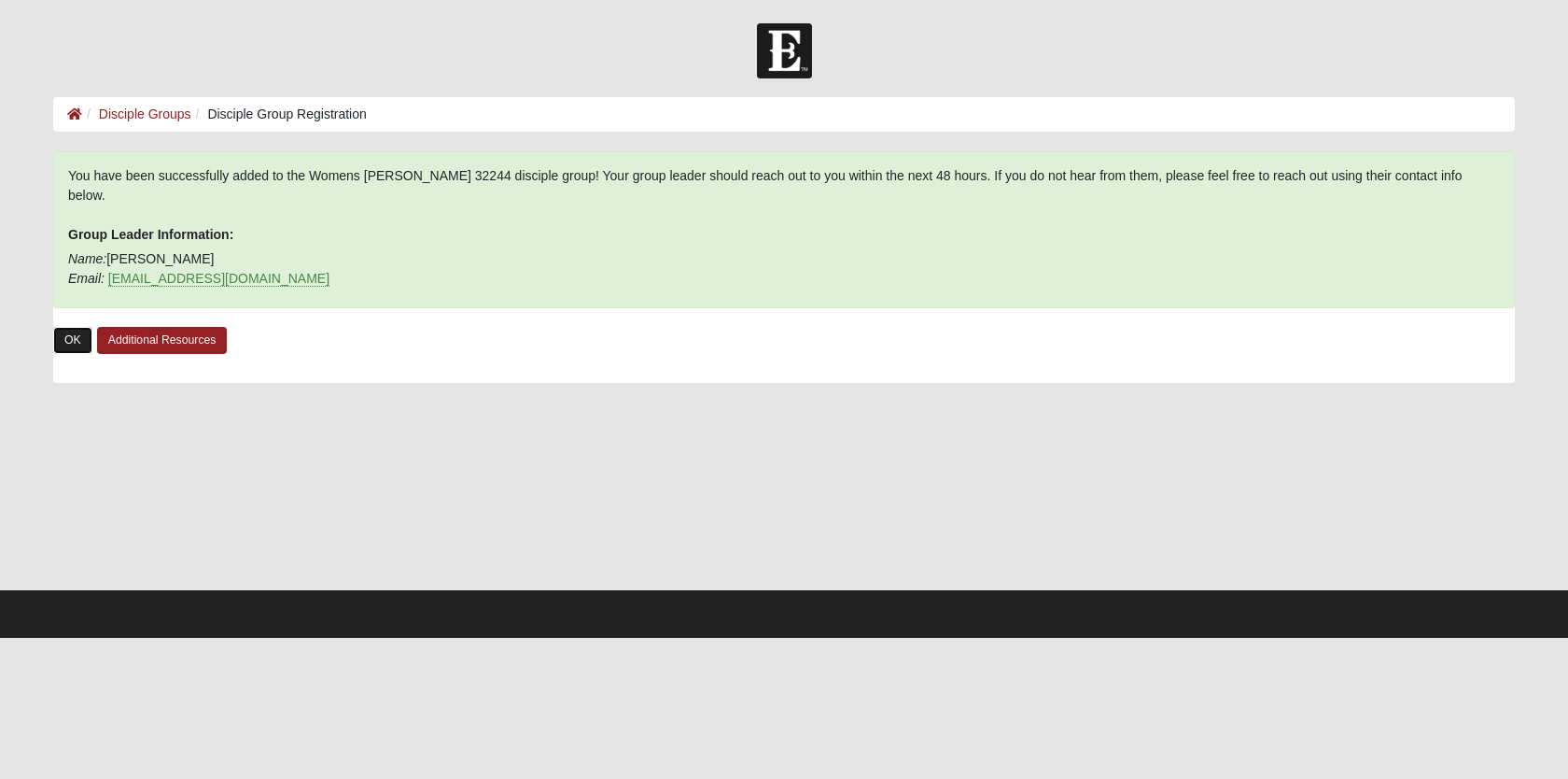
click at [86, 327] on link "OK" at bounding box center [73, 340] width 40 height 27
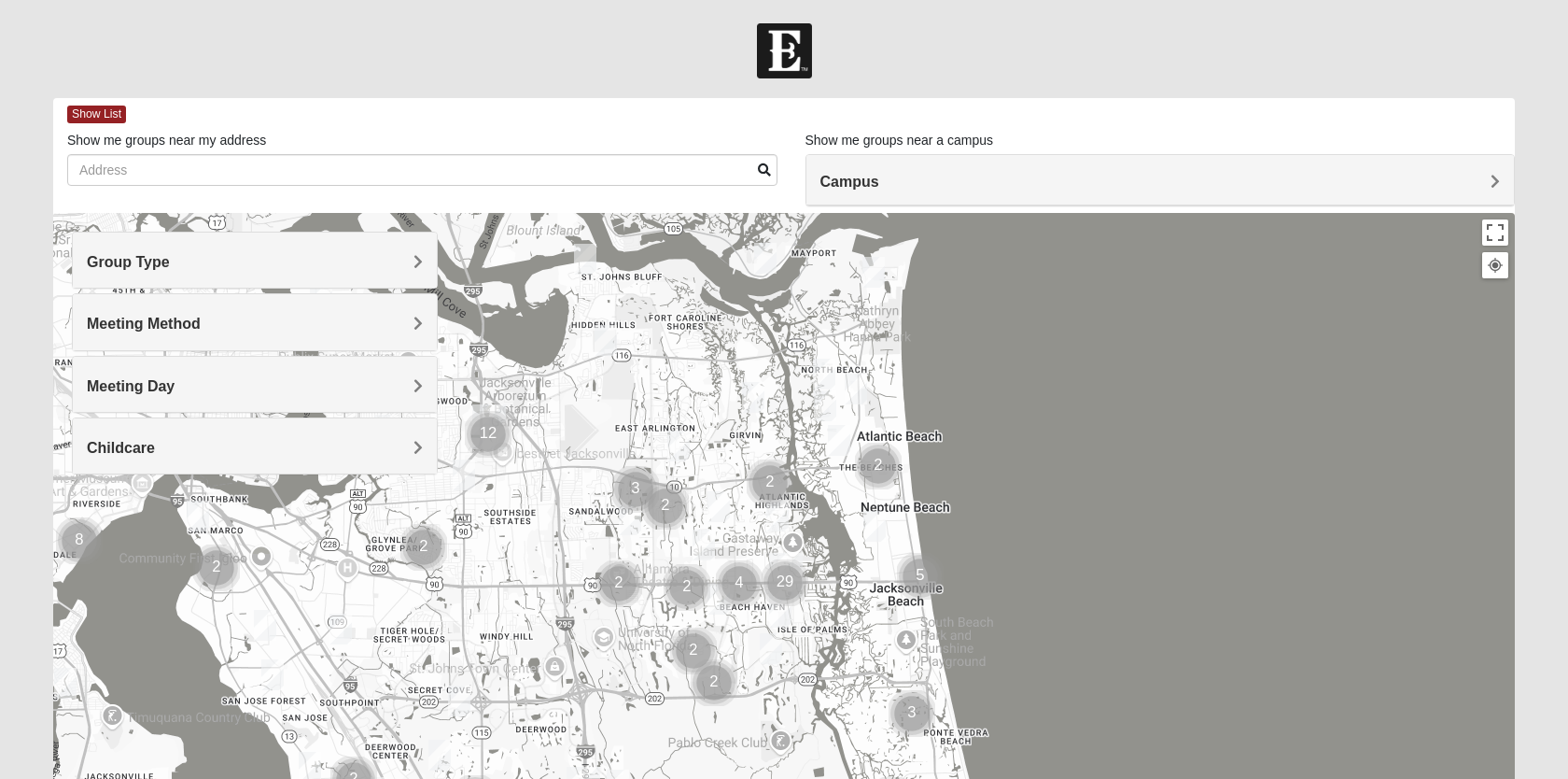
click at [272, 323] on h4 "Meeting Method" at bounding box center [255, 324] width 336 height 18
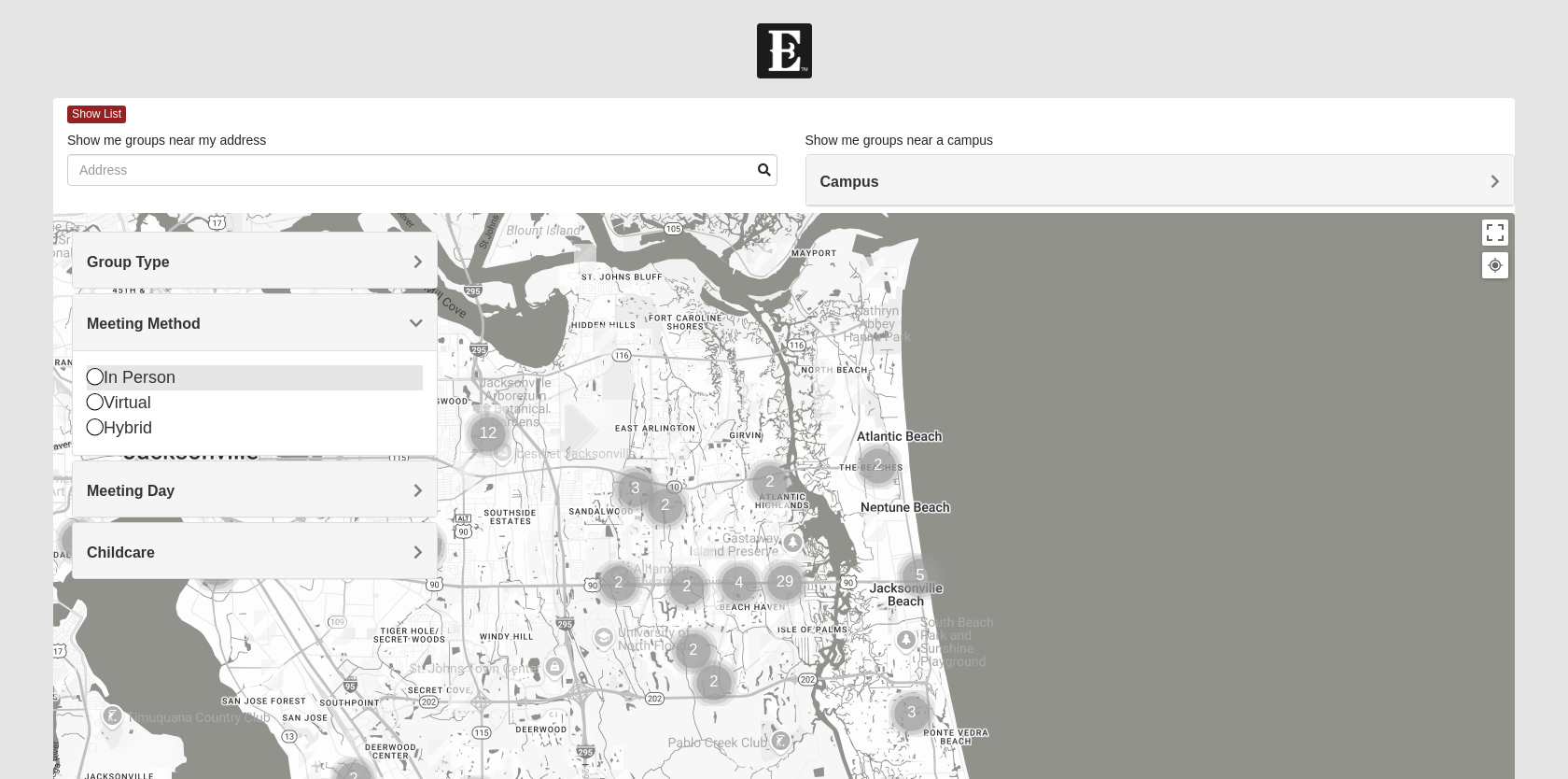
click at [158, 371] on div "In Person" at bounding box center [255, 377] width 336 height 25
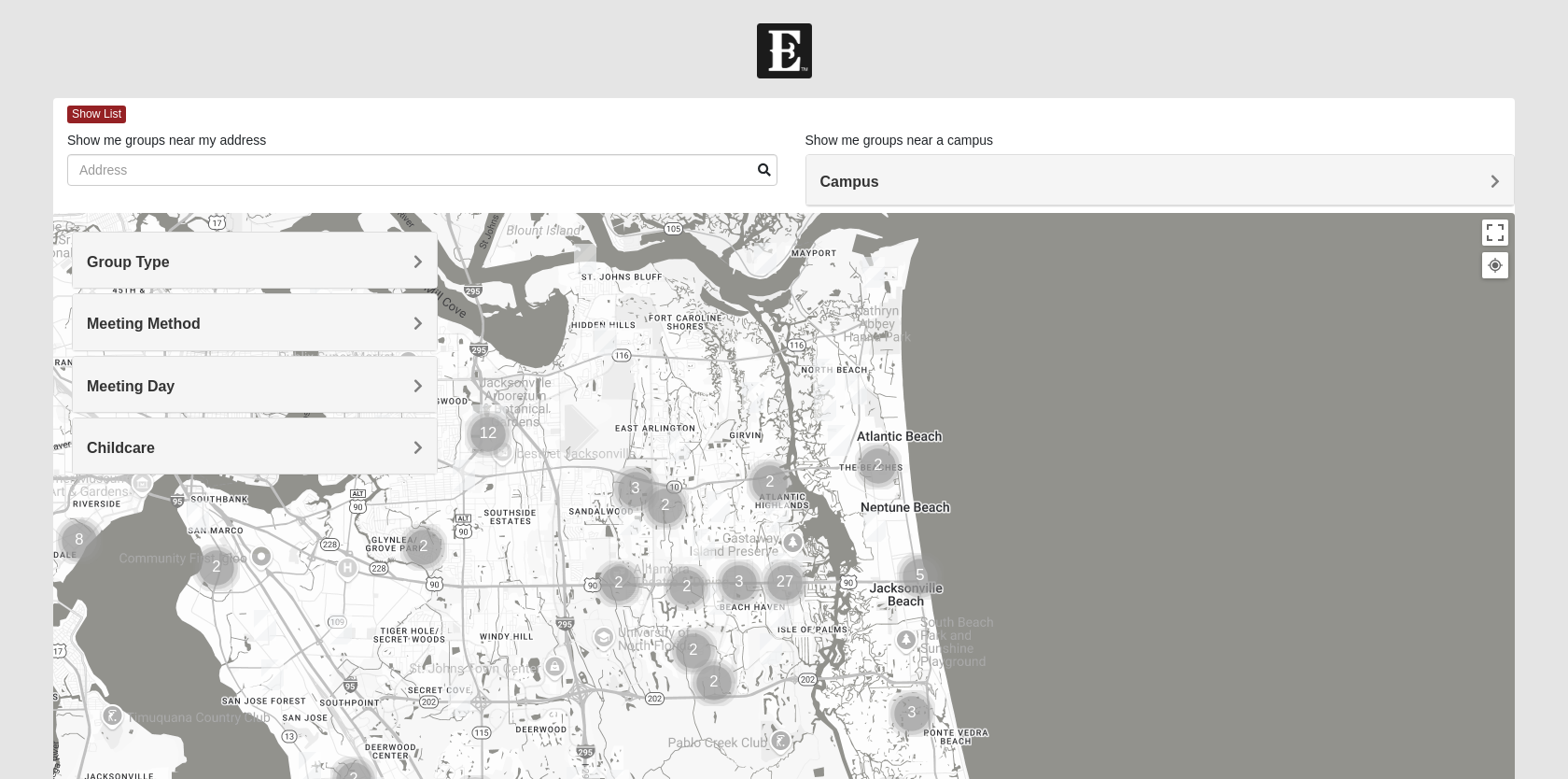
click at [241, 251] on div "Group Type" at bounding box center [254, 261] width 364 height 56
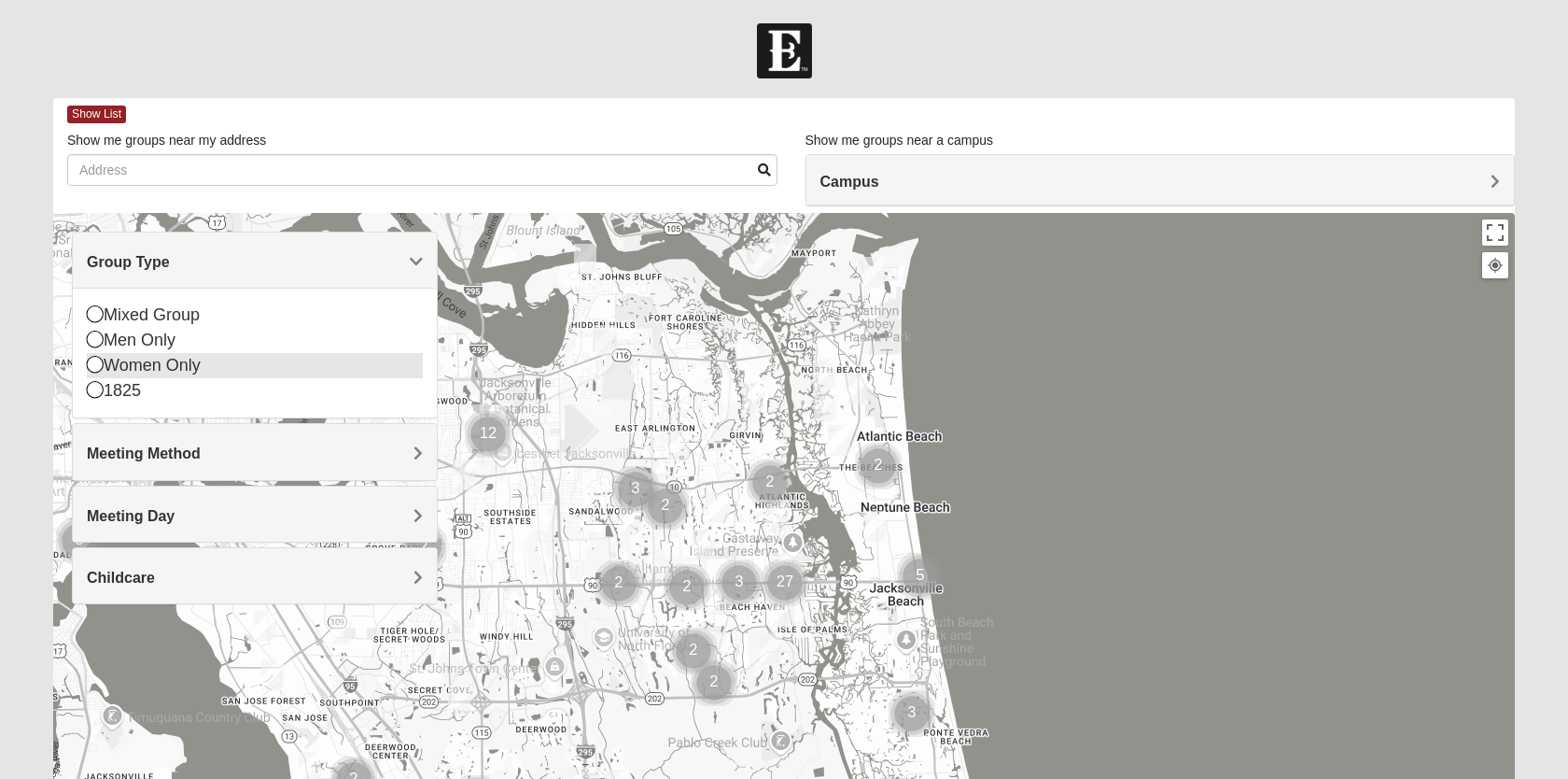
click at [174, 369] on div "Women Only" at bounding box center [255, 365] width 336 height 25
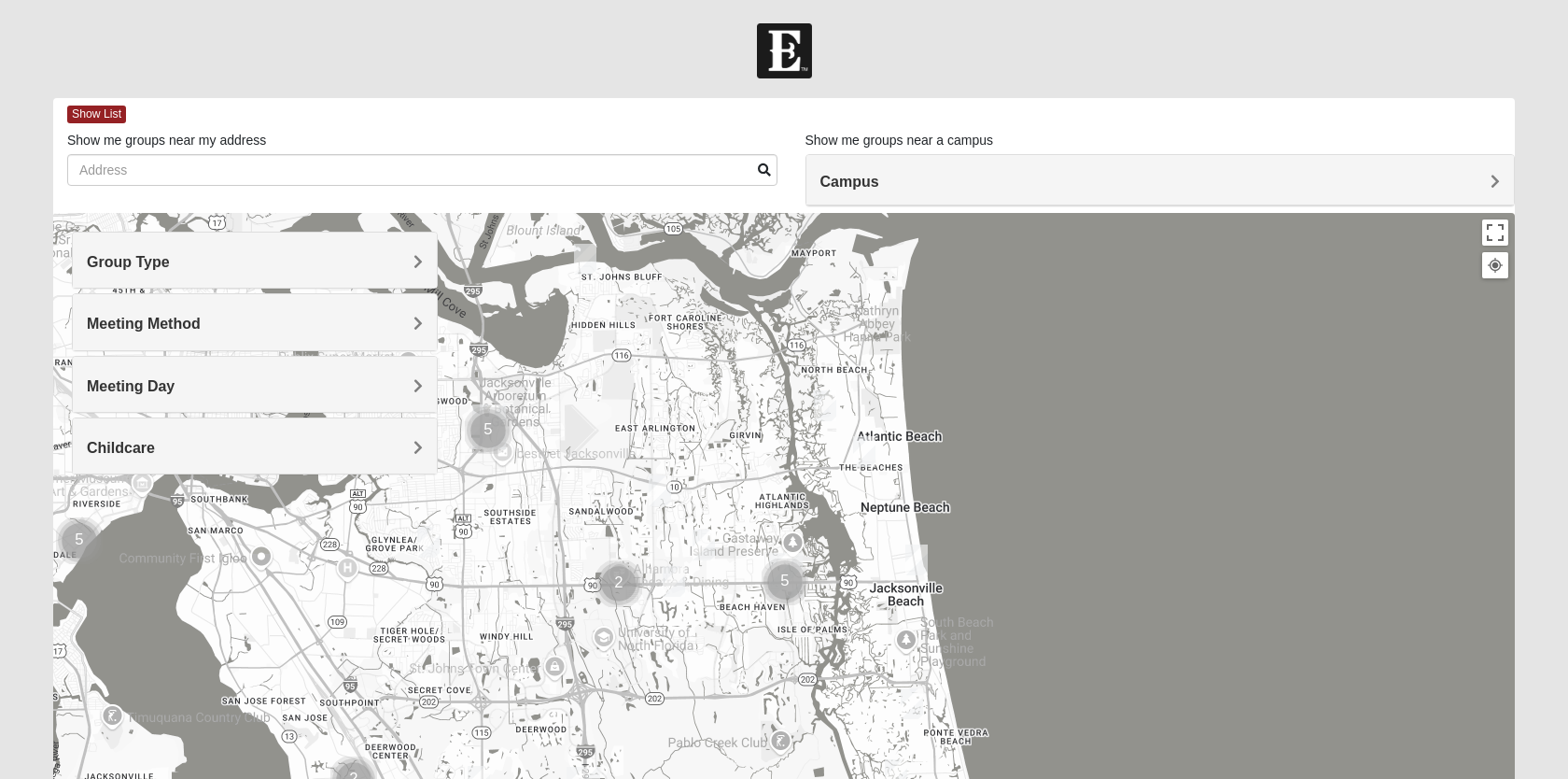
click at [171, 443] on h4 "Childcare" at bounding box center [255, 448] width 336 height 18
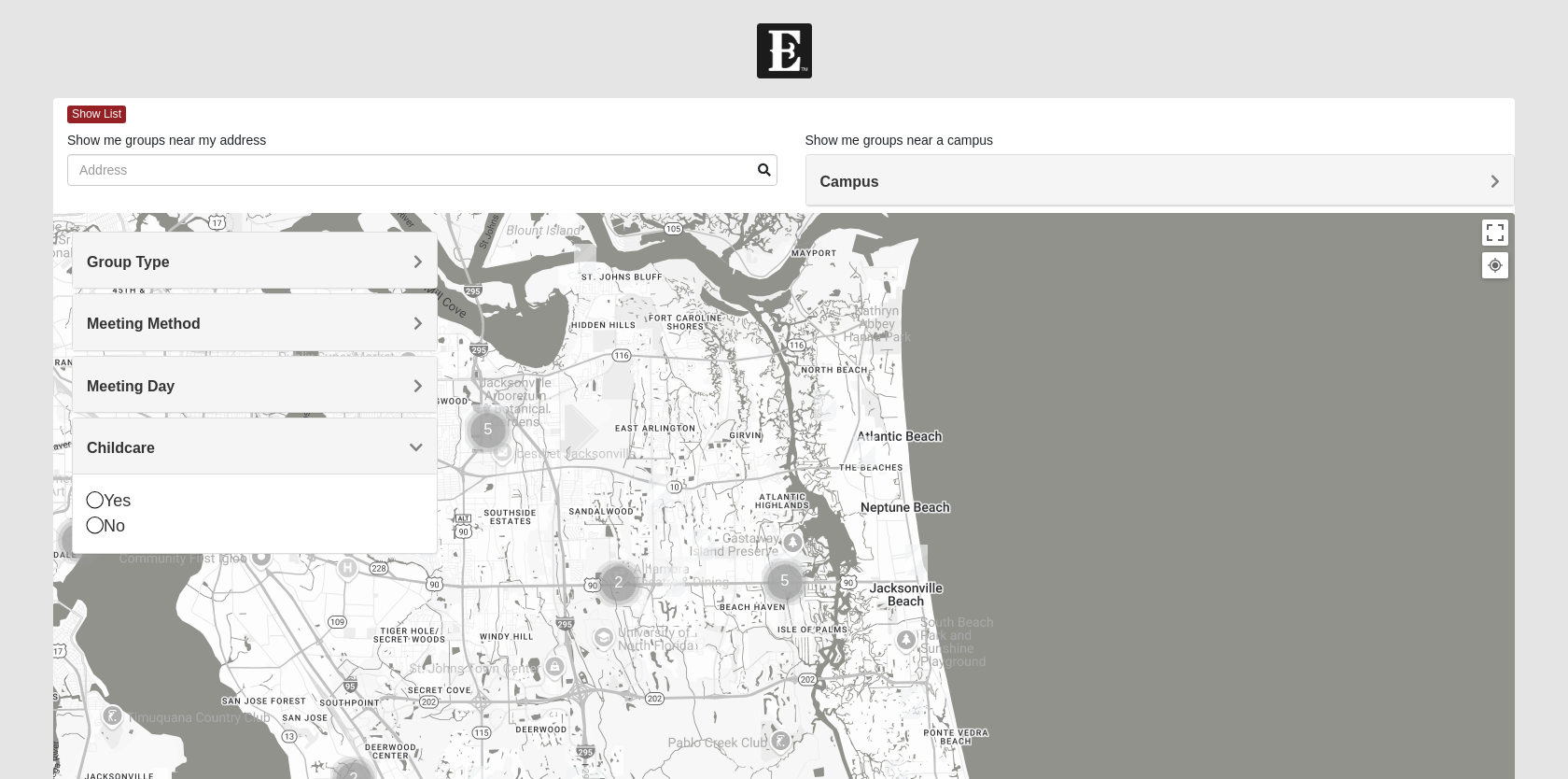
click at [171, 443] on h4 "Childcare" at bounding box center [255, 448] width 336 height 18
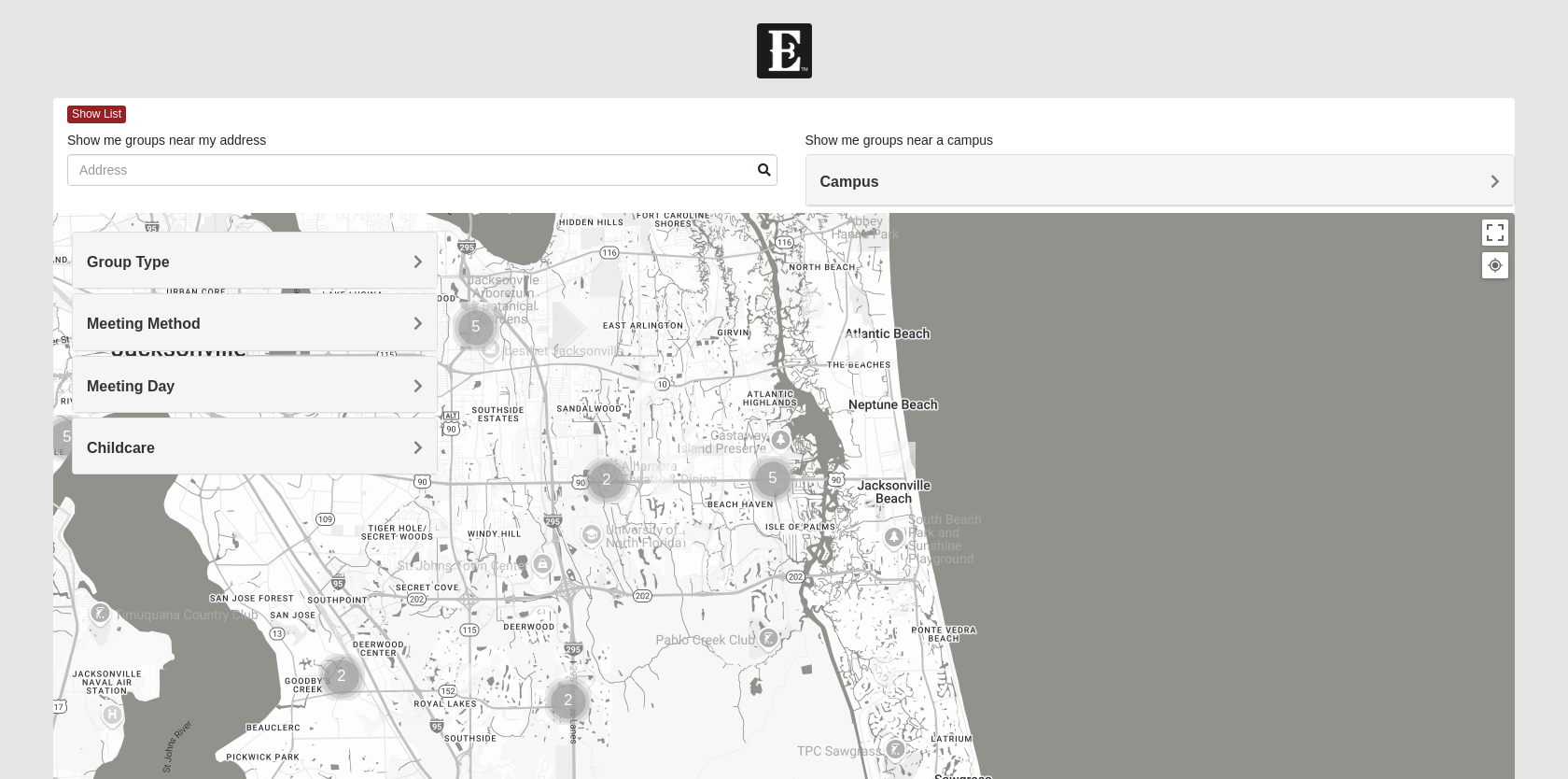
drag, startPoint x: 515, startPoint y: 560, endPoint x: 508, endPoint y: 451, distance: 109.2
click at [508, 451] on div at bounding box center [784, 587] width 1462 height 747
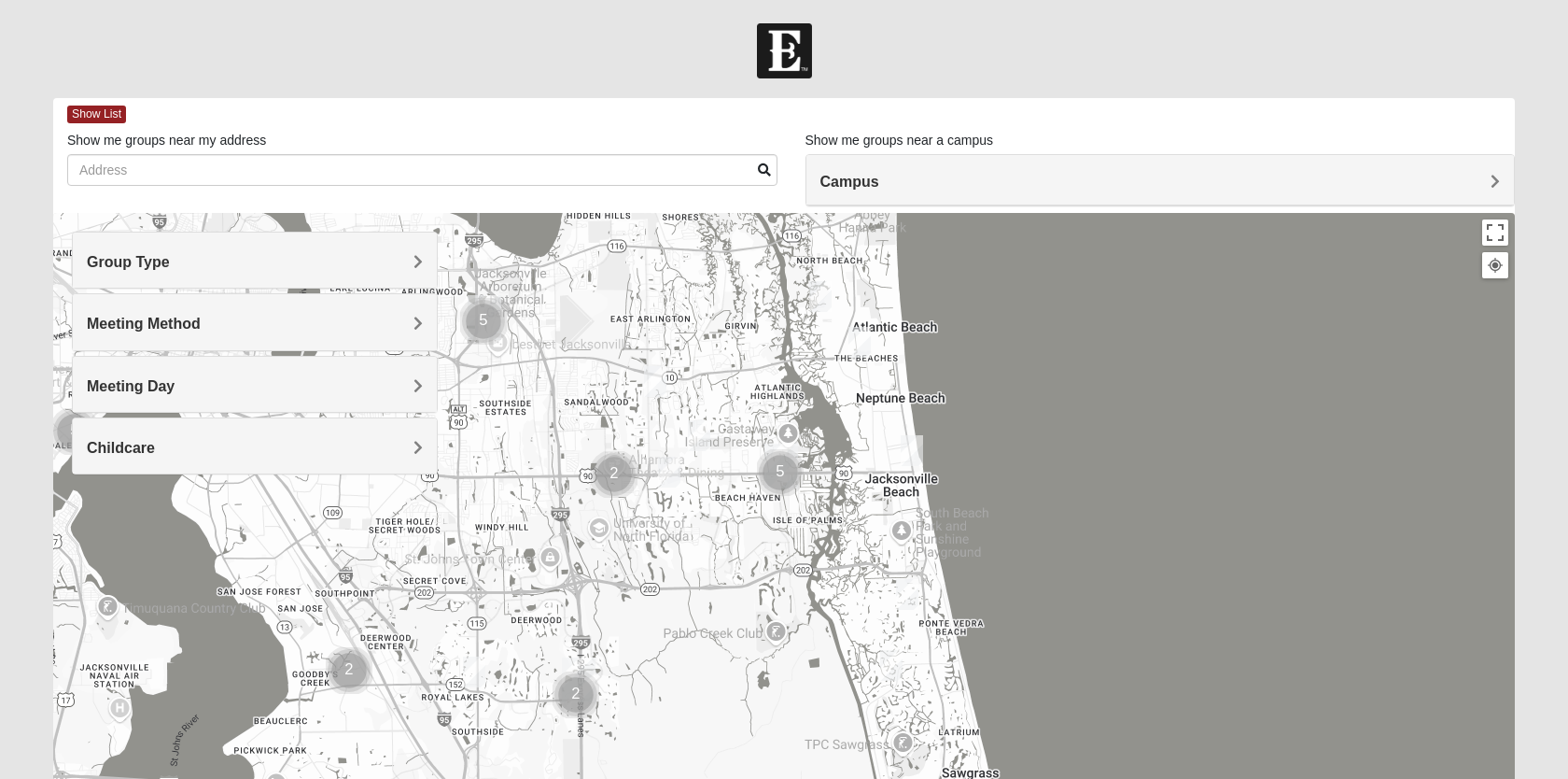
click at [665, 477] on img "Womens Harness 32224" at bounding box center [669, 472] width 23 height 31
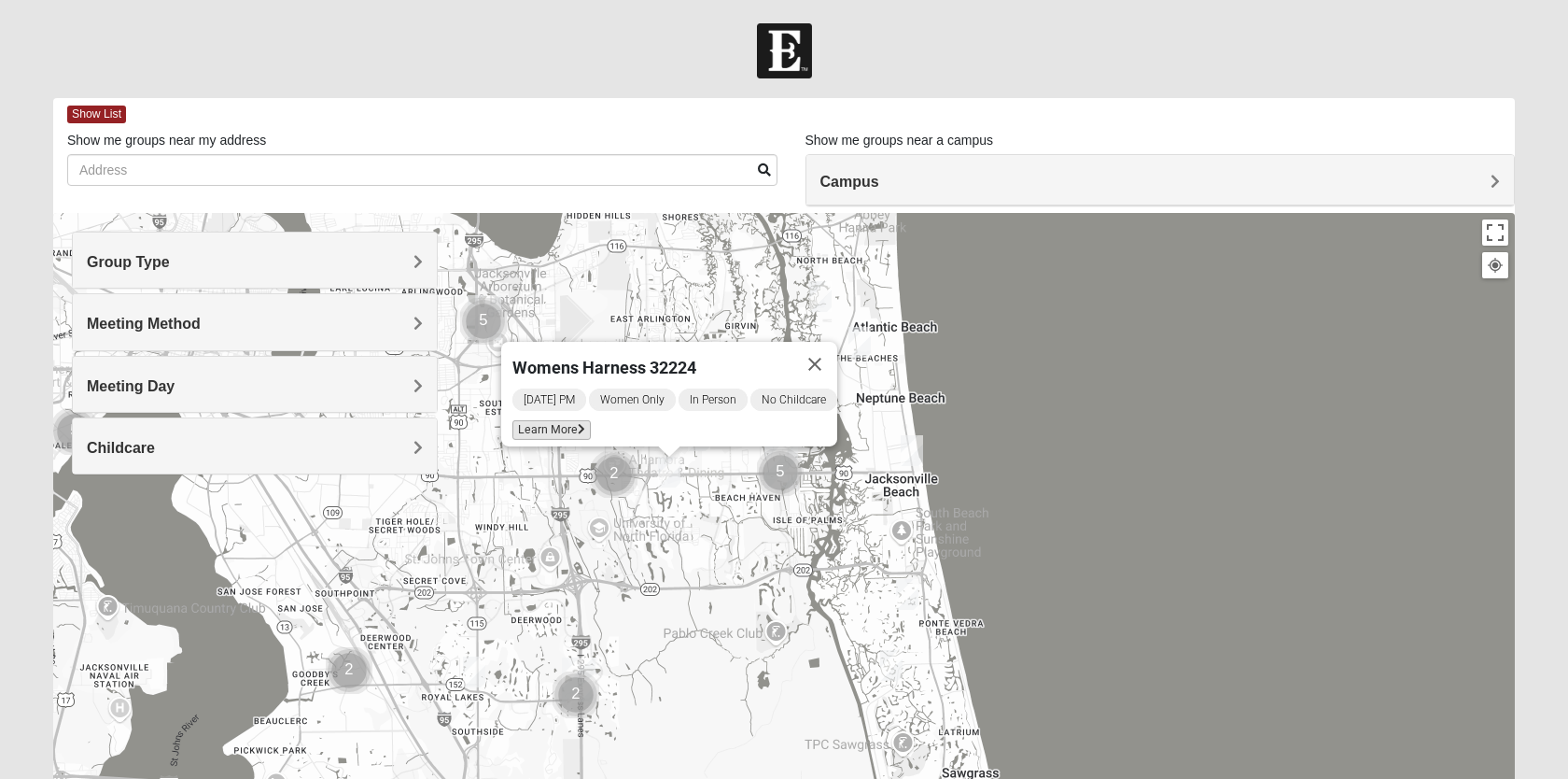
click at [554, 424] on span "Learn More" at bounding box center [551, 430] width 78 height 20
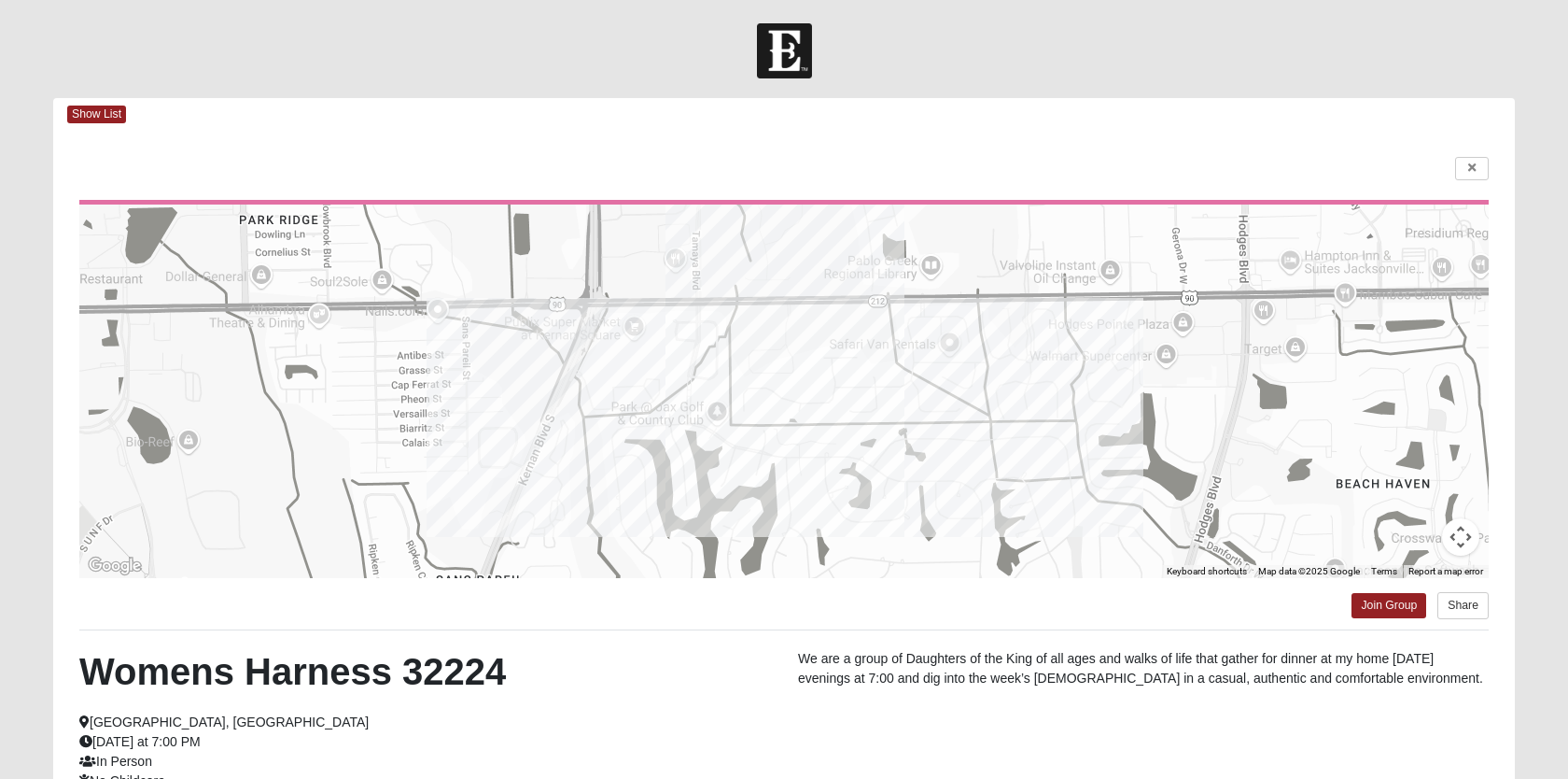
click at [77, 105] on div "Show List" at bounding box center [790, 114] width 1447 height 33
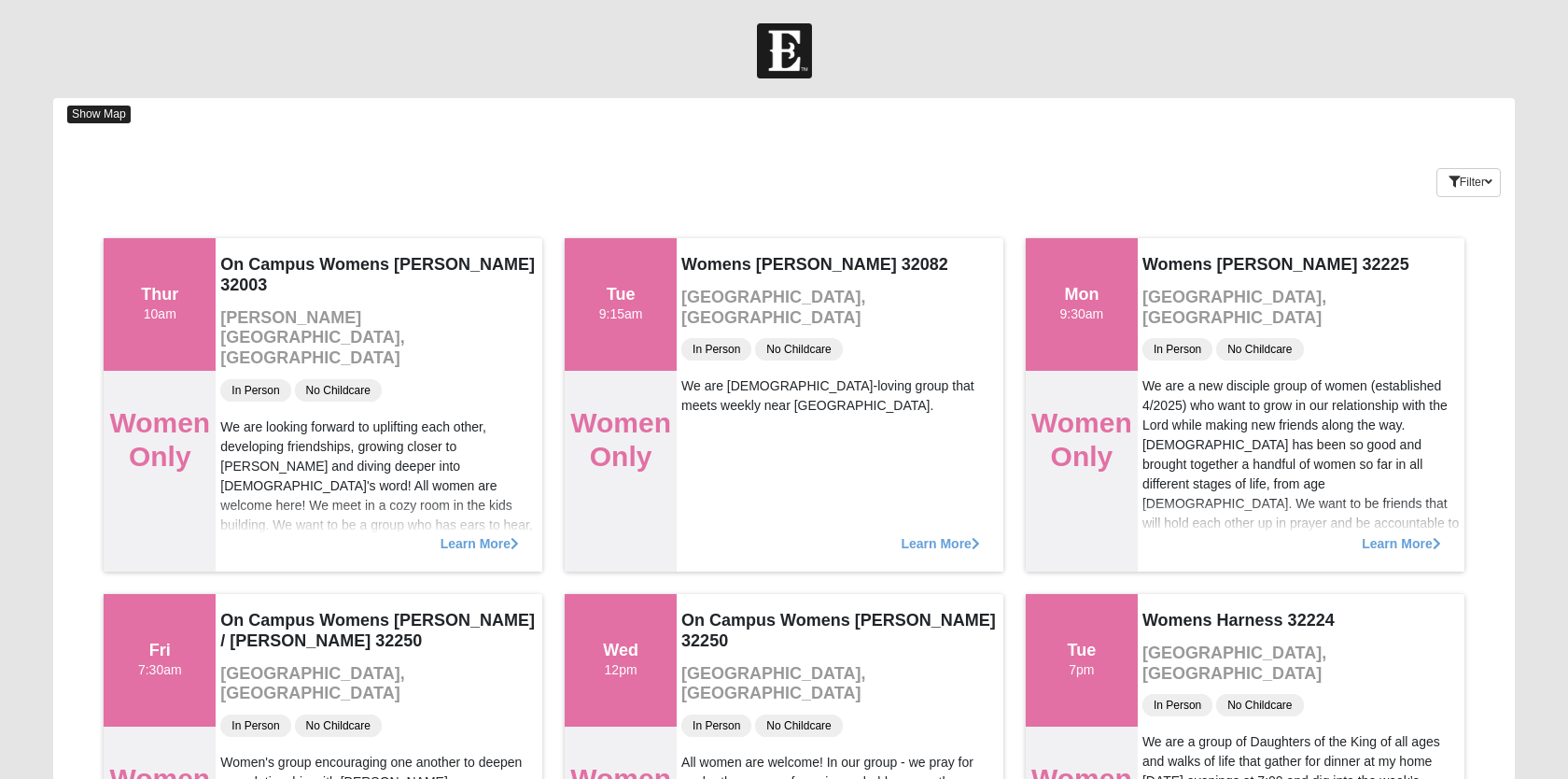
click at [81, 110] on span "Show Map" at bounding box center [99, 114] width 63 height 18
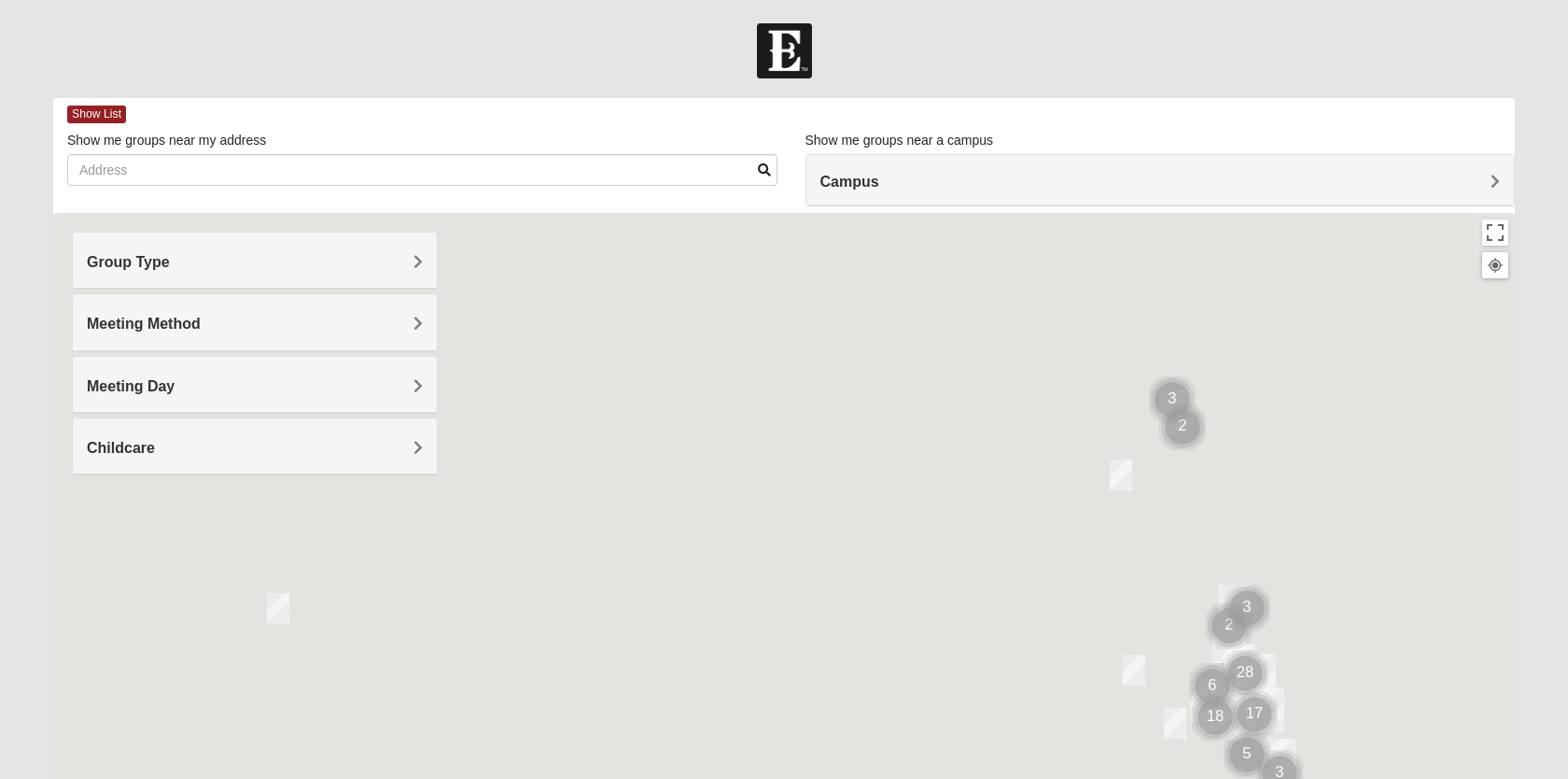
click at [352, 314] on div "Meeting Method" at bounding box center [254, 322] width 364 height 56
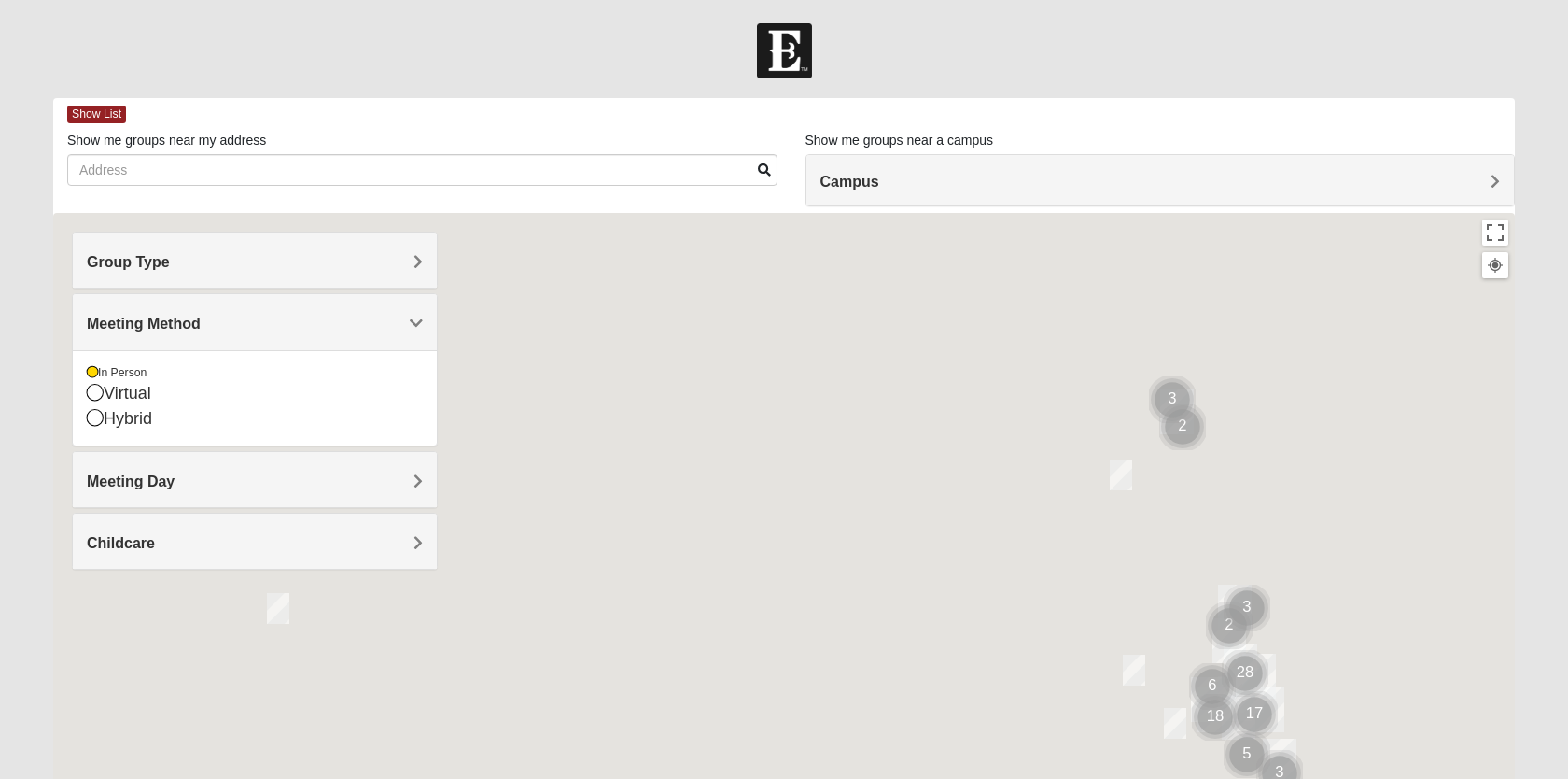
click at [352, 314] on div "Meeting Method" at bounding box center [254, 322] width 364 height 56
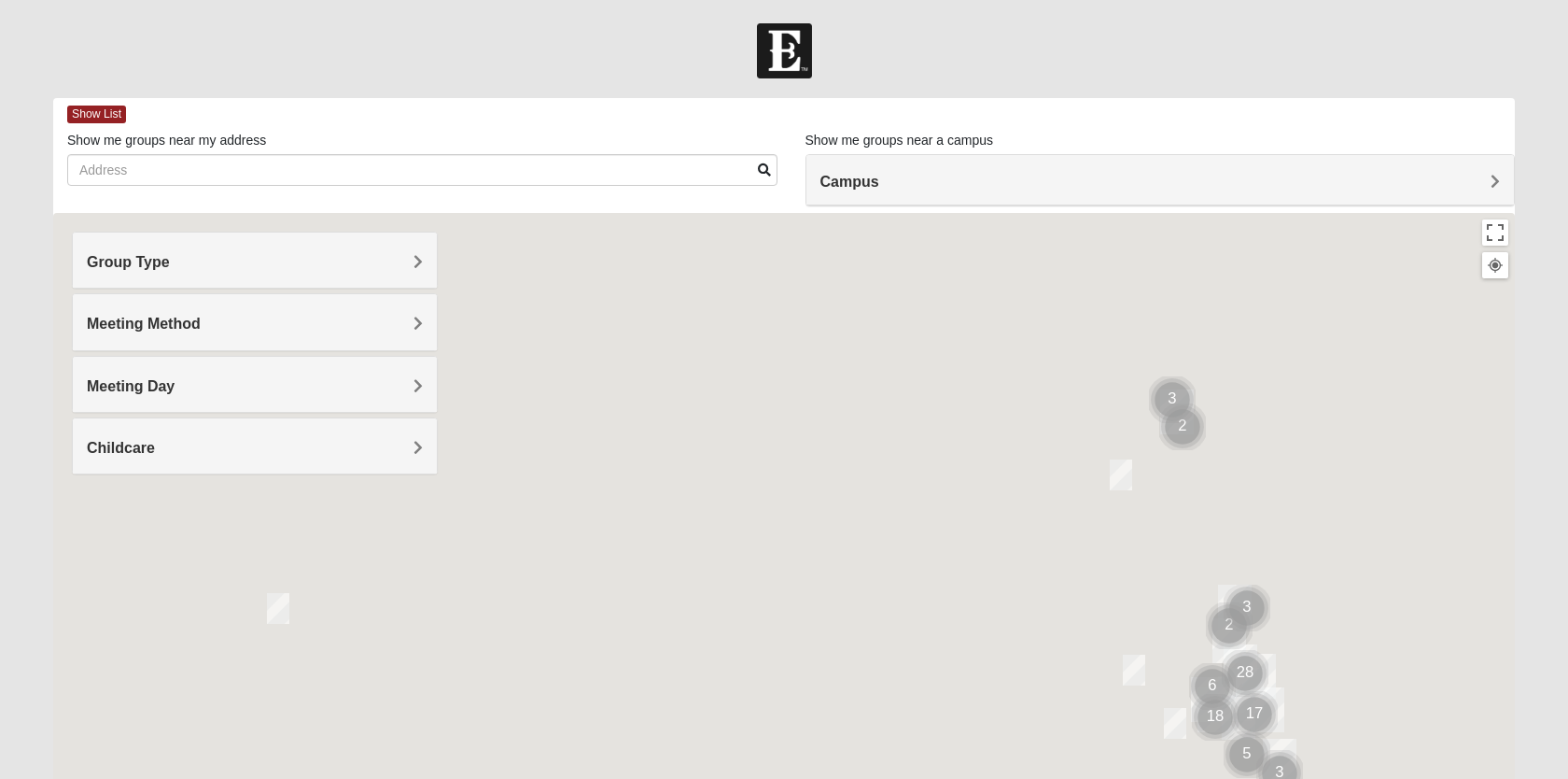
click at [352, 314] on div "Meeting Method" at bounding box center [254, 322] width 364 height 56
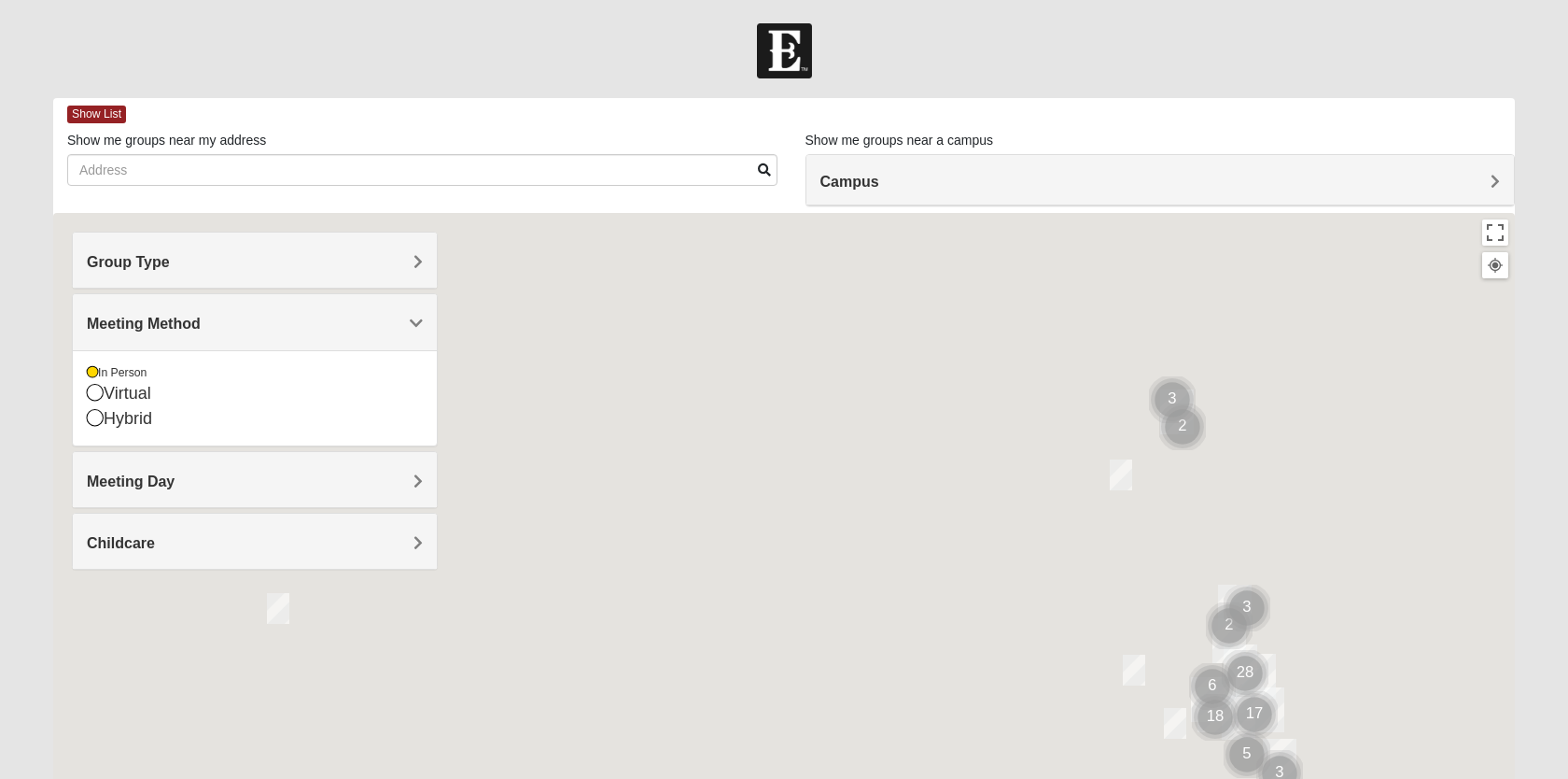
click at [336, 250] on div "Group Type" at bounding box center [254, 261] width 364 height 56
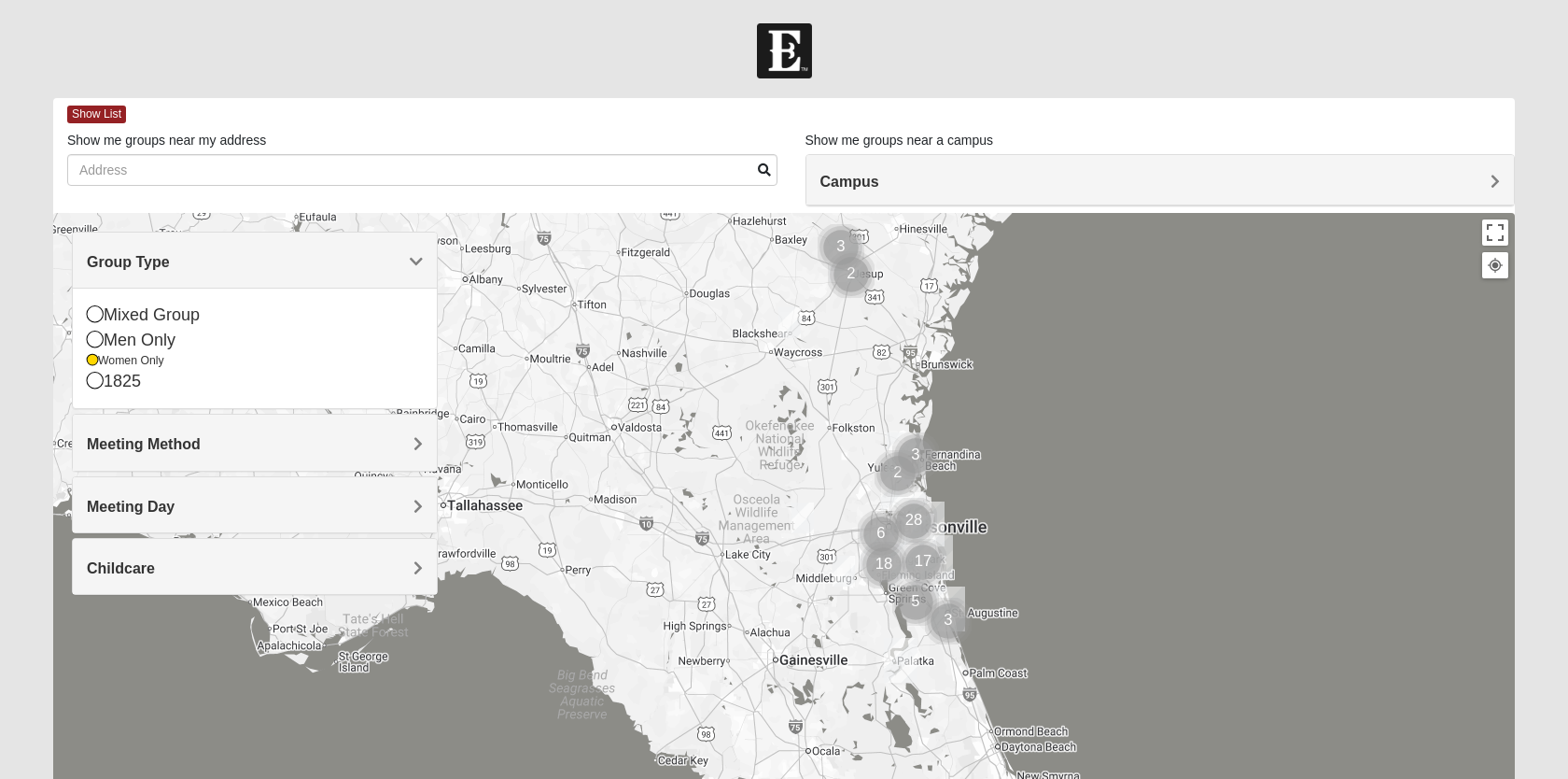
drag, startPoint x: 856, startPoint y: 622, endPoint x: 521, endPoint y: 469, distance: 368.3
click at [521, 469] on div at bounding box center [784, 587] width 1462 height 747
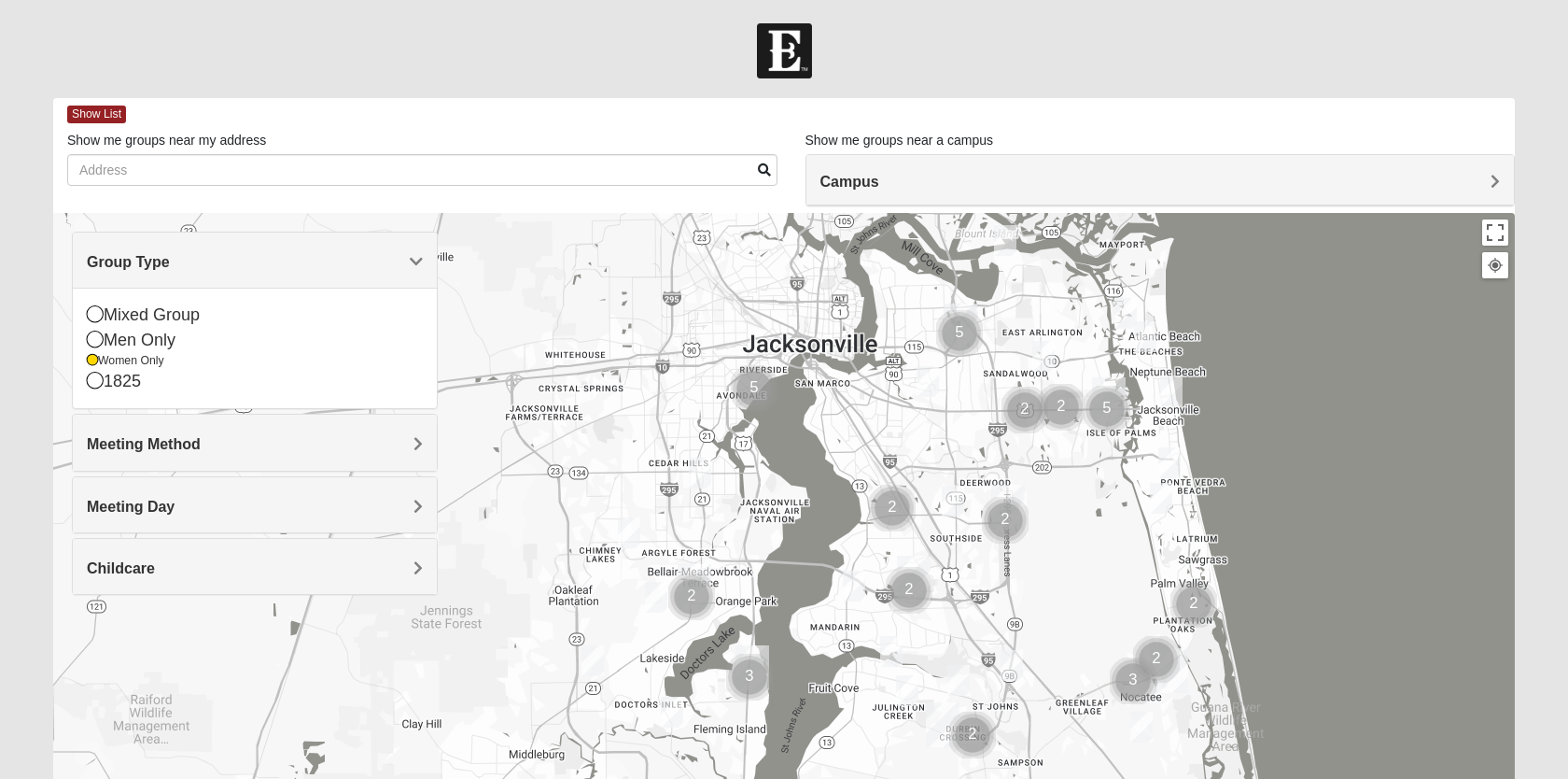
drag, startPoint x: 890, startPoint y: 537, endPoint x: 828, endPoint y: 443, distance: 112.6
click at [828, 443] on div at bounding box center [784, 587] width 1462 height 747
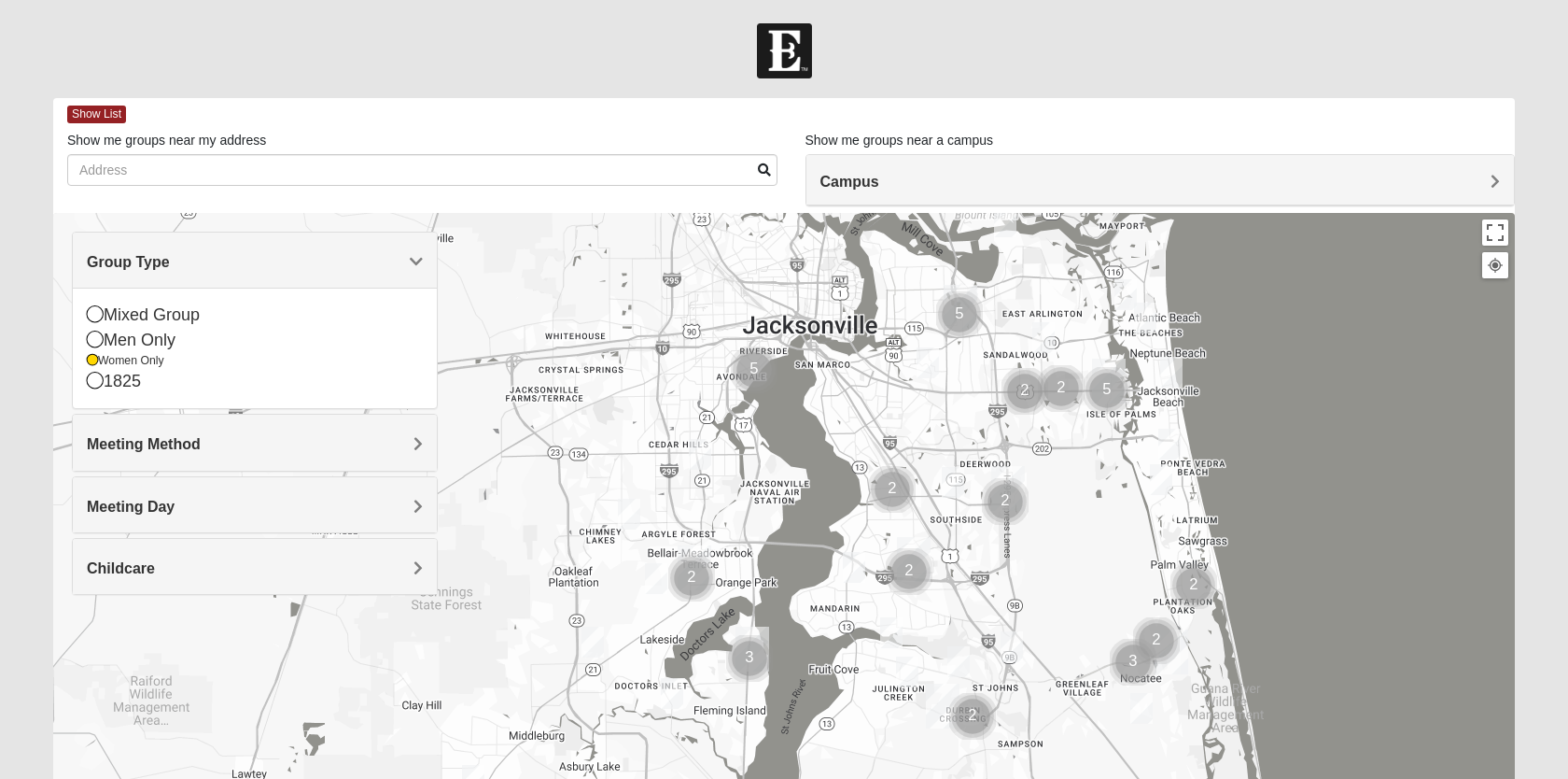
drag, startPoint x: 811, startPoint y: 593, endPoint x: 811, endPoint y: 567, distance: 26.0
click at [811, 567] on div at bounding box center [784, 587] width 1462 height 747
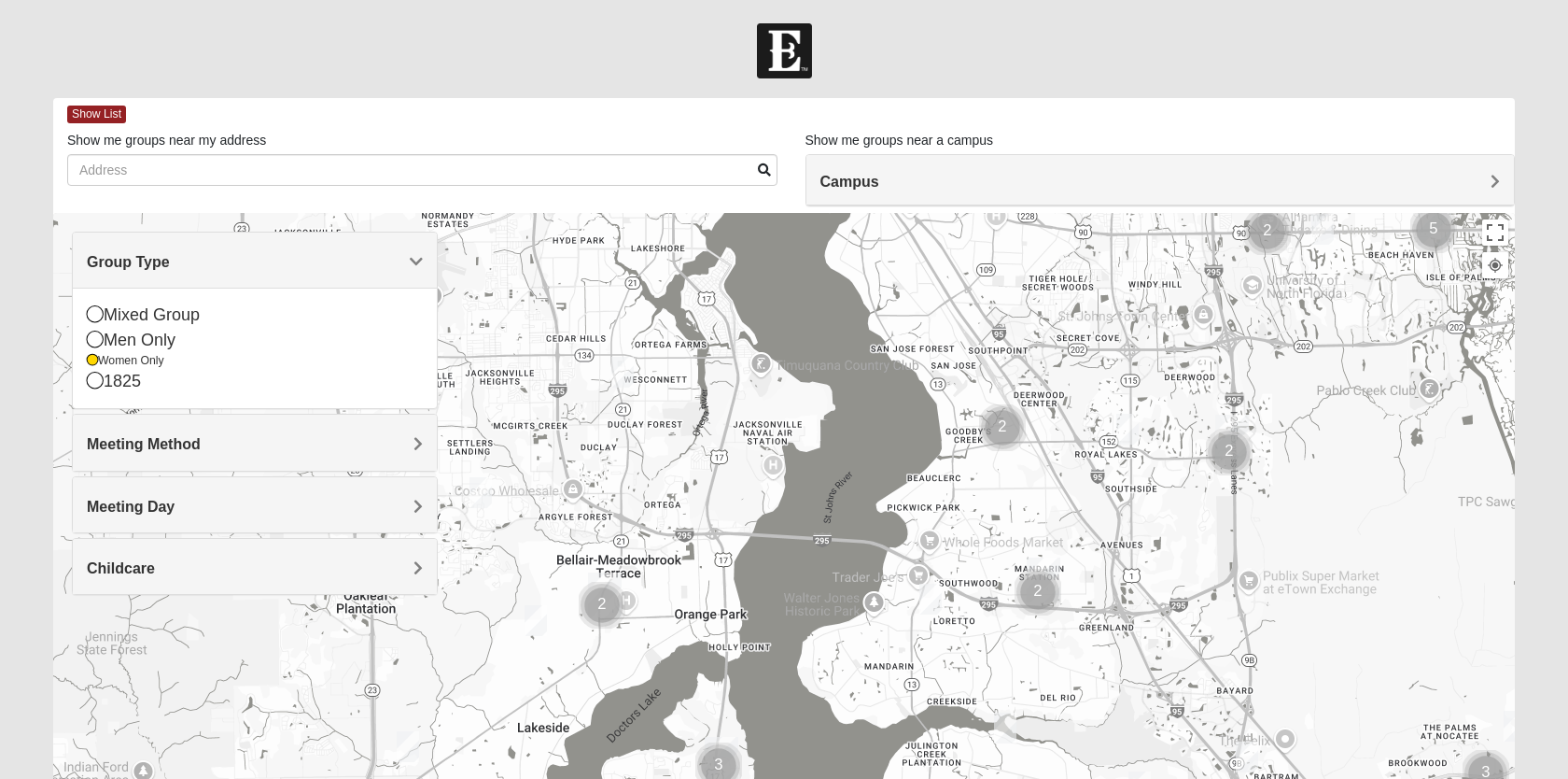
drag, startPoint x: 624, startPoint y: 662, endPoint x: 679, endPoint y: 454, distance: 215.1
click at [679, 454] on div "Womens Harness 32224 Tuesday PM Women Only In Person No Childcare Learn More" at bounding box center [784, 587] width 1462 height 747
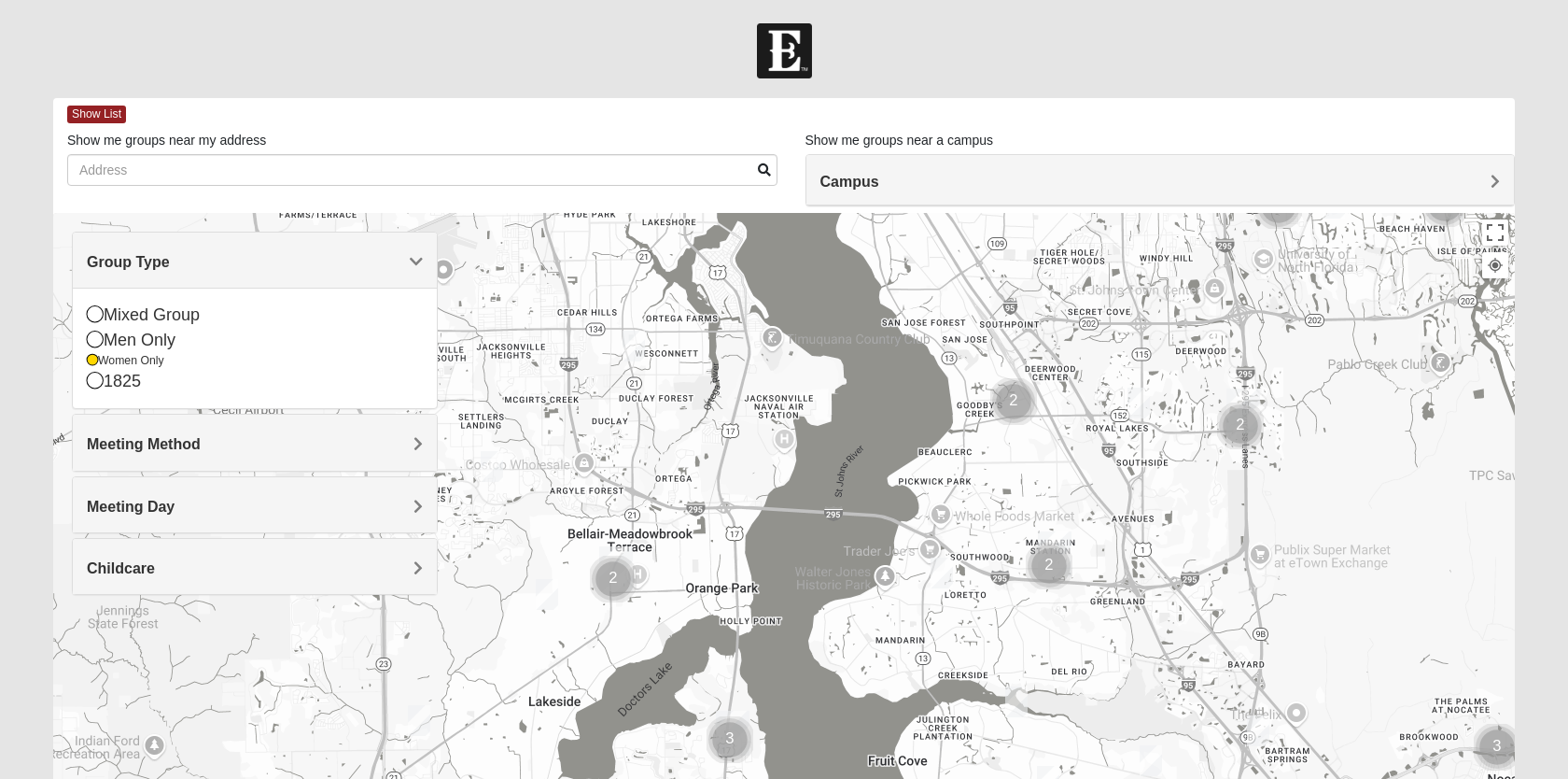
click at [548, 597] on img "Womens Ellis 32065" at bounding box center [547, 594] width 23 height 31
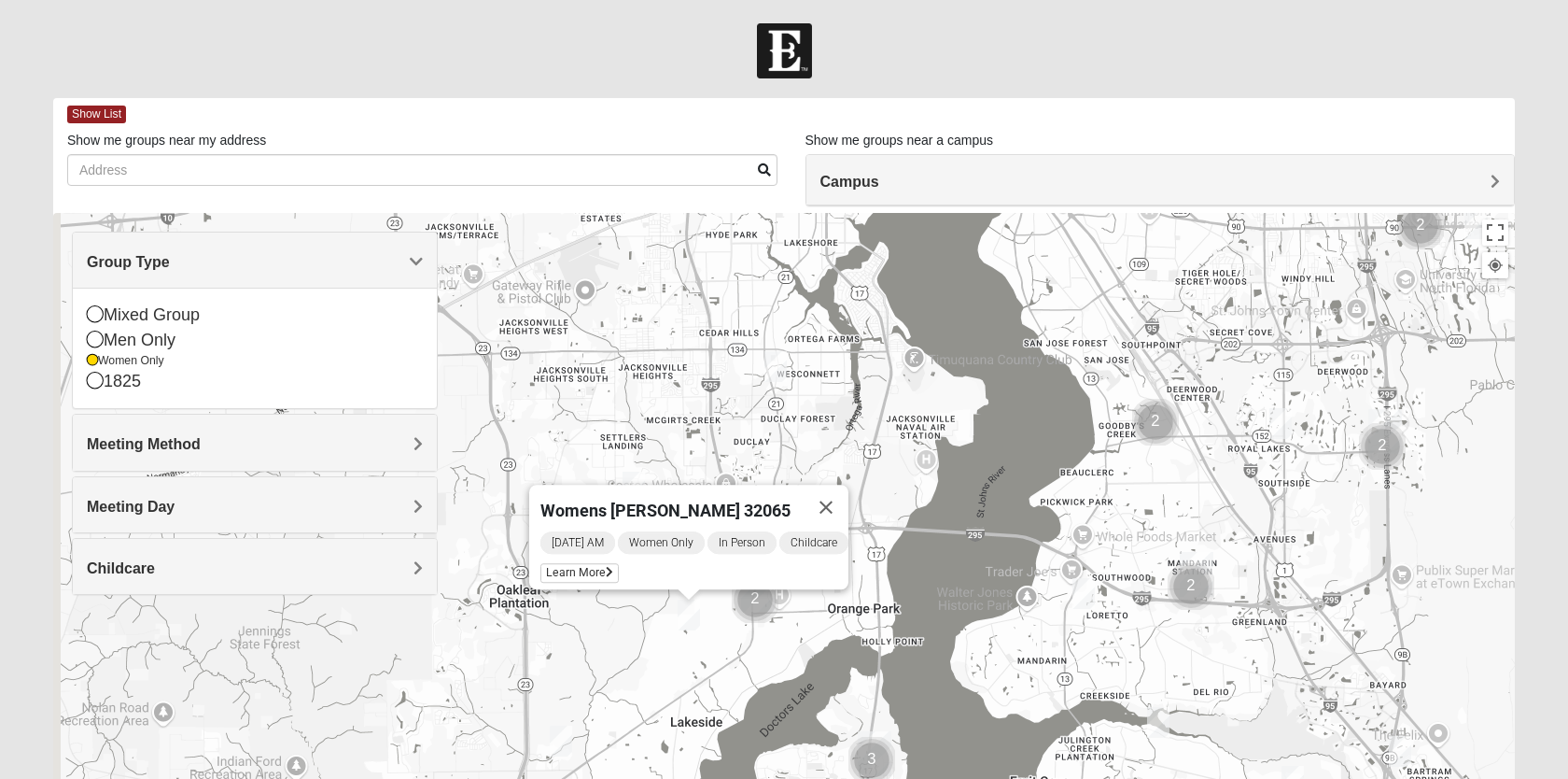
drag, startPoint x: 546, startPoint y: 626, endPoint x: 688, endPoint y: 647, distance: 143.5
click at [688, 647] on div "Womens Ellis 32065 Monday AM Women Only In Person Childcare Learn More" at bounding box center [784, 587] width 1462 height 747
click at [605, 566] on icon at bounding box center [609, 571] width 8 height 11
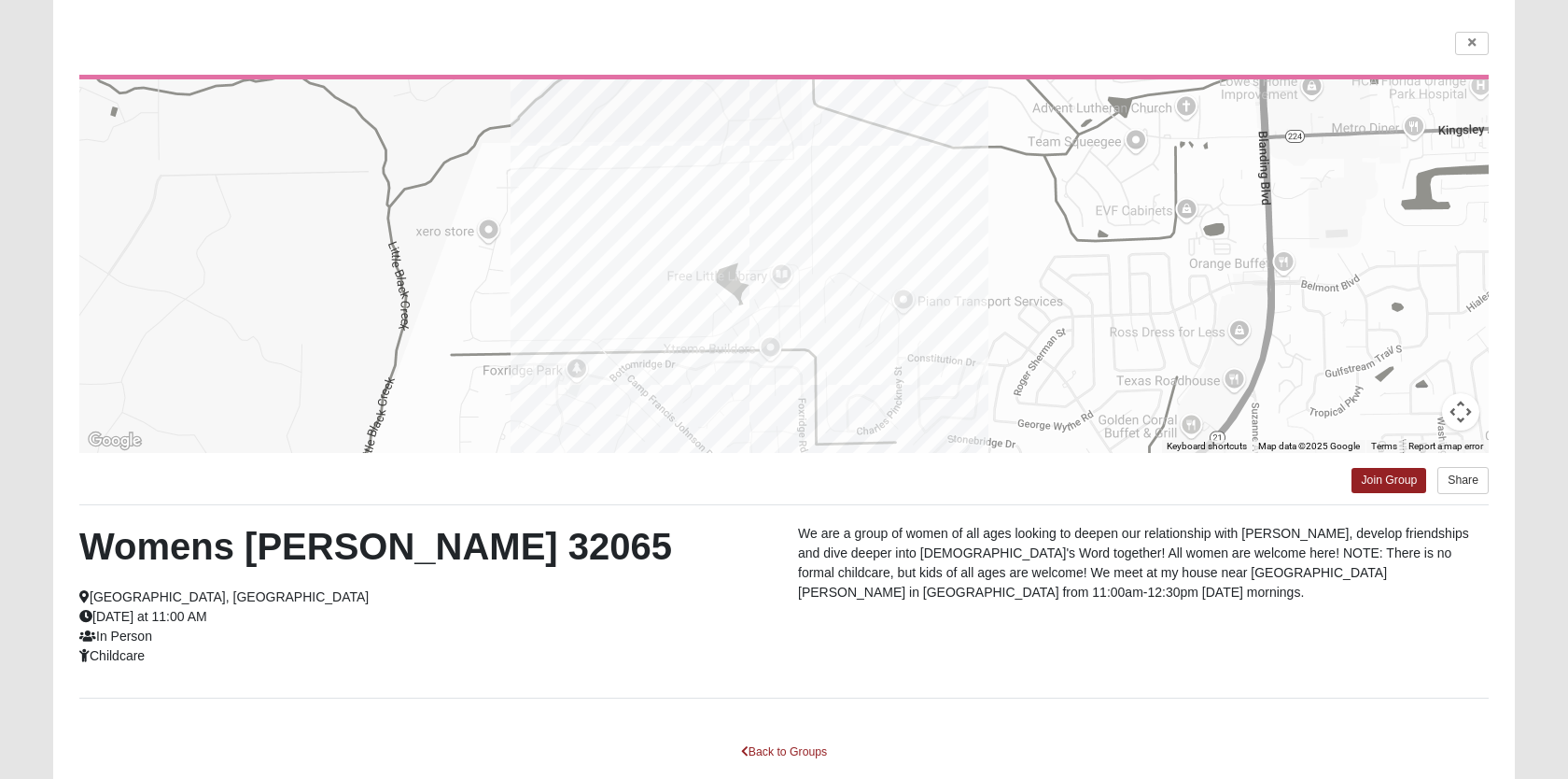
scroll to position [122, 0]
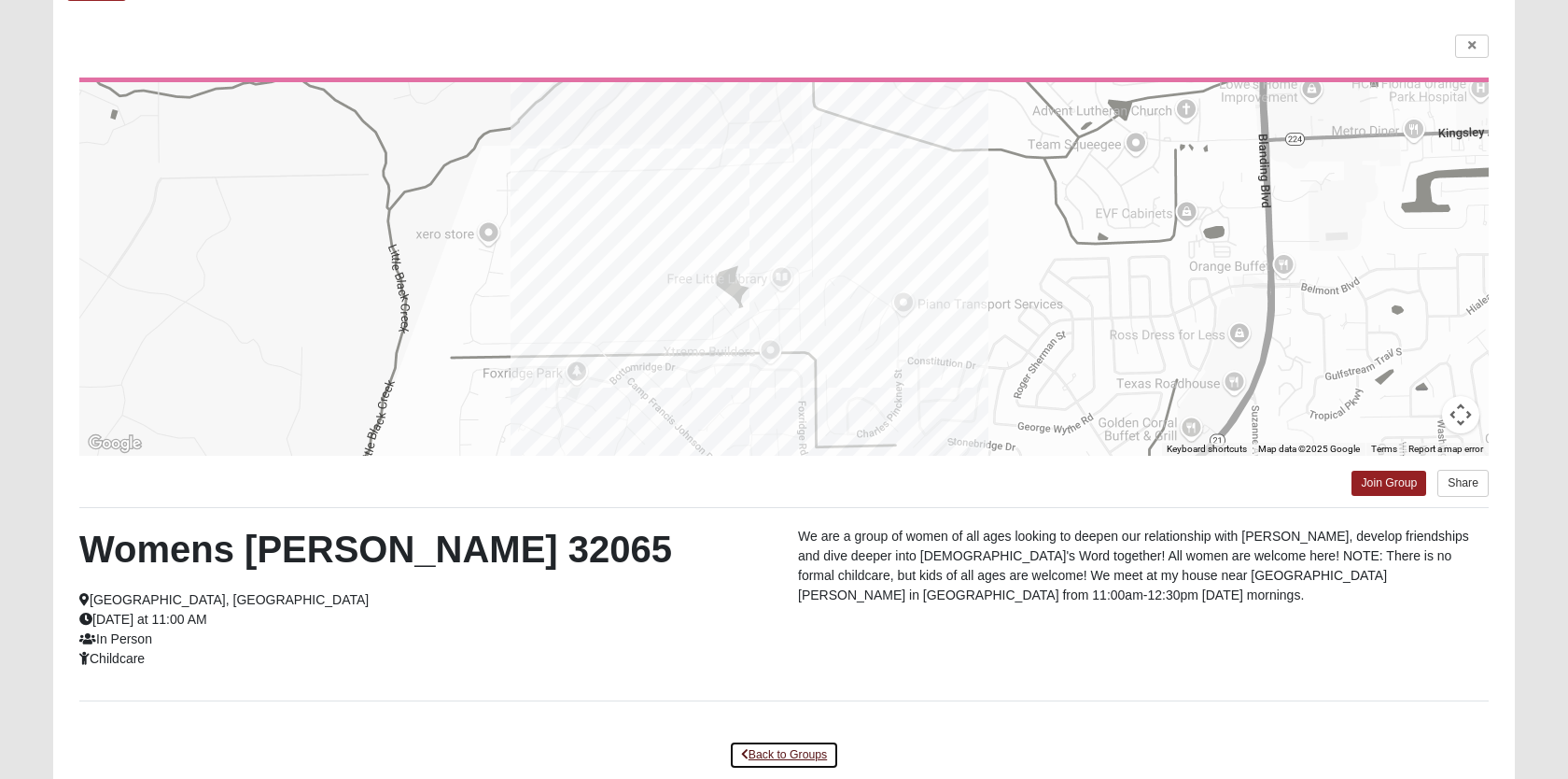
click at [791, 756] on link "Back to Groups" at bounding box center [784, 754] width 110 height 29
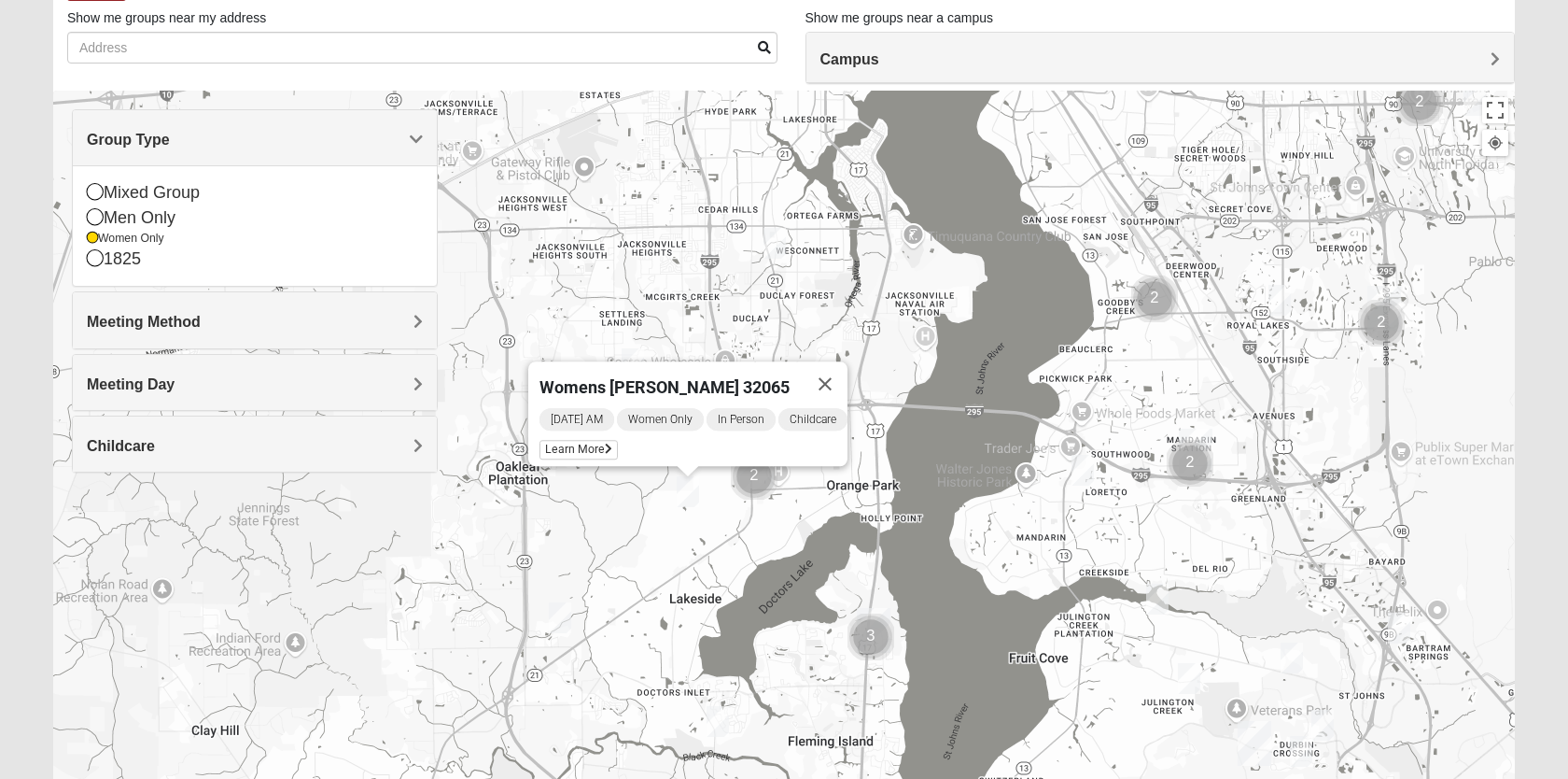
click at [779, 245] on img "Womens Thomas 32244" at bounding box center [775, 243] width 23 height 31
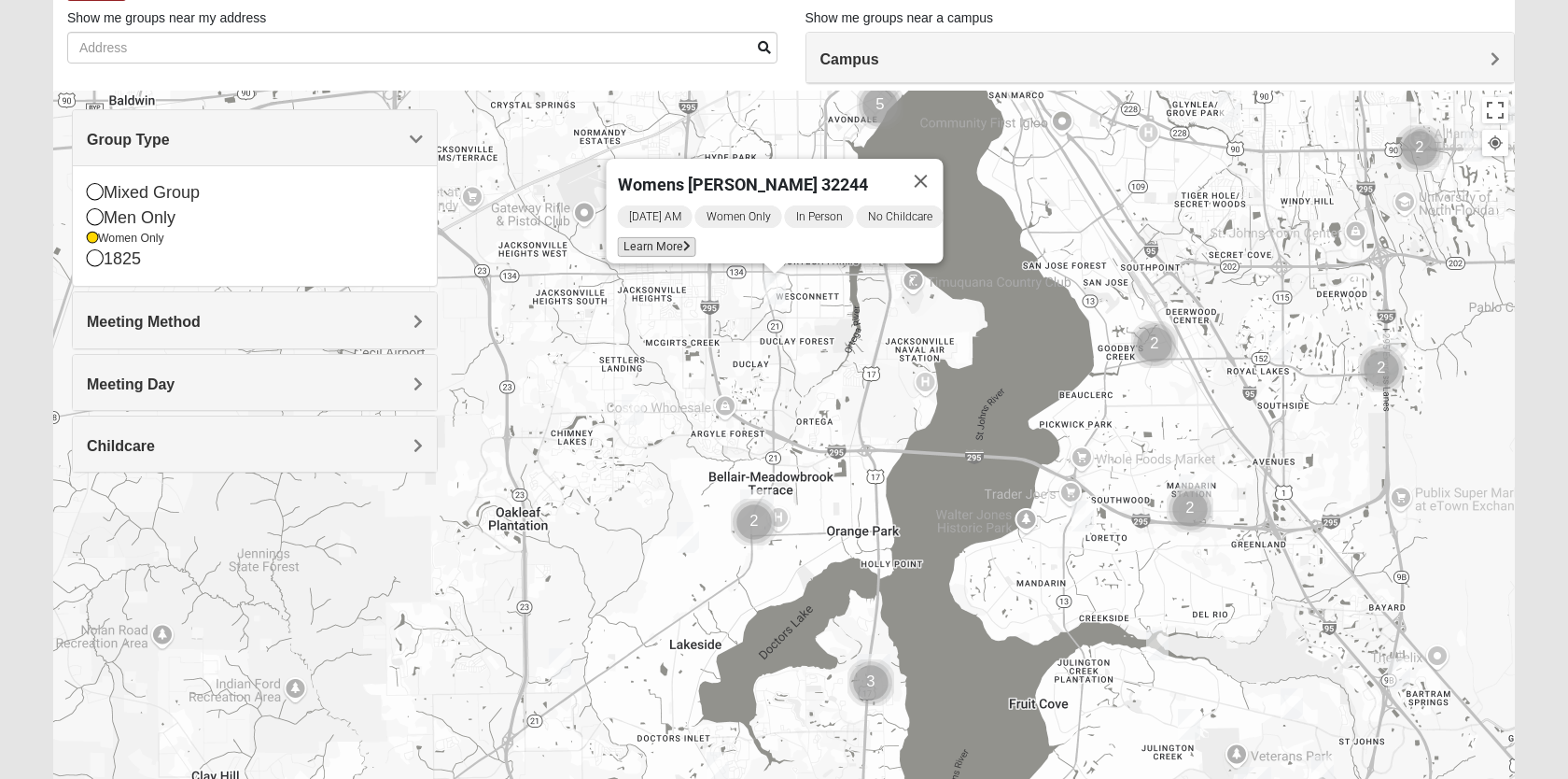
click at [664, 237] on span "Learn More" at bounding box center [657, 247] width 78 height 20
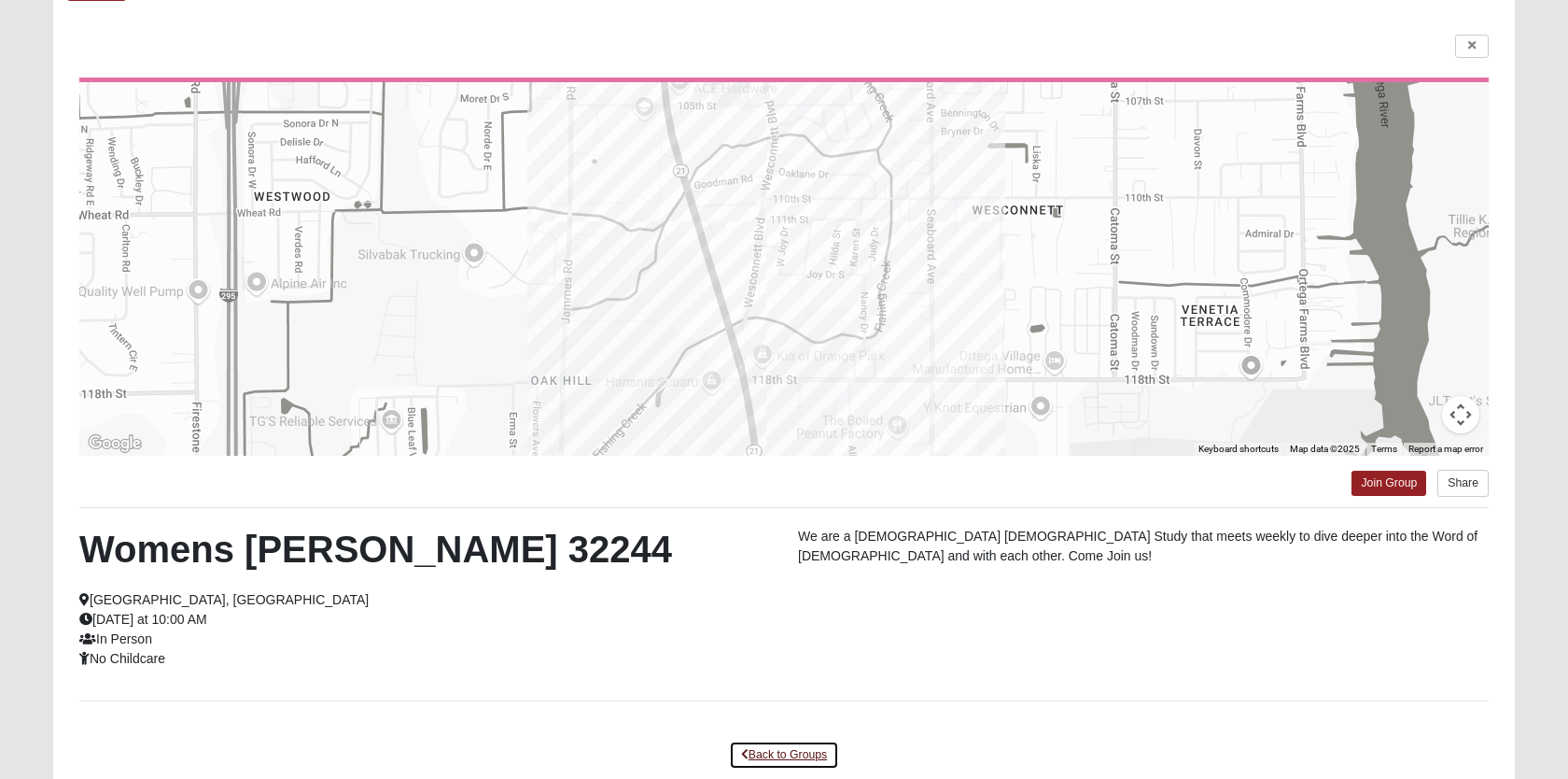
click at [791, 749] on link "Back to Groups" at bounding box center [784, 754] width 110 height 29
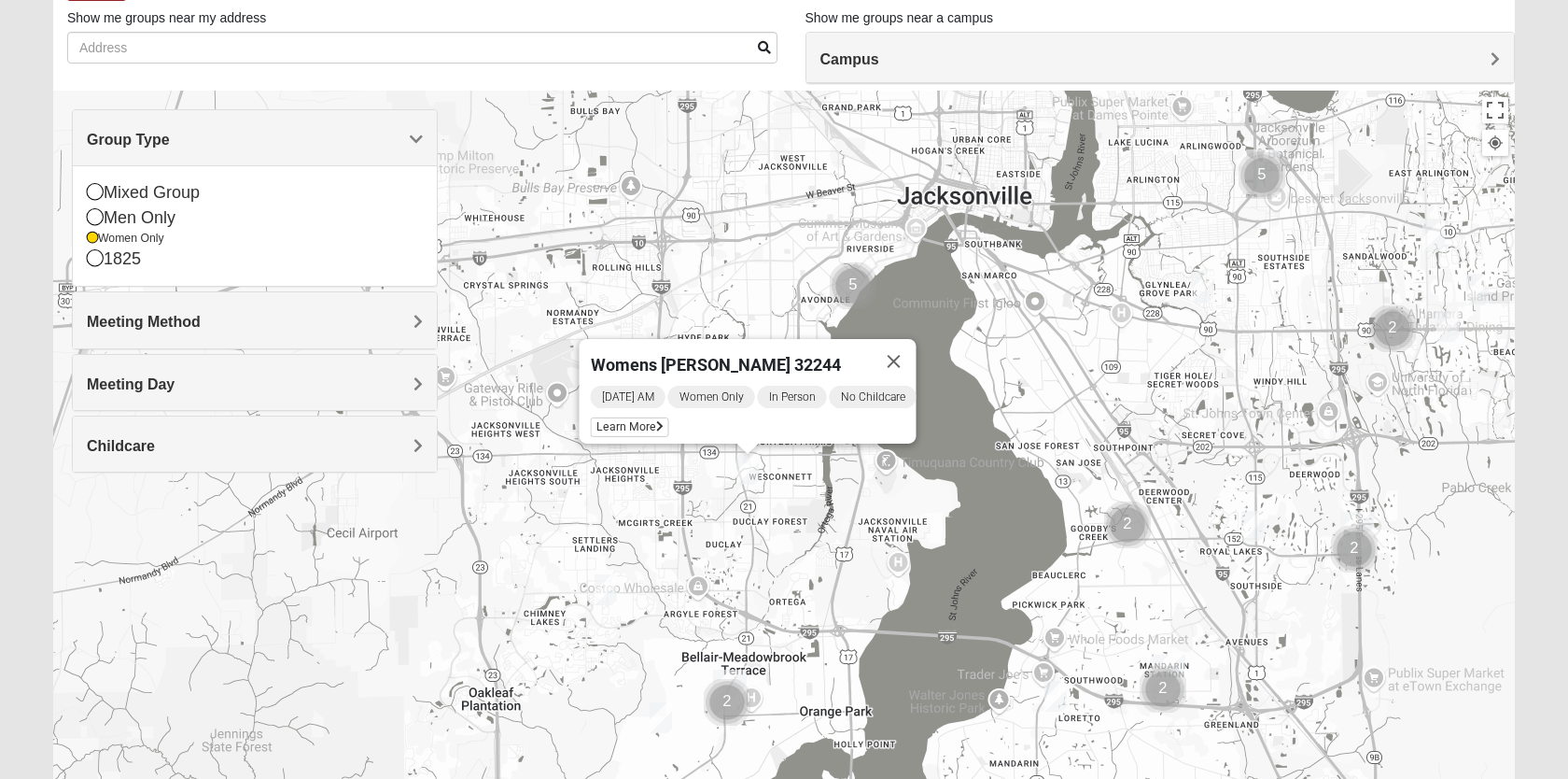
drag, startPoint x: 867, startPoint y: 501, endPoint x: 833, endPoint y: 716, distance: 217.7
click at [833, 716] on div "Womens [PERSON_NAME] 32244 [DATE] AM Women Only In Person No Childcare Learn Mo…" at bounding box center [784, 464] width 1462 height 747
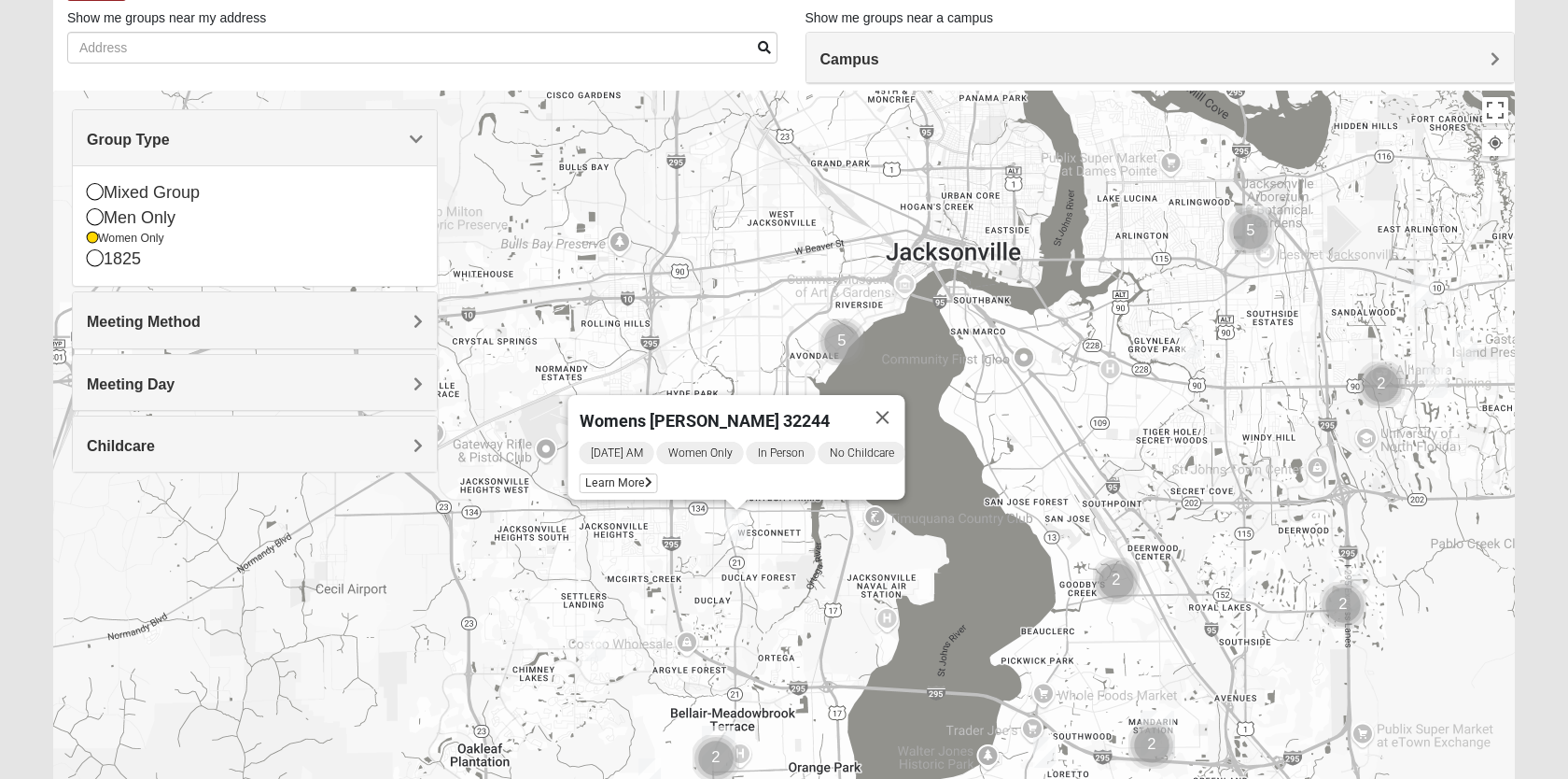
click at [833, 716] on div "Womens [PERSON_NAME] 32244 [DATE] AM Women Only In Person No Childcare Learn Mo…" at bounding box center [784, 464] width 1462 height 747
click at [842, 340] on img "Cluster of 5 groups" at bounding box center [841, 341] width 47 height 47
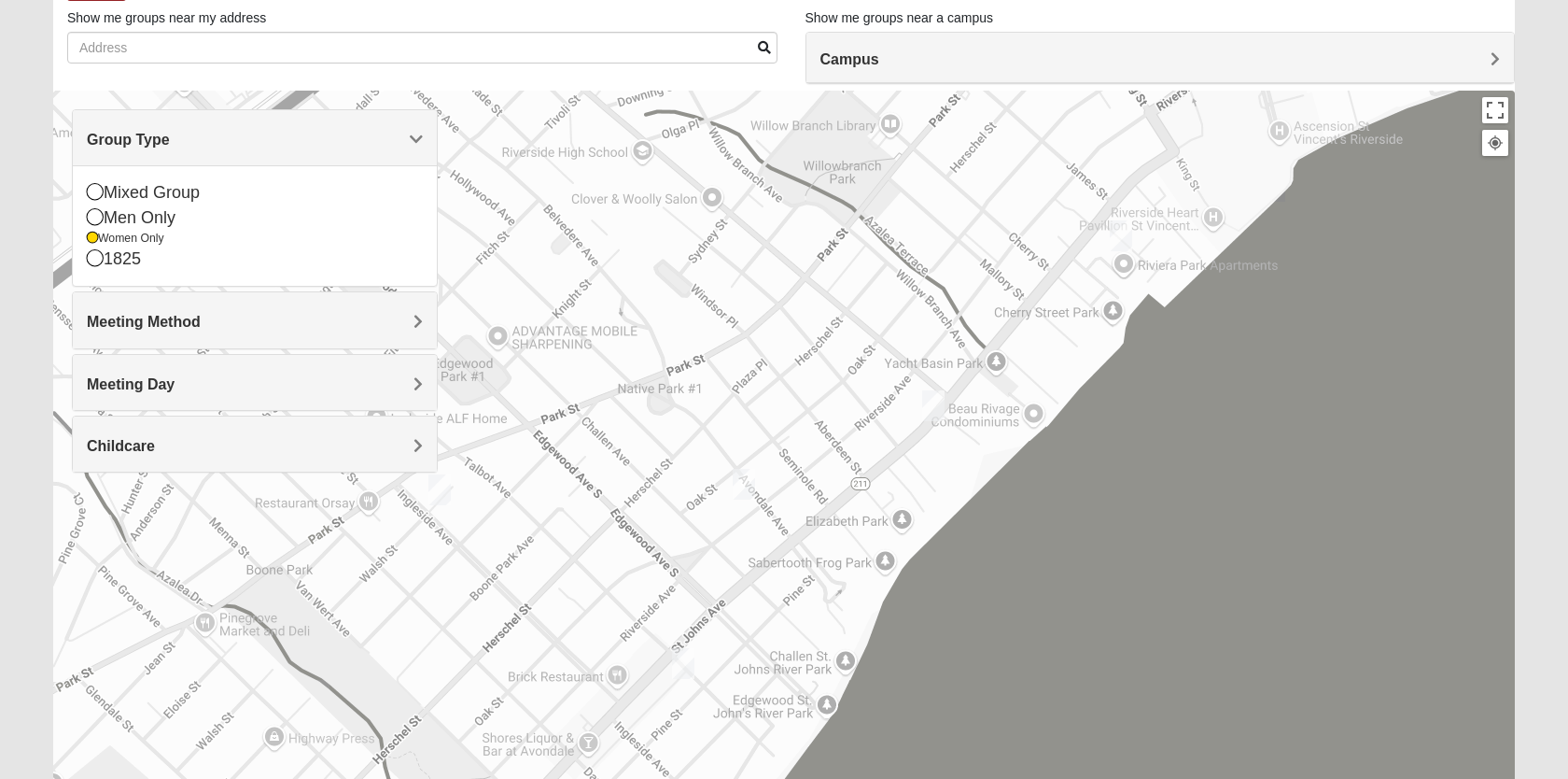
click at [681, 679] on div "To navigate, press the arrow keys. Womens Thomas 32244 Wednesday AM Women Only …" at bounding box center [784, 464] width 1462 height 747
click at [685, 659] on img "Womens Elksnis 32205" at bounding box center [682, 663] width 23 height 31
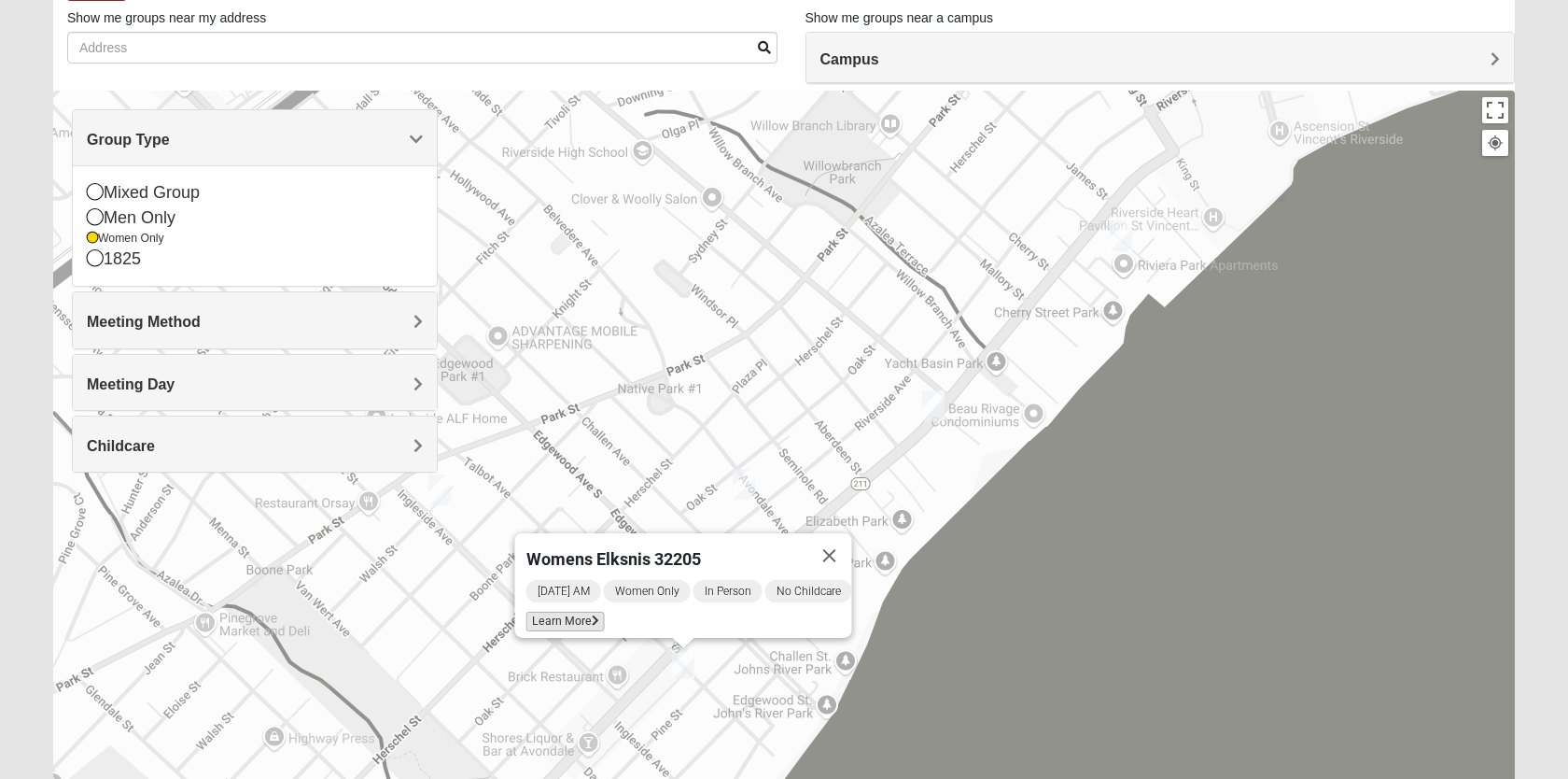
click at [567, 612] on span "Learn More" at bounding box center [565, 621] width 78 height 20
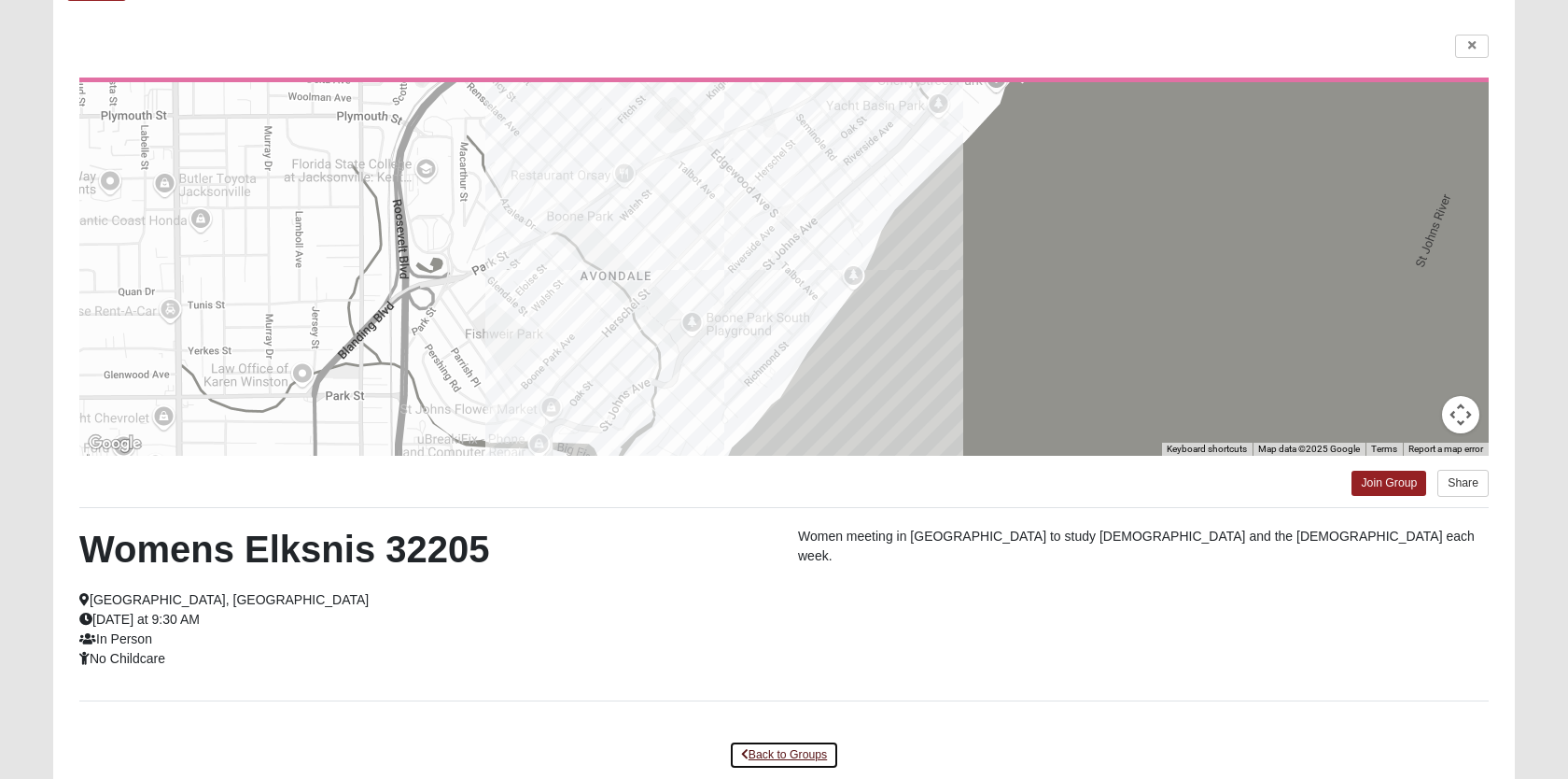
click at [808, 756] on link "Back to Groups" at bounding box center [784, 754] width 110 height 29
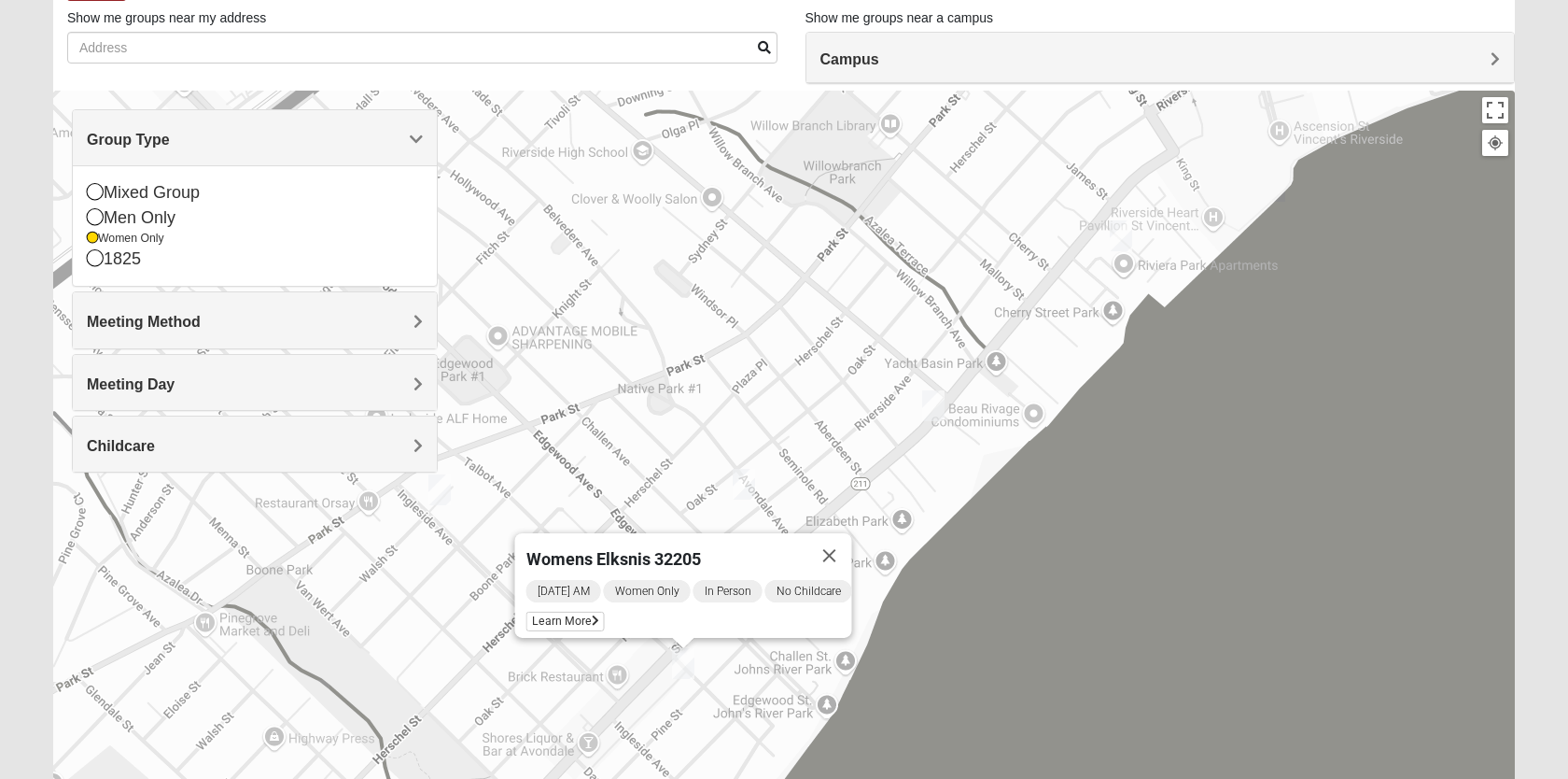
click at [439, 494] on img "Womens Ventura 32205" at bounding box center [439, 490] width 23 height 31
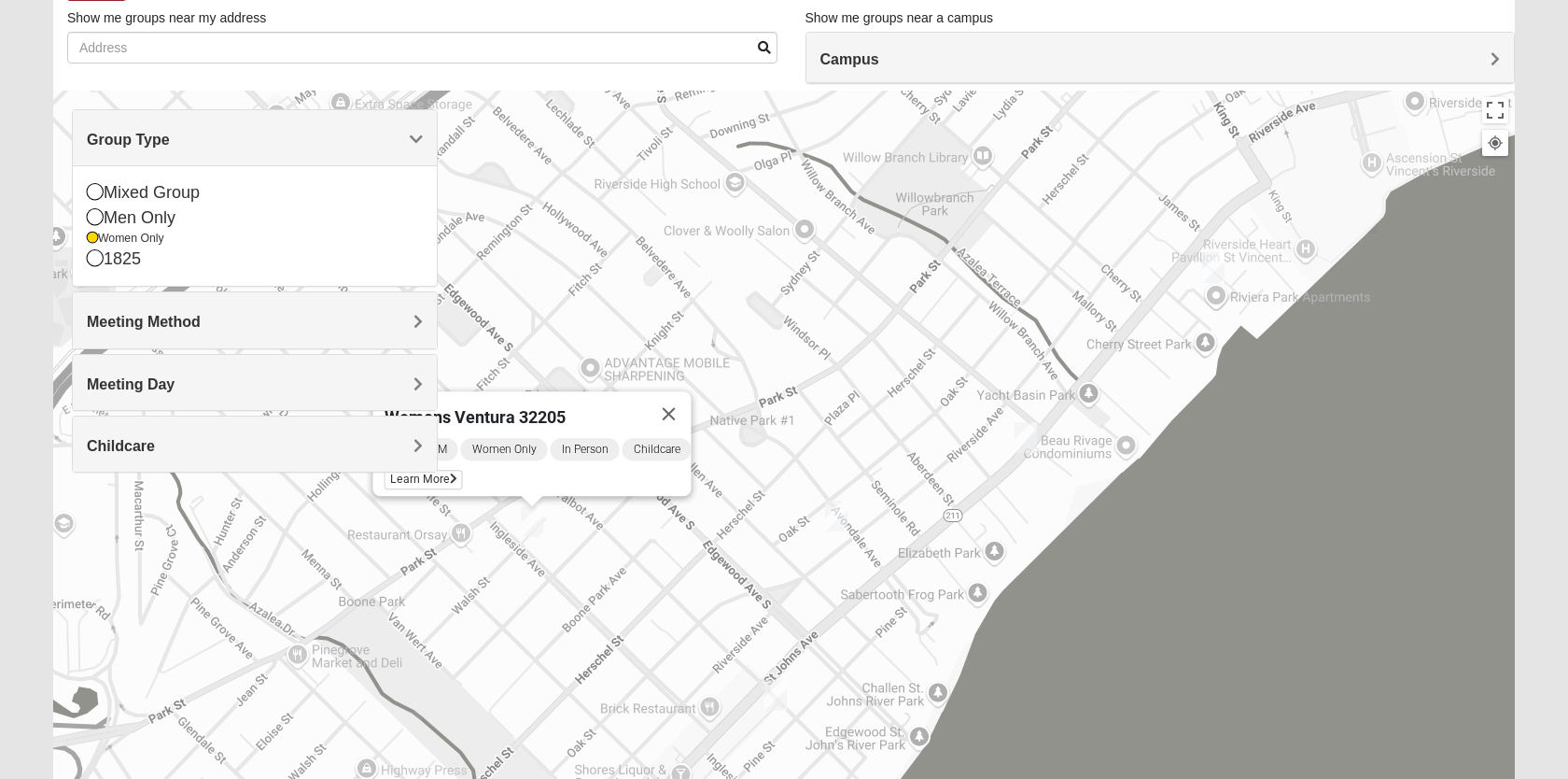
drag, startPoint x: 487, startPoint y: 582, endPoint x: 618, endPoint y: 631, distance: 139.9
click at [618, 631] on div "Womens Ventura 32205 Wednesday PM Women Only In Person Childcare Learn More" at bounding box center [784, 464] width 1462 height 747
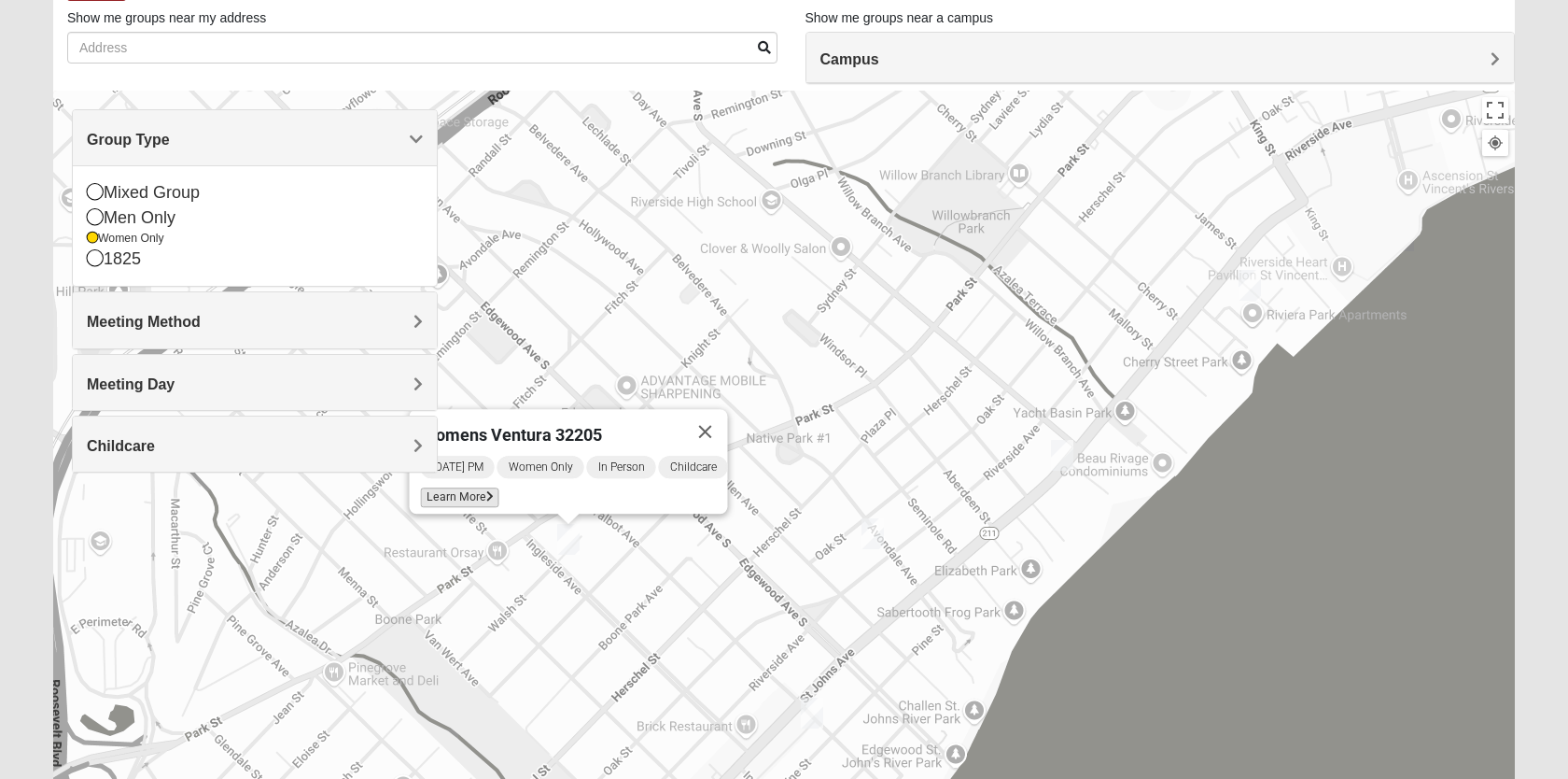
click at [486, 492] on icon at bounding box center [490, 497] width 8 height 11
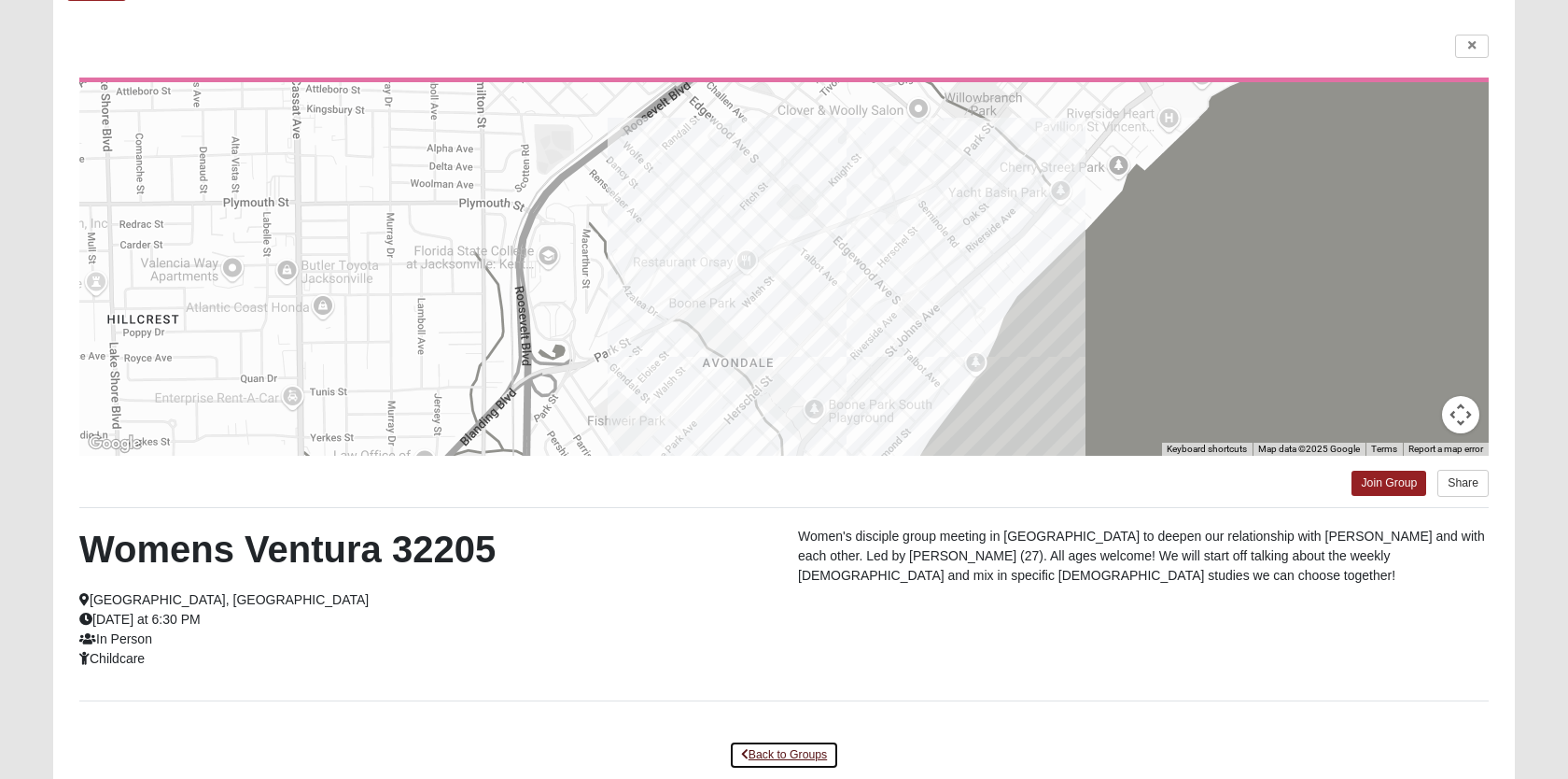
click at [778, 751] on link "Back to Groups" at bounding box center [784, 754] width 110 height 29
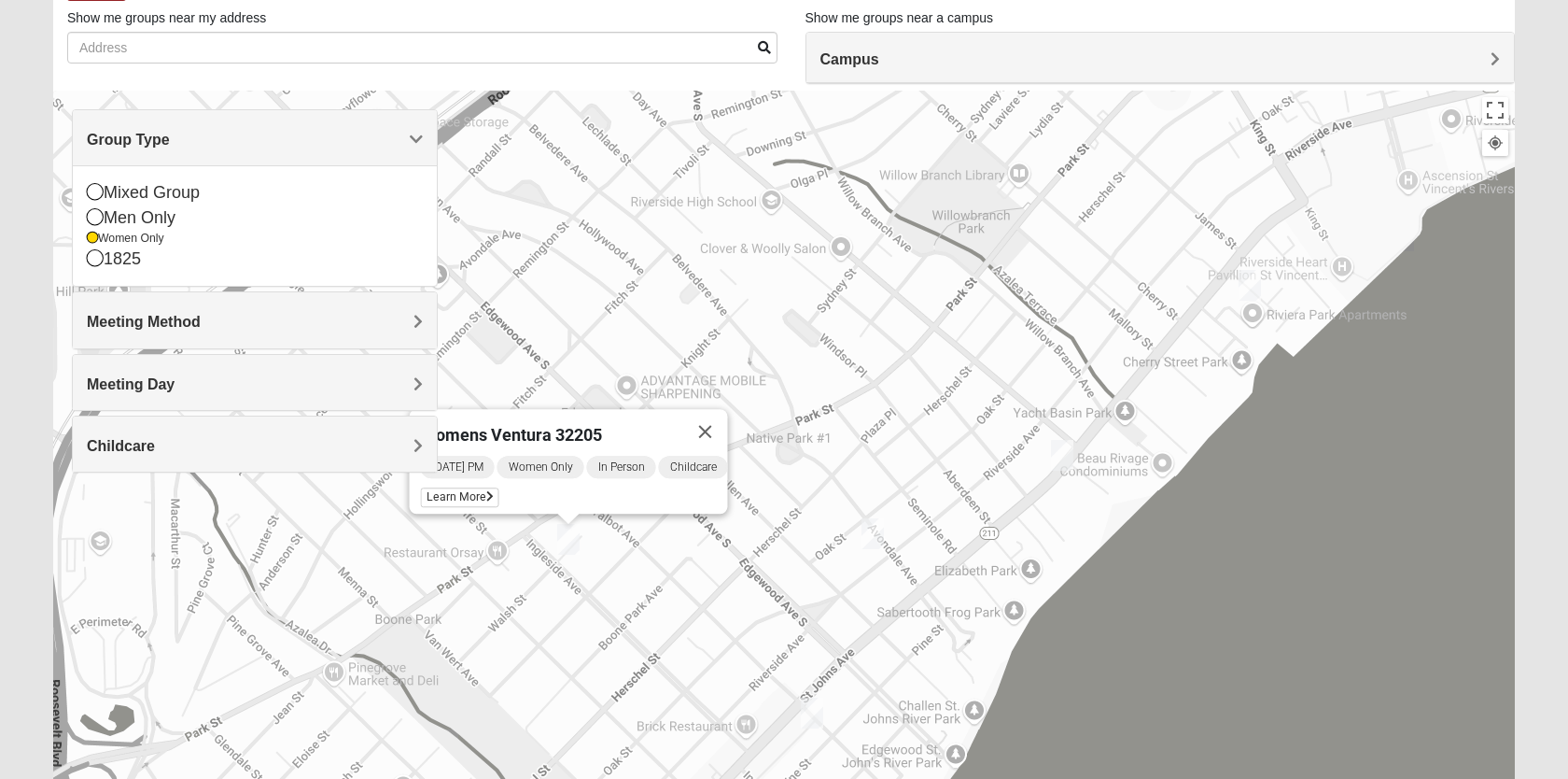
click at [876, 541] on img "Womens Puckett 32205" at bounding box center [873, 533] width 23 height 31
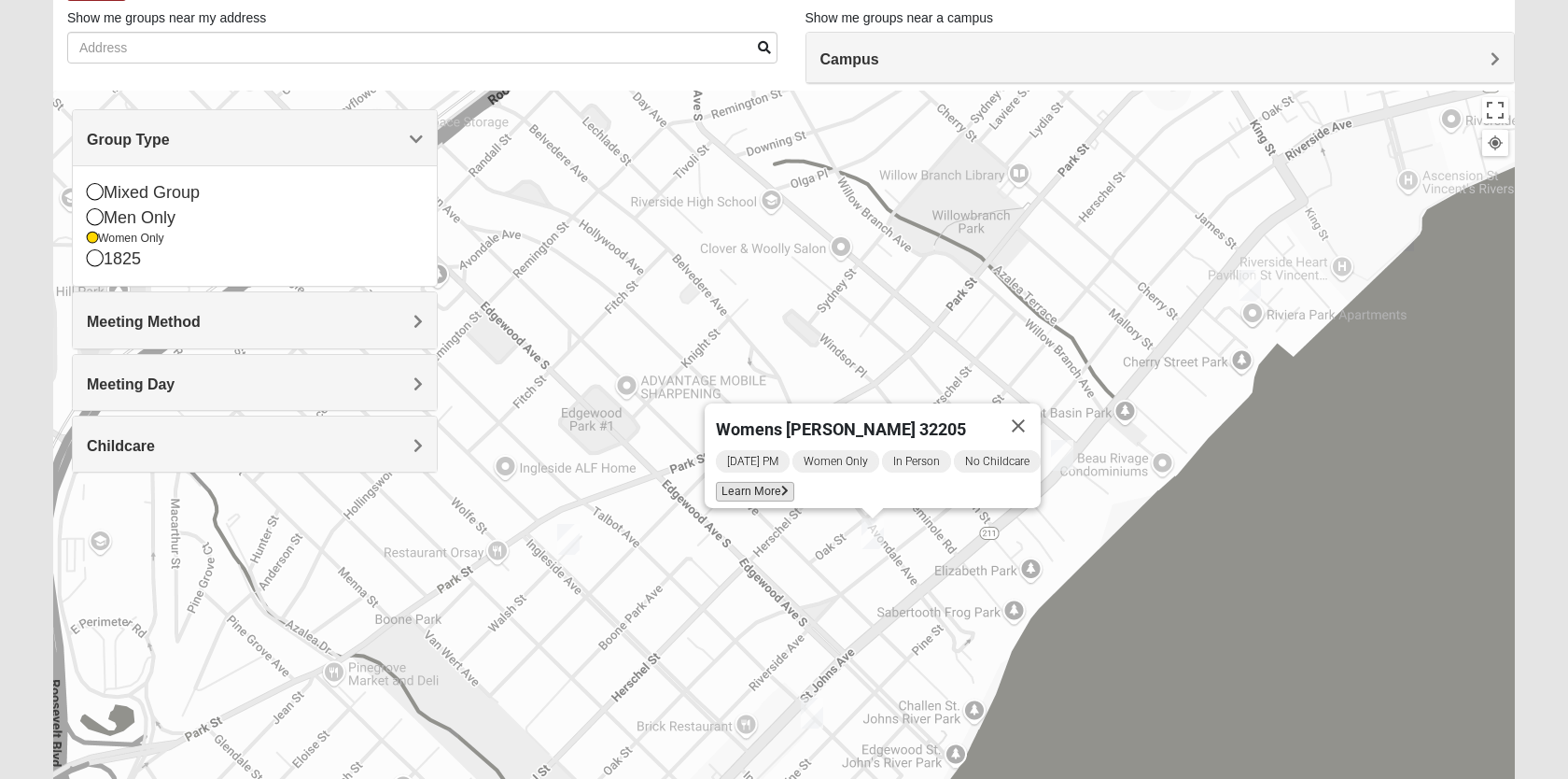
click at [761, 483] on span "Learn More" at bounding box center [755, 492] width 78 height 20
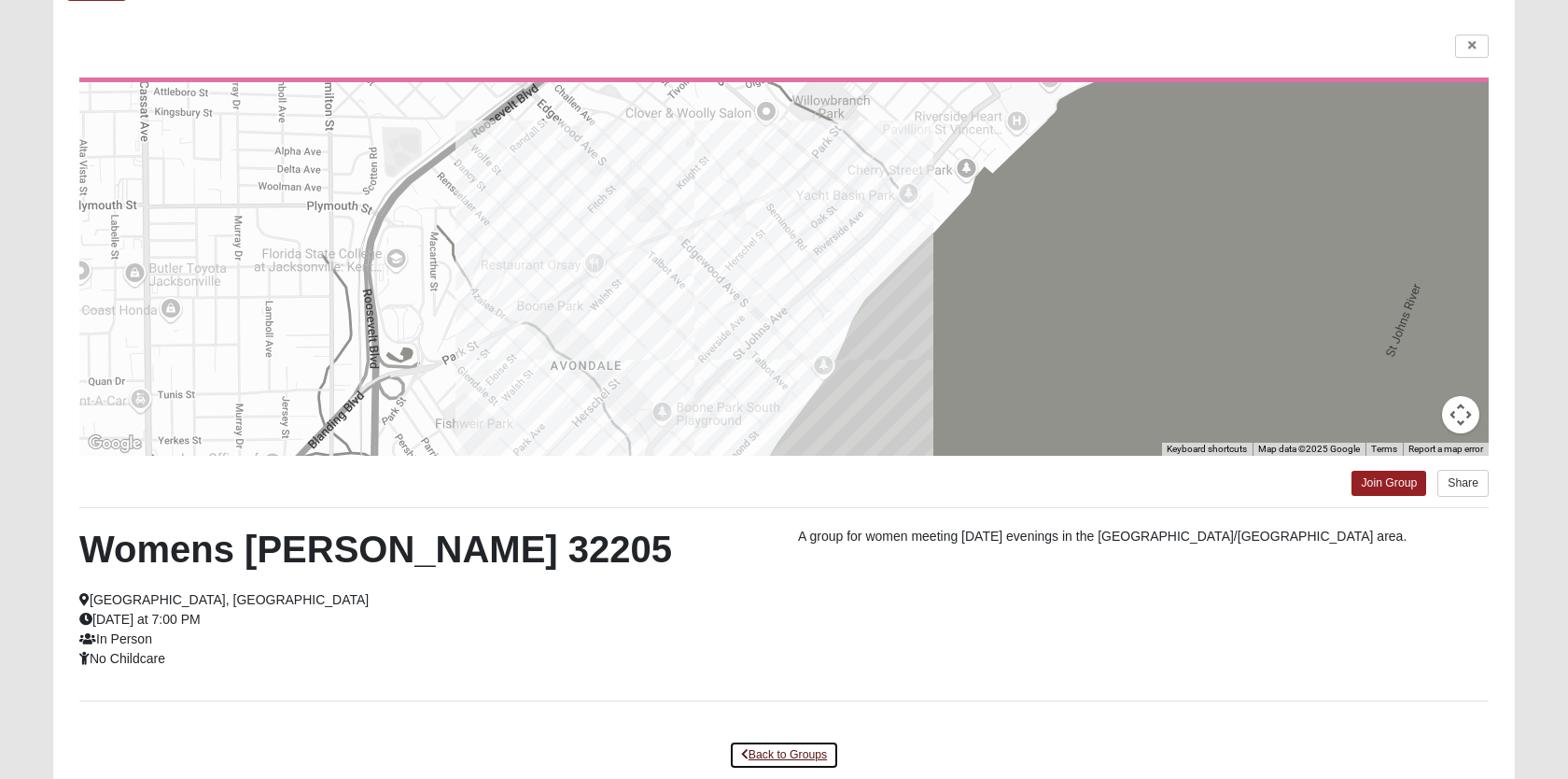
click at [762, 758] on link "Back to Groups" at bounding box center [784, 754] width 110 height 29
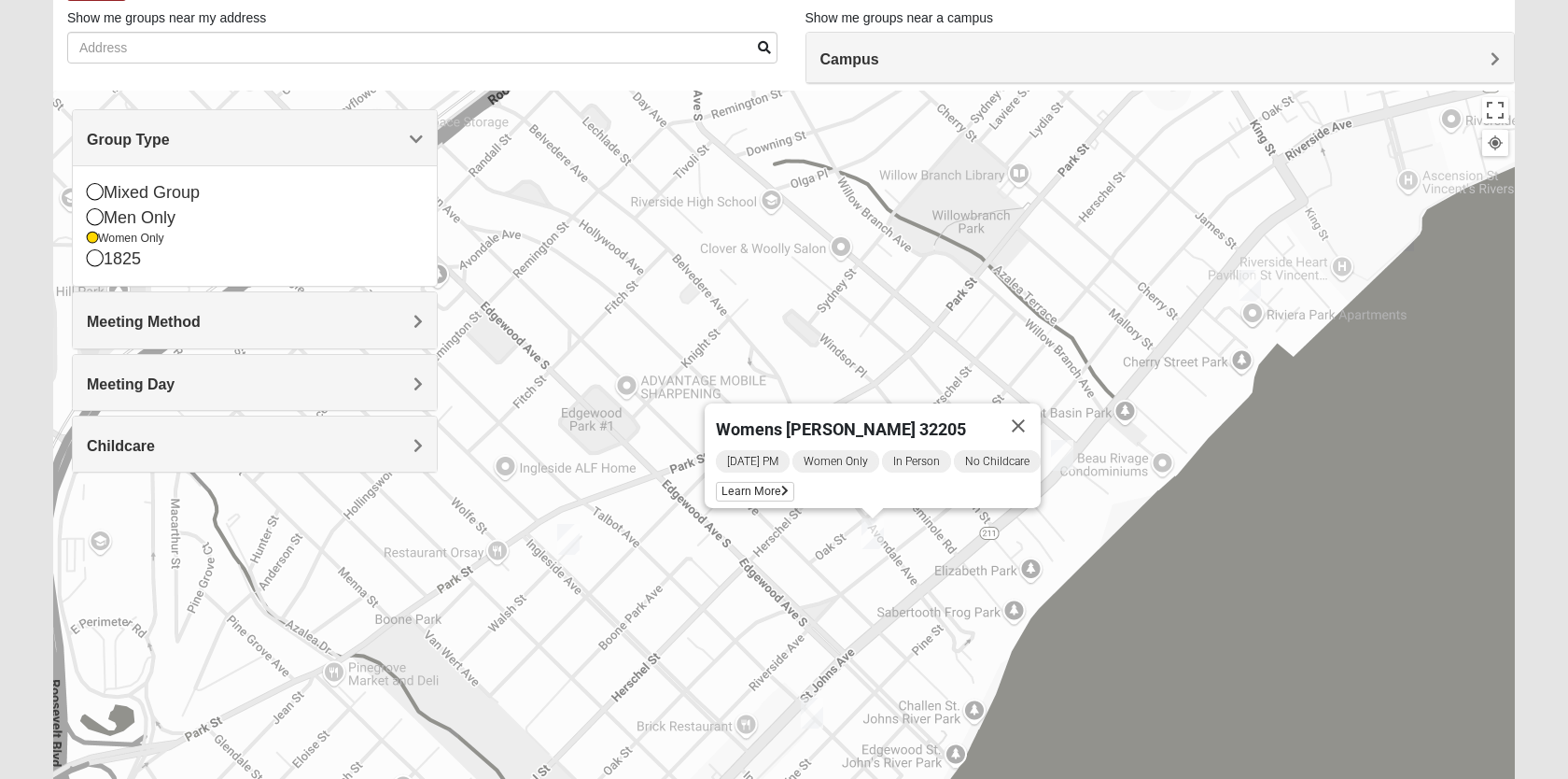
click at [1067, 464] on img "Womens Hughes 32205" at bounding box center [1062, 455] width 23 height 31
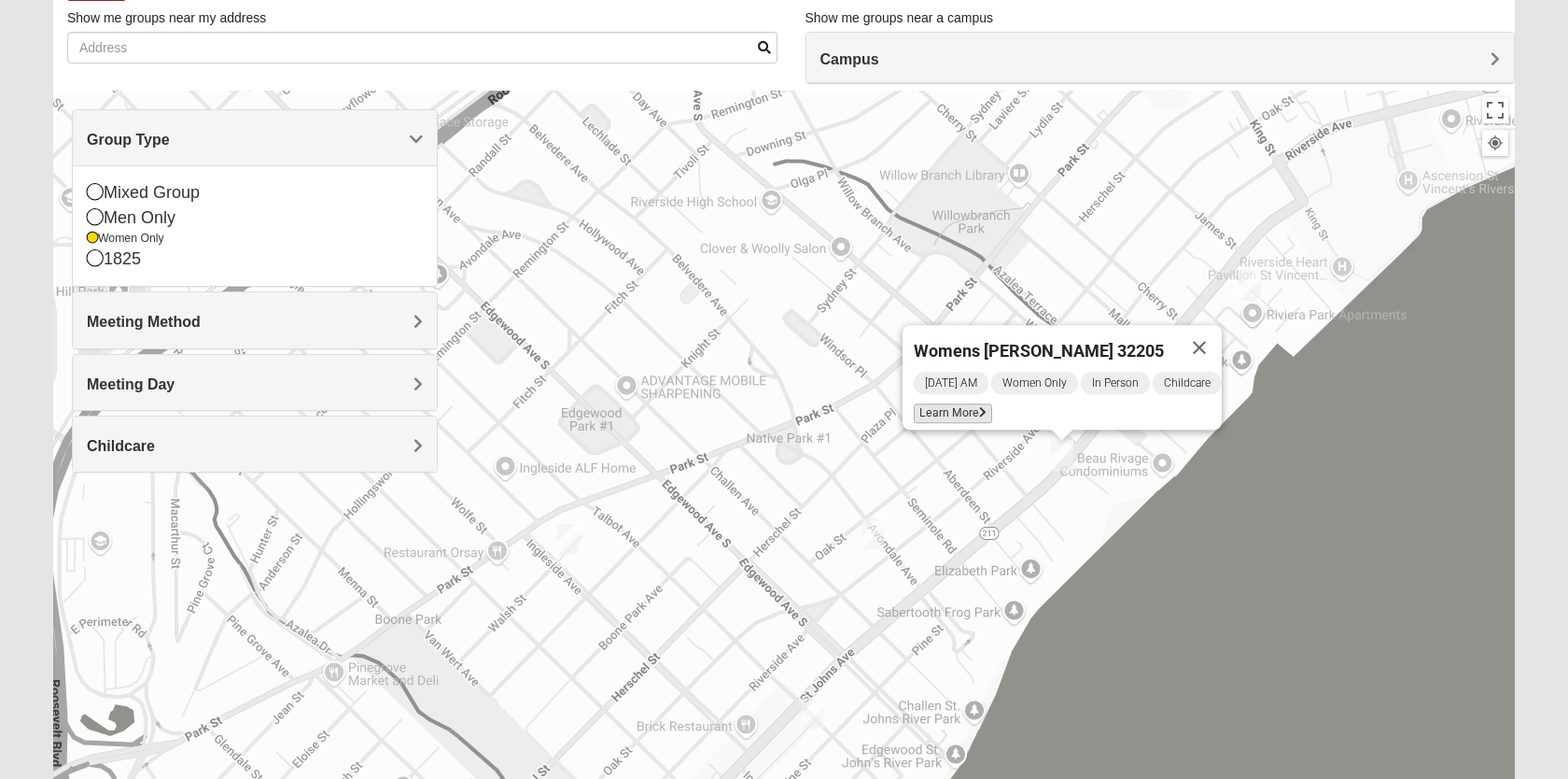
click at [964, 403] on span "Learn More" at bounding box center [952, 413] width 78 height 20
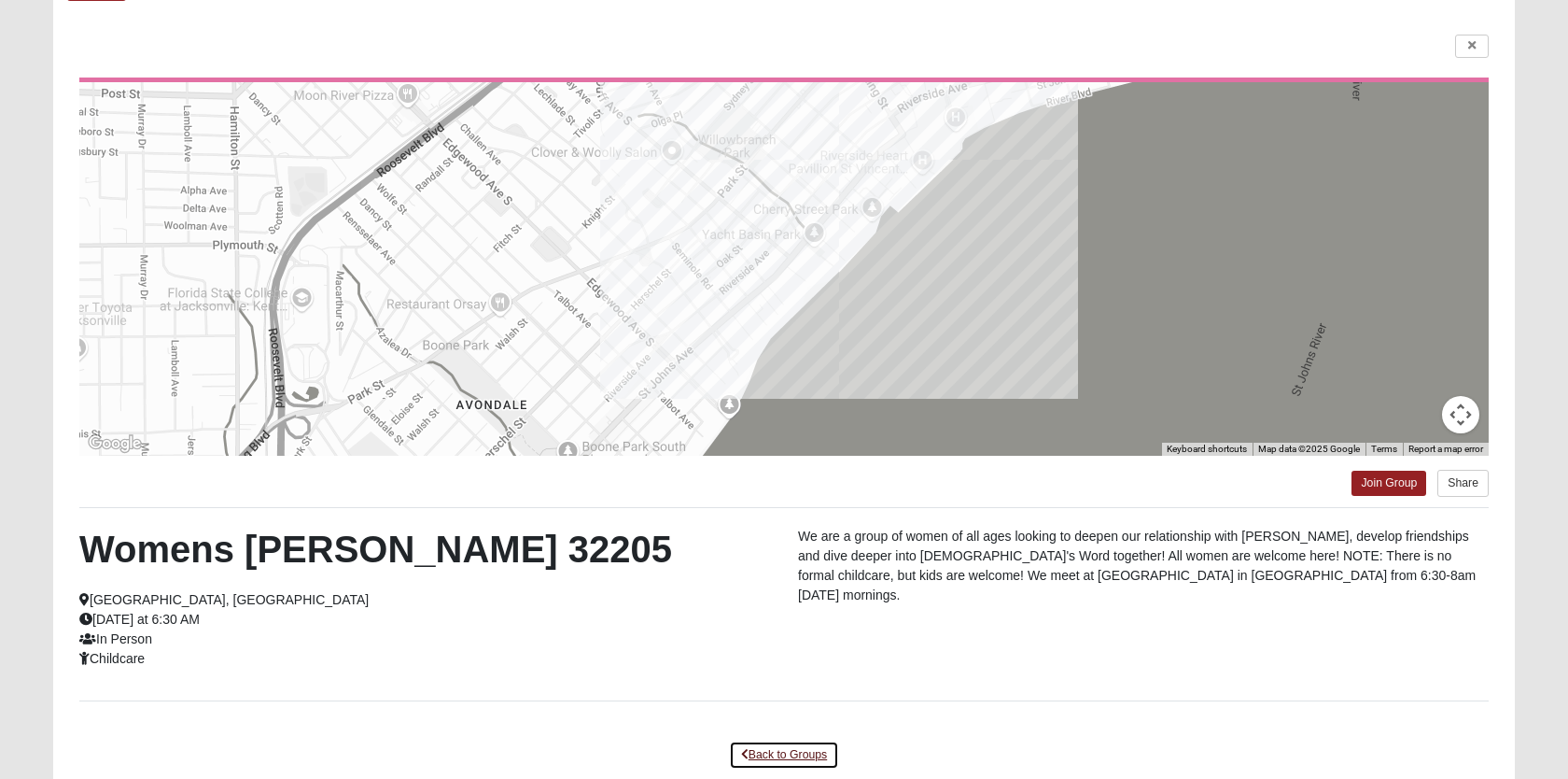
click at [765, 756] on link "Back to Groups" at bounding box center [784, 754] width 110 height 29
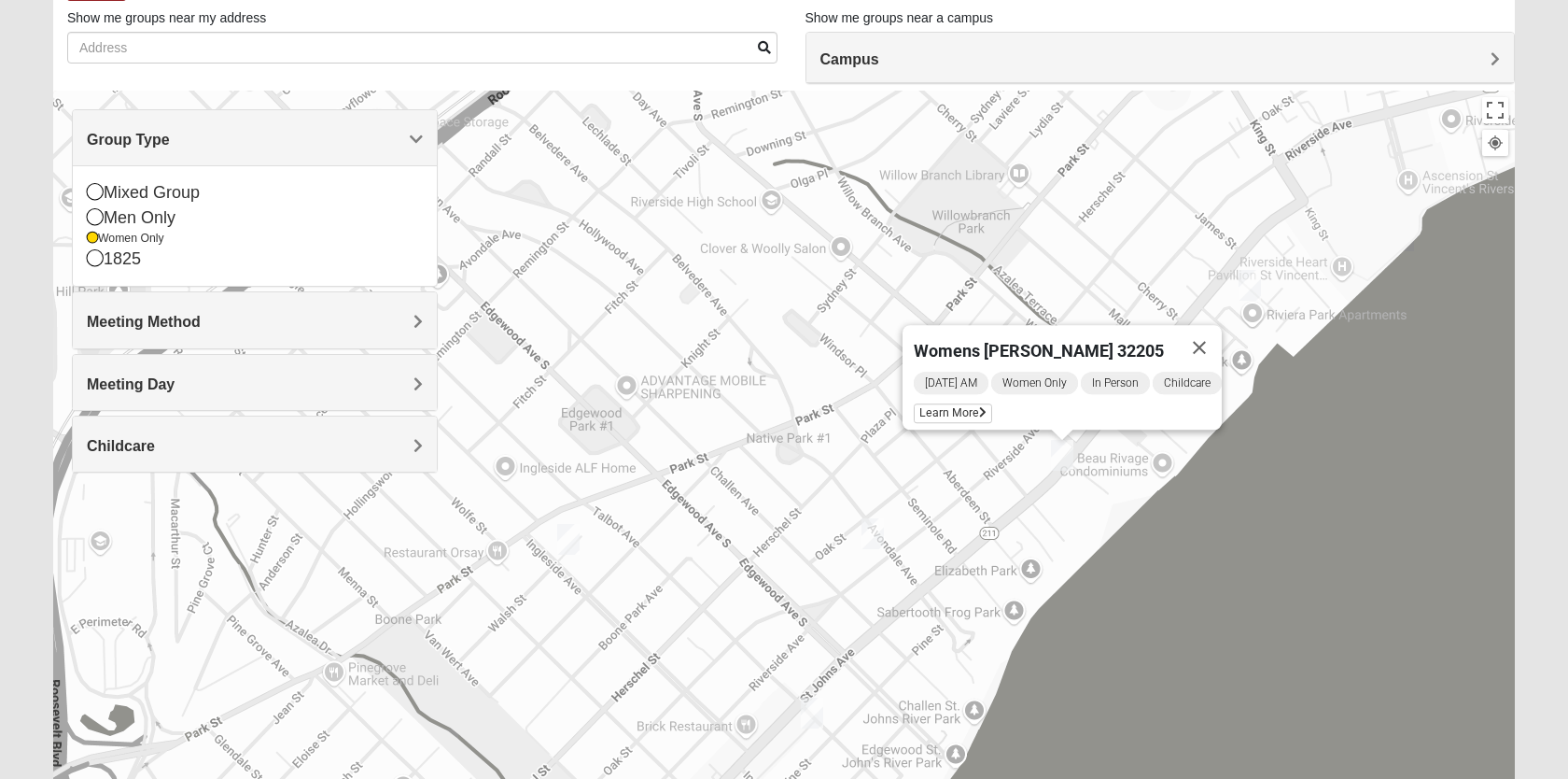
click at [1256, 278] on img "Womens VanCuren 32205" at bounding box center [1249, 284] width 23 height 31
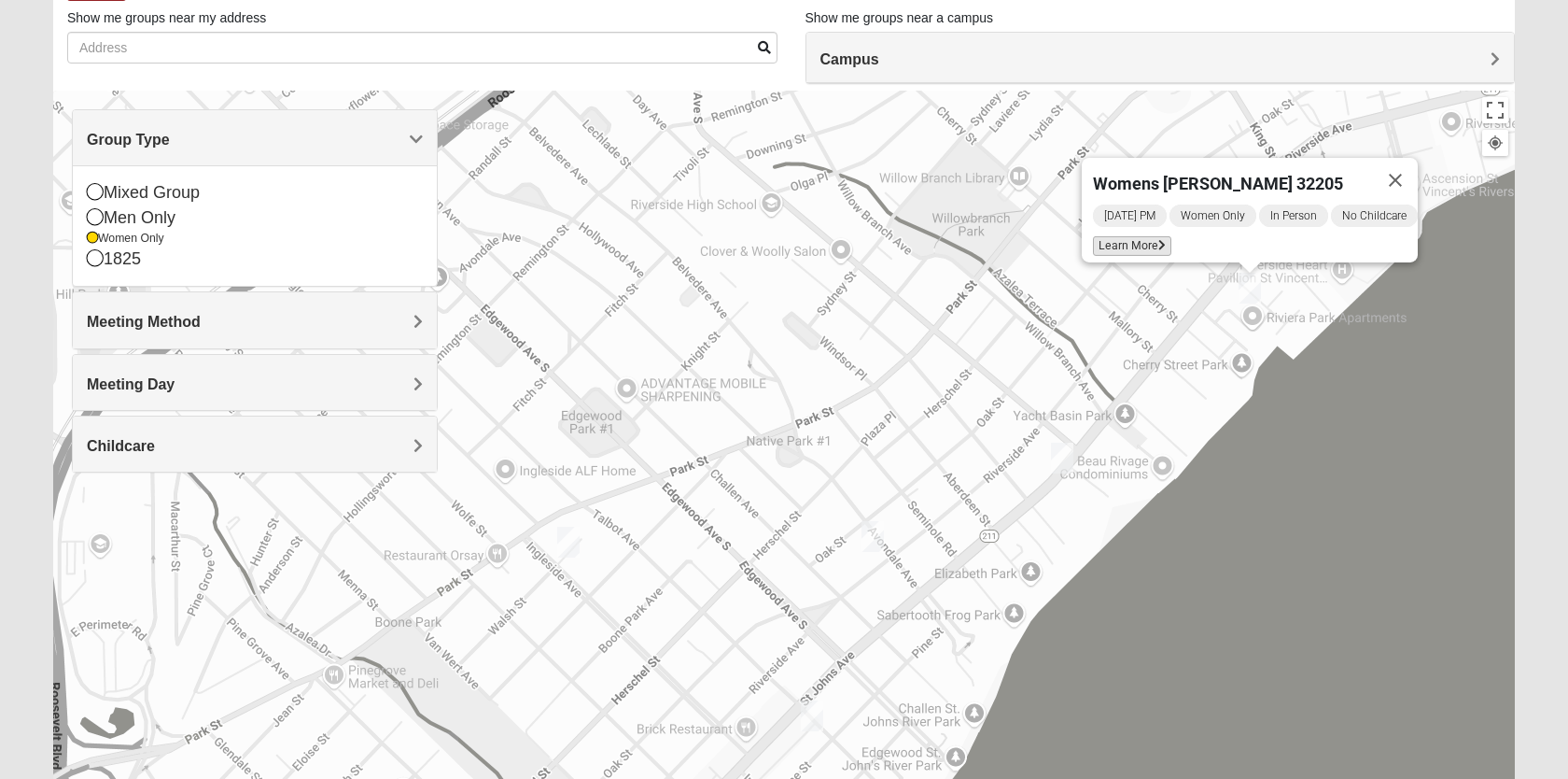
click at [1128, 236] on span "Learn More" at bounding box center [1131, 246] width 78 height 20
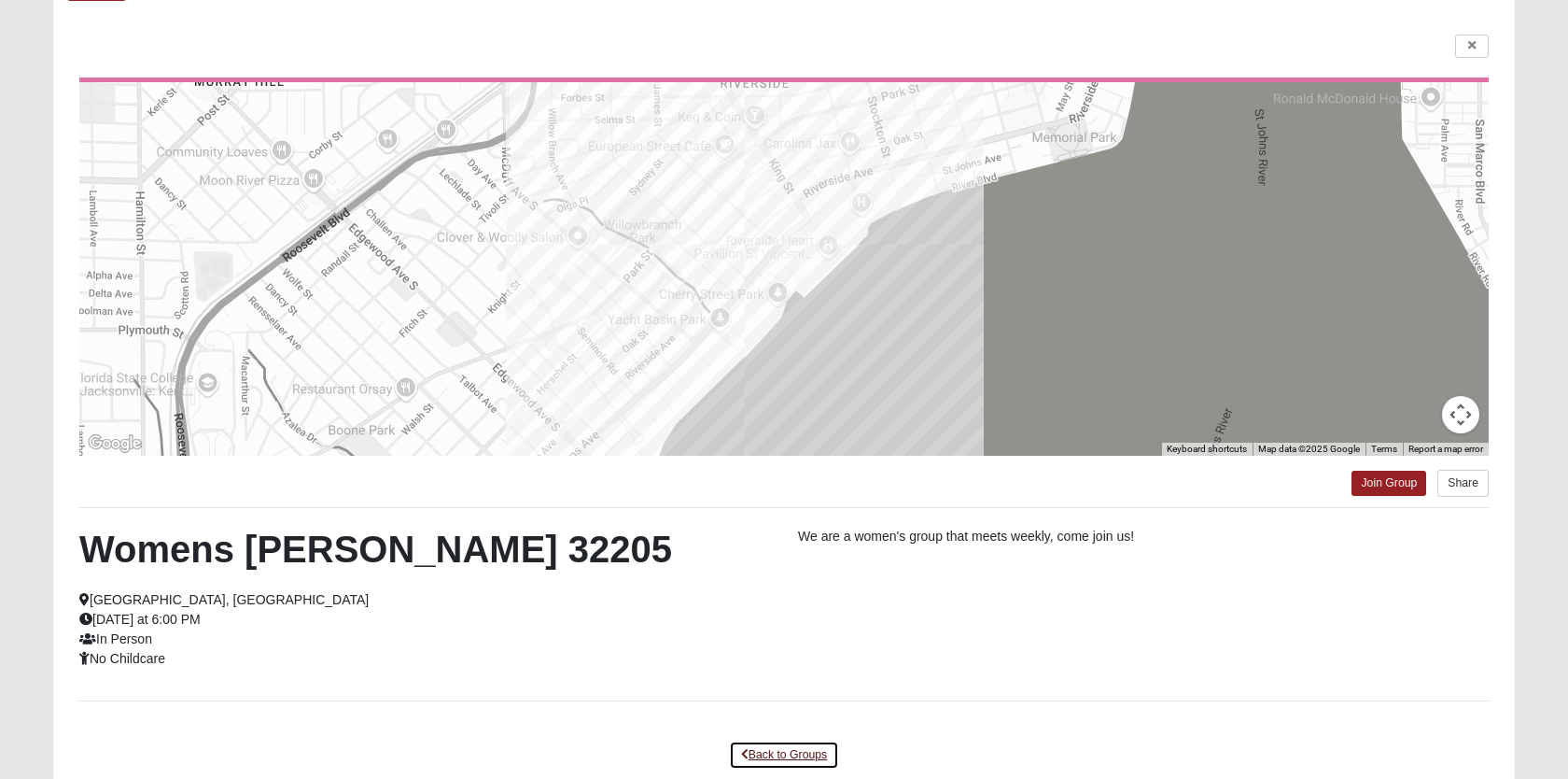
click at [784, 762] on link "Back to Groups" at bounding box center [784, 754] width 110 height 29
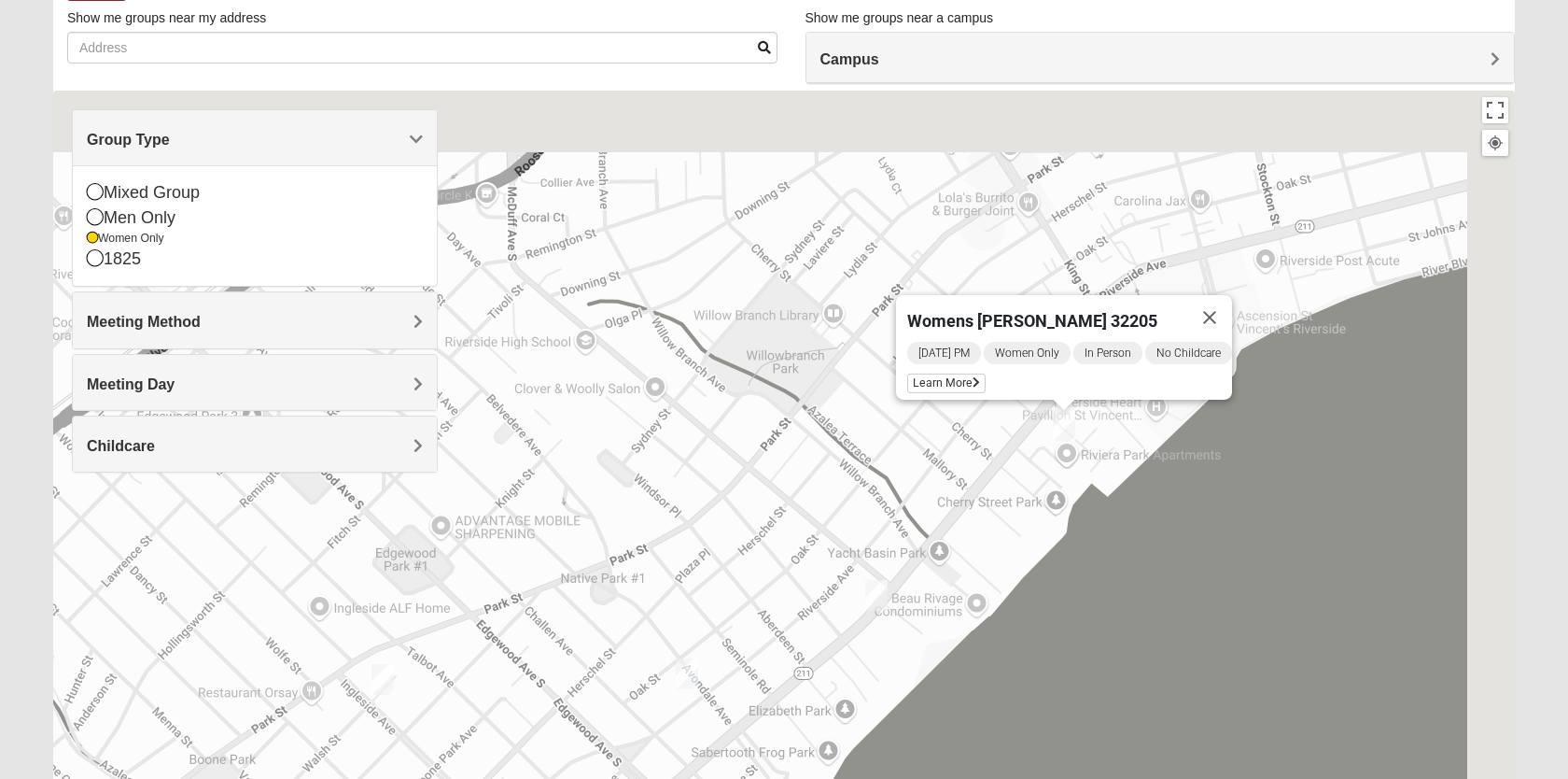
drag, startPoint x: 1104, startPoint y: 439, endPoint x: 740, endPoint y: 711, distance: 454.4
click at [740, 711] on div "Womens VanCuren 32205 Monday PM Women Only In Person No Childcare Learn More" at bounding box center [784, 464] width 1462 height 747
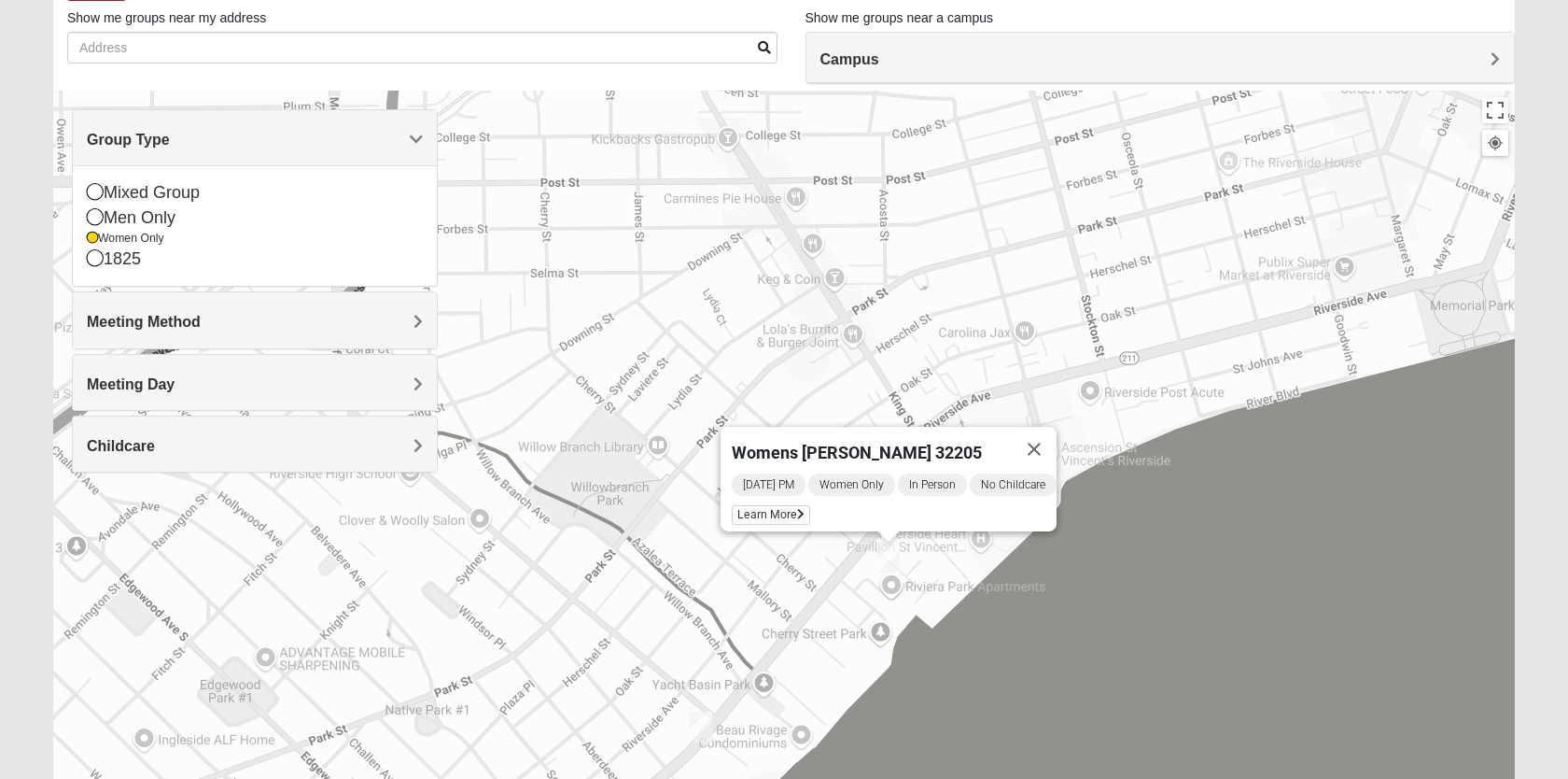
click at [869, 723] on div "Womens VanCuren 32205 Monday PM Women Only In Person No Childcare Learn More" at bounding box center [784, 464] width 1462 height 747
